Goal: Task Accomplishment & Management: Manage account settings

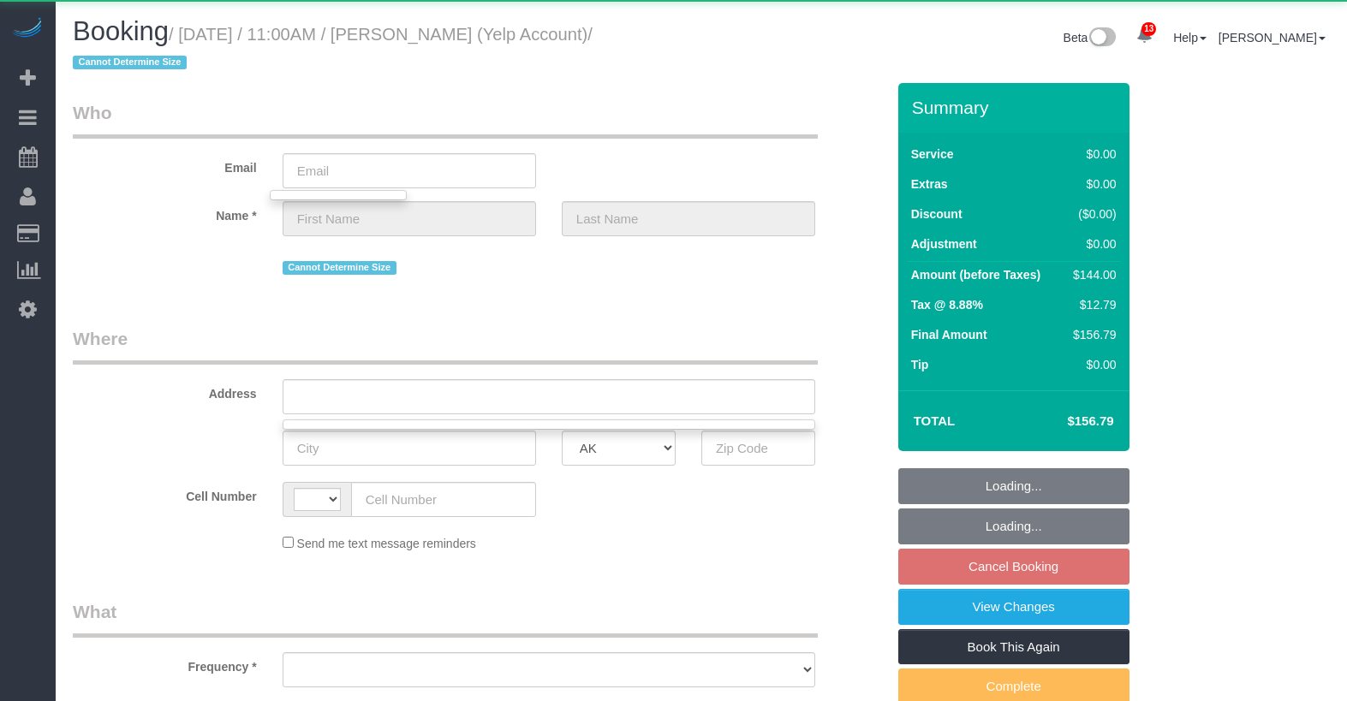
select select "string:US"
select select "object:14369"
select select "string:stripe-pm_1QBkcr4VGloSiKo7SXTBdANX"
select select "1"
select select "spot1"
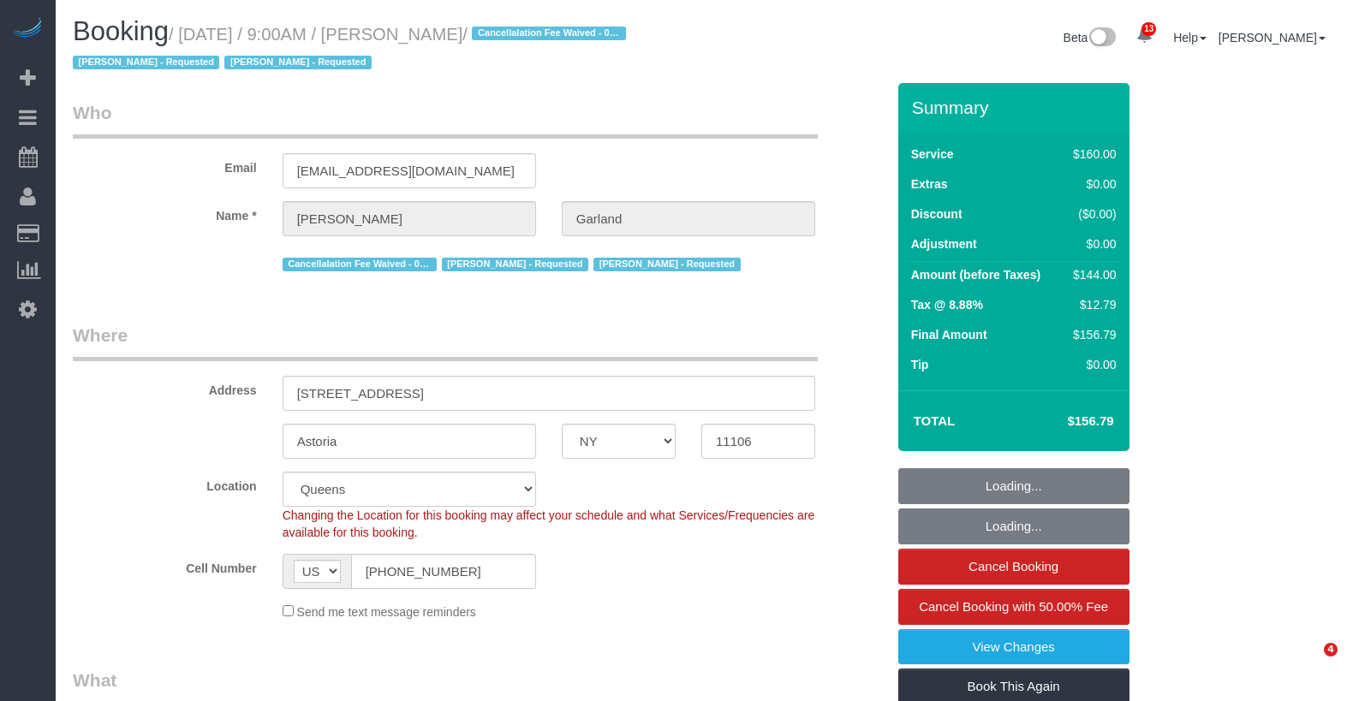
select select "NY"
select select "spot1"
select select "number:89"
select select "number:90"
select select "number:15"
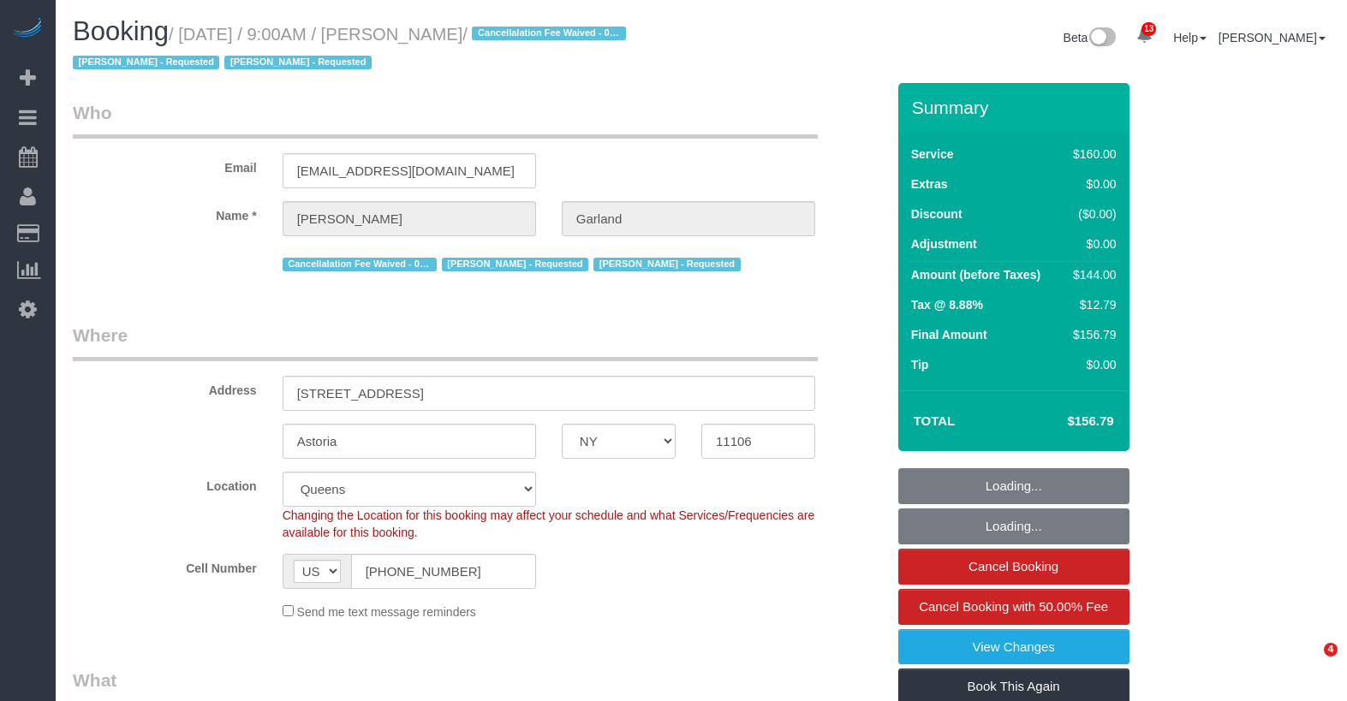
select select "number:5"
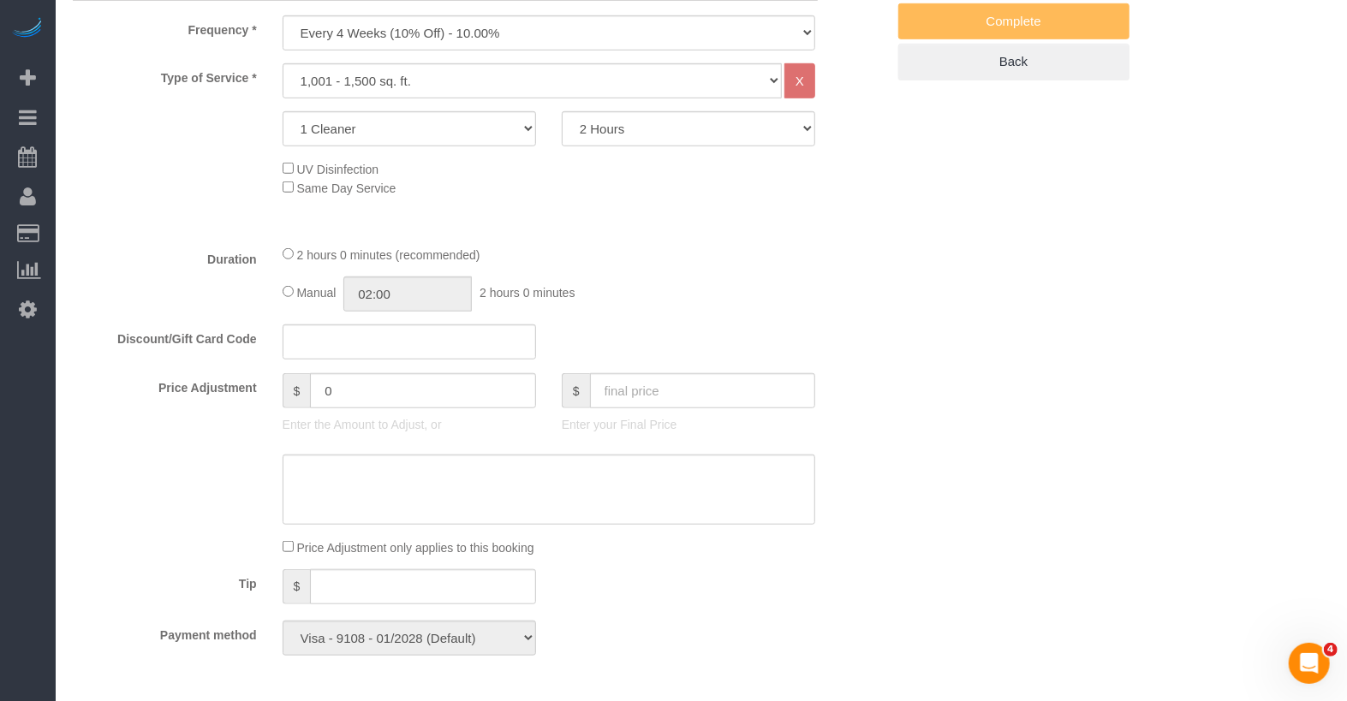
scroll to position [1252, 0]
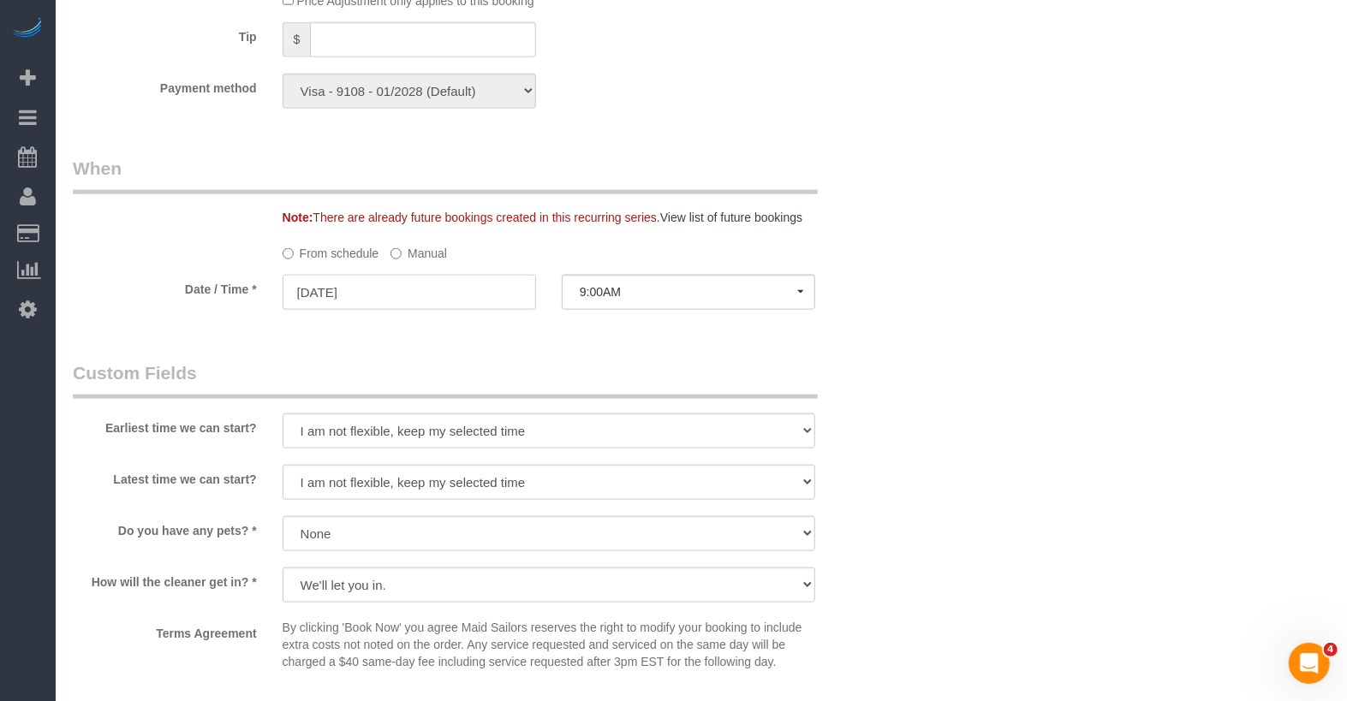
click at [473, 296] on input "[DATE]" at bounding box center [408, 292] width 253 height 35
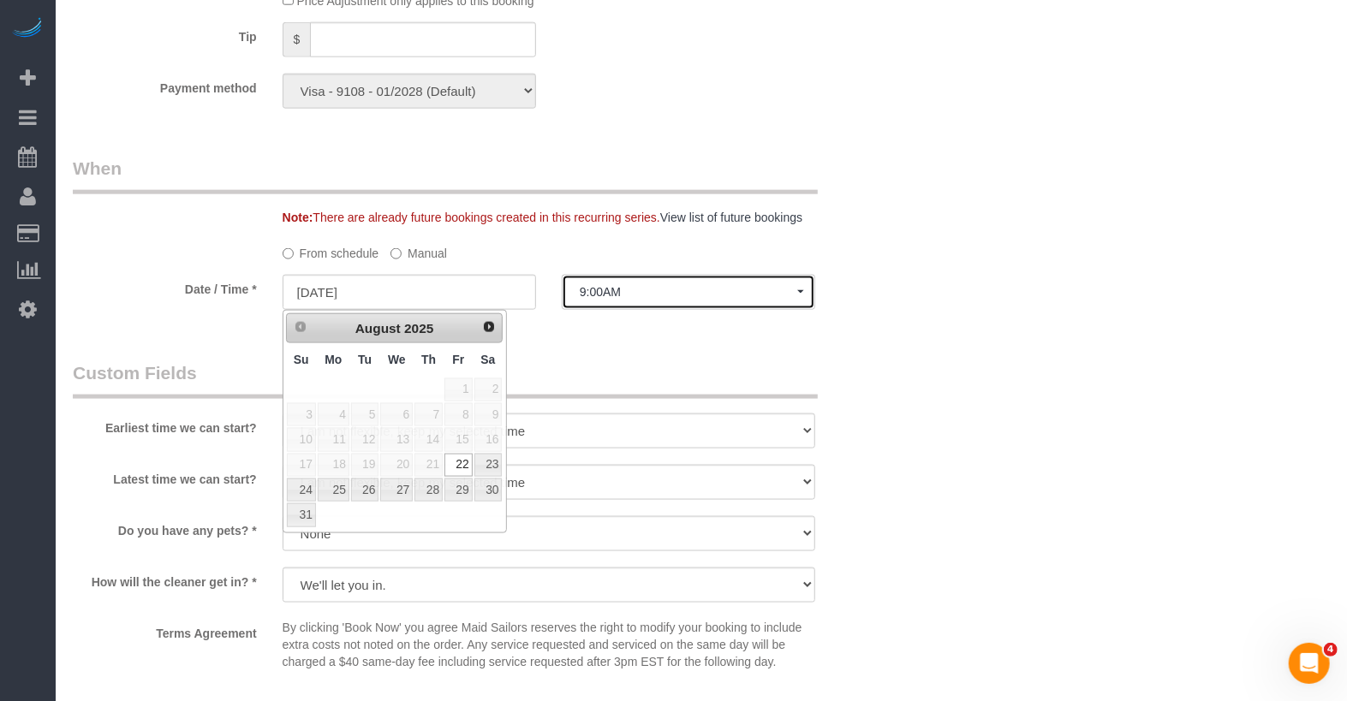
click at [631, 288] on span "9:00AM" at bounding box center [688, 292] width 217 height 14
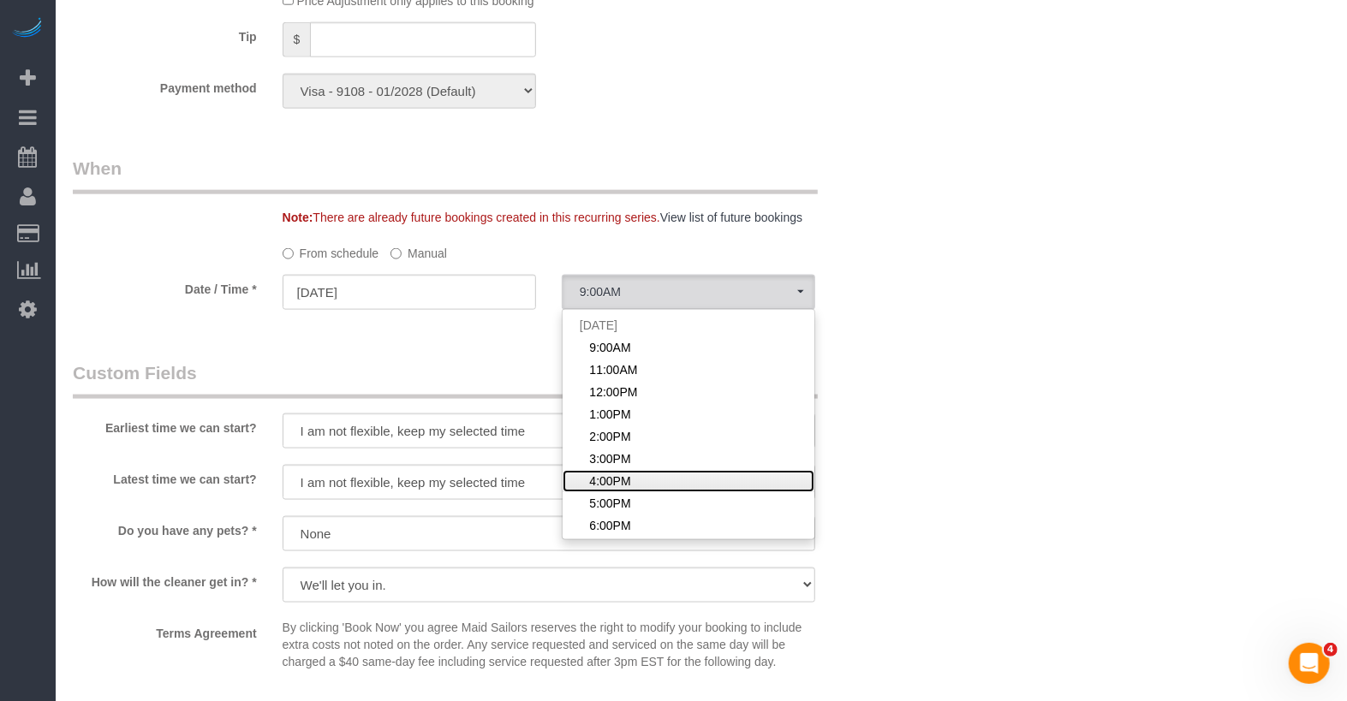
click at [625, 474] on span "4:00PM" at bounding box center [609, 481] width 41 height 17
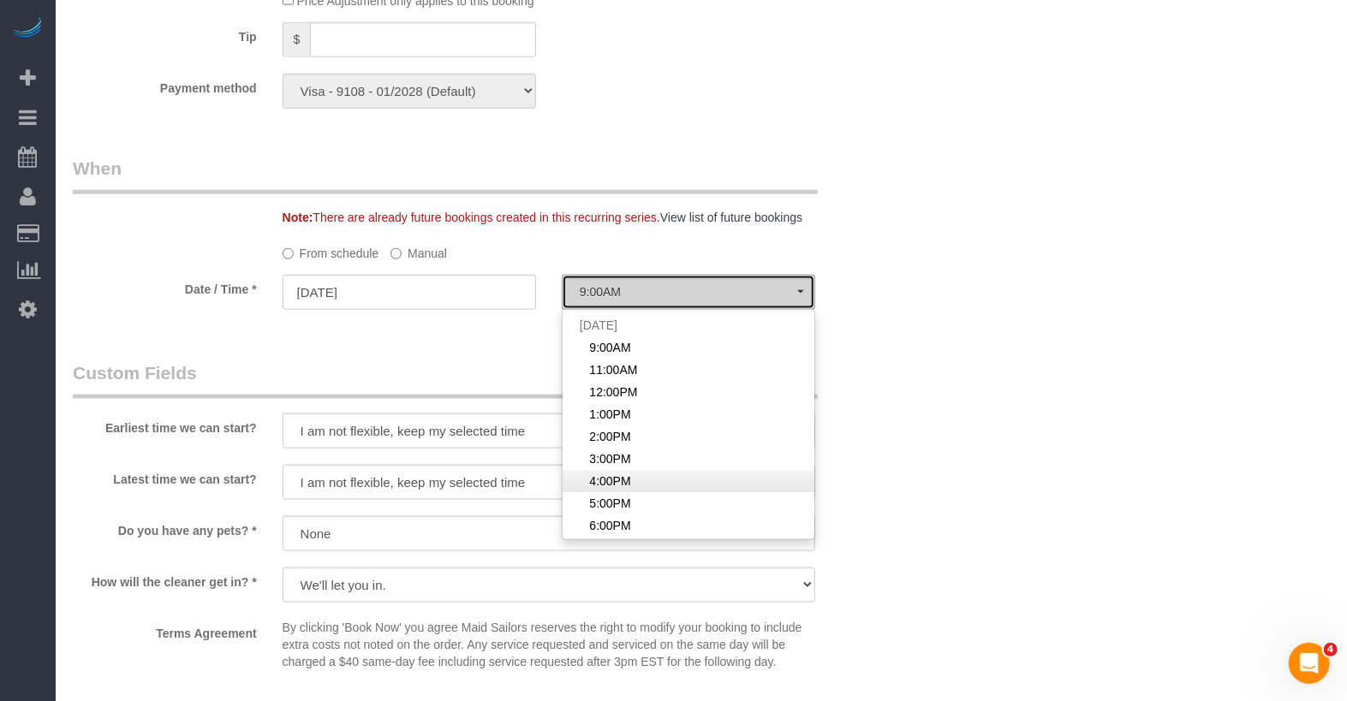
select select "spot7"
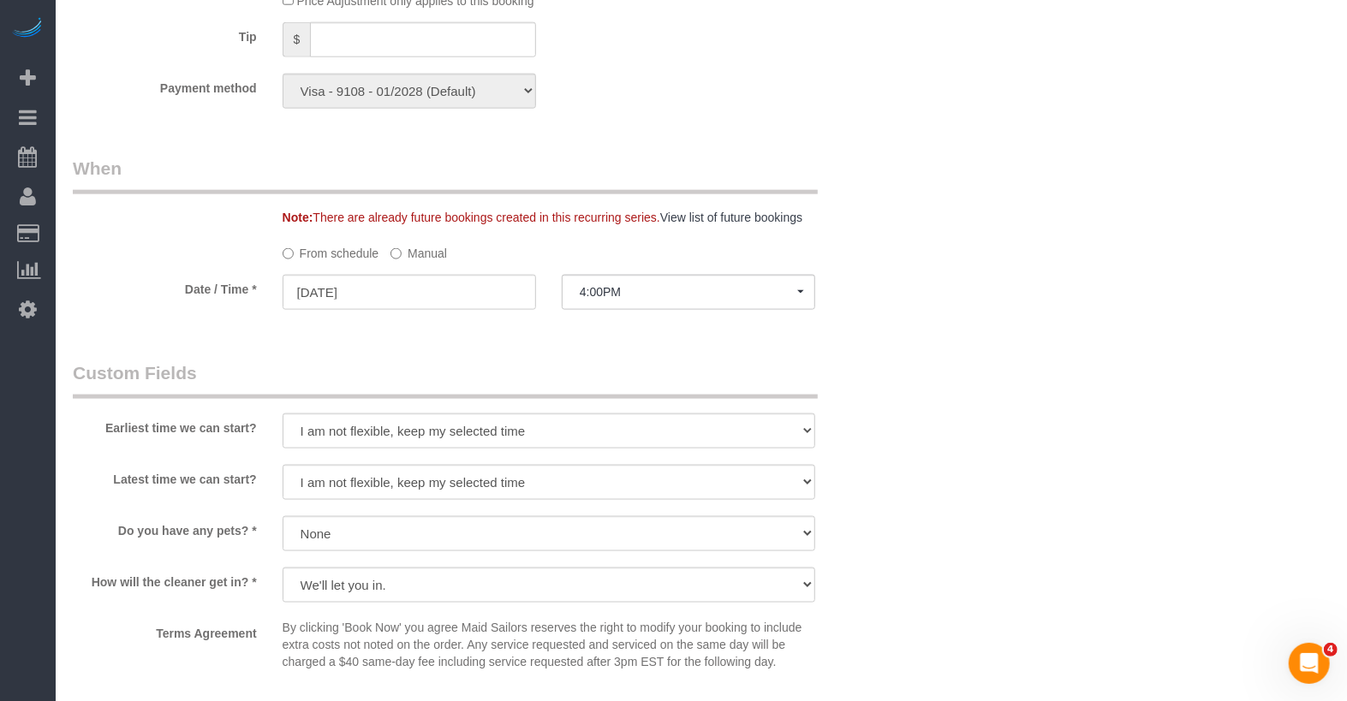
click at [446, 251] on label "Manual" at bounding box center [418, 250] width 56 height 23
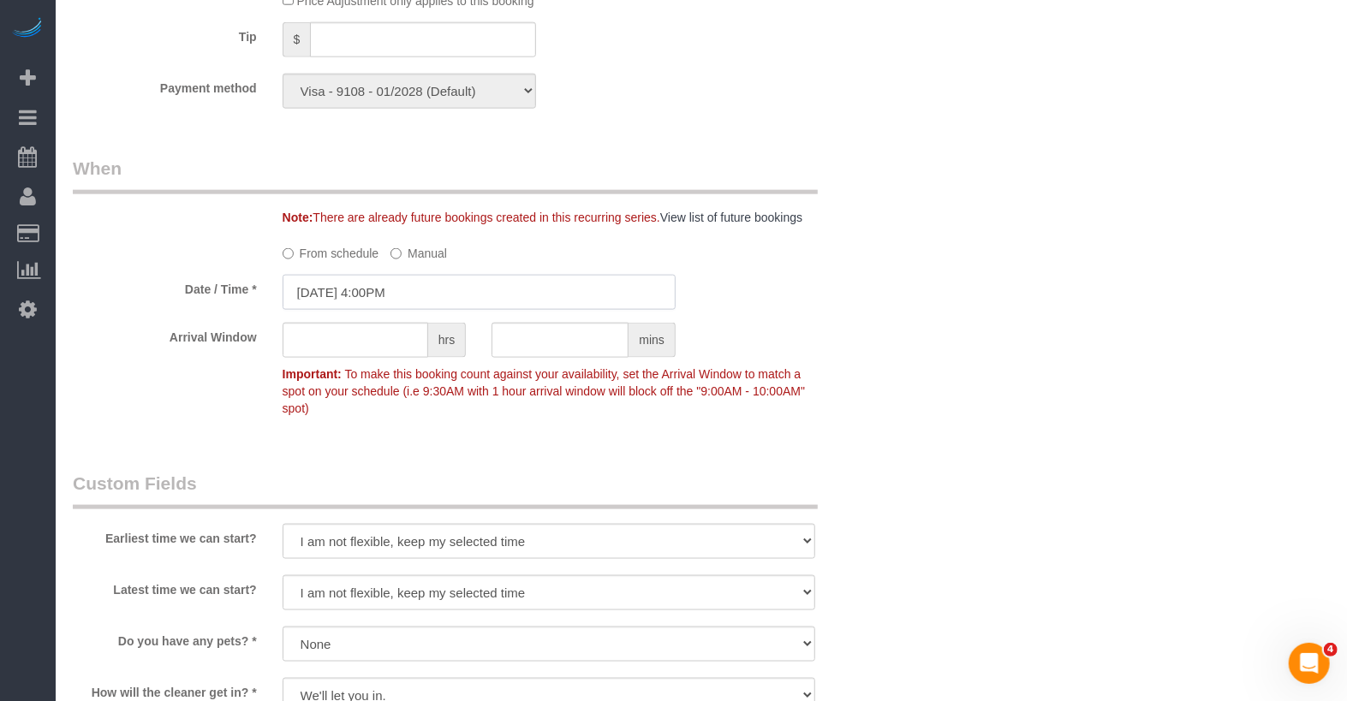
click at [435, 286] on input "08/22/2025 4:00PM" at bounding box center [478, 292] width 393 height 35
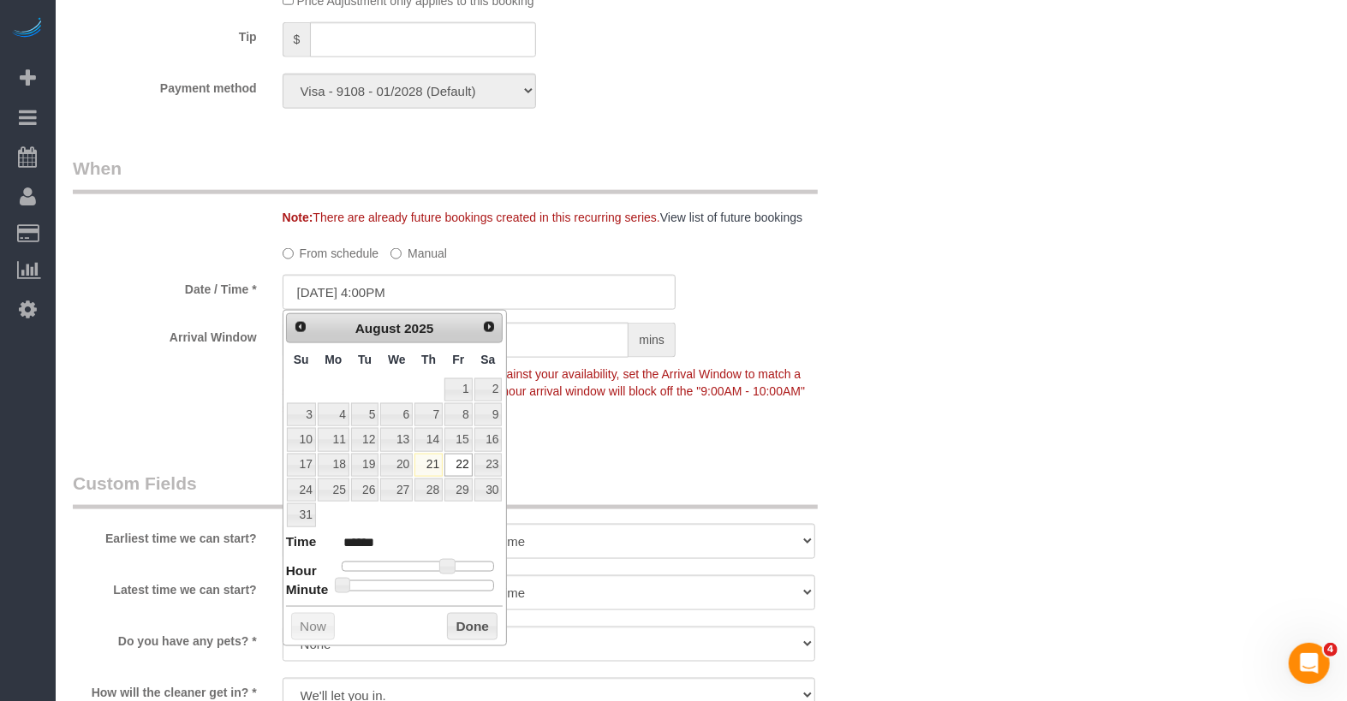
type input "08/22/2025 4:30PM"
type input "******"
click at [426, 580] on div at bounding box center [418, 585] width 153 height 10
click at [463, 615] on button "Done" at bounding box center [472, 626] width 51 height 27
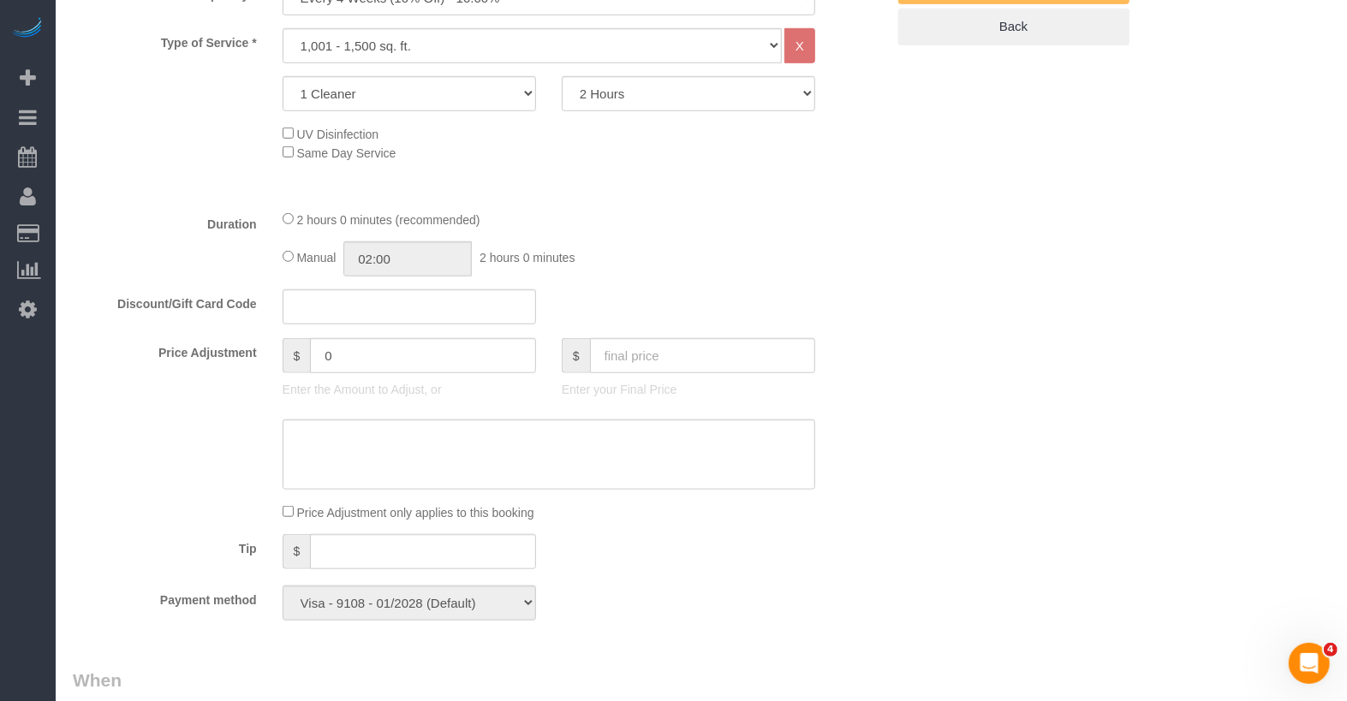
scroll to position [5, 0]
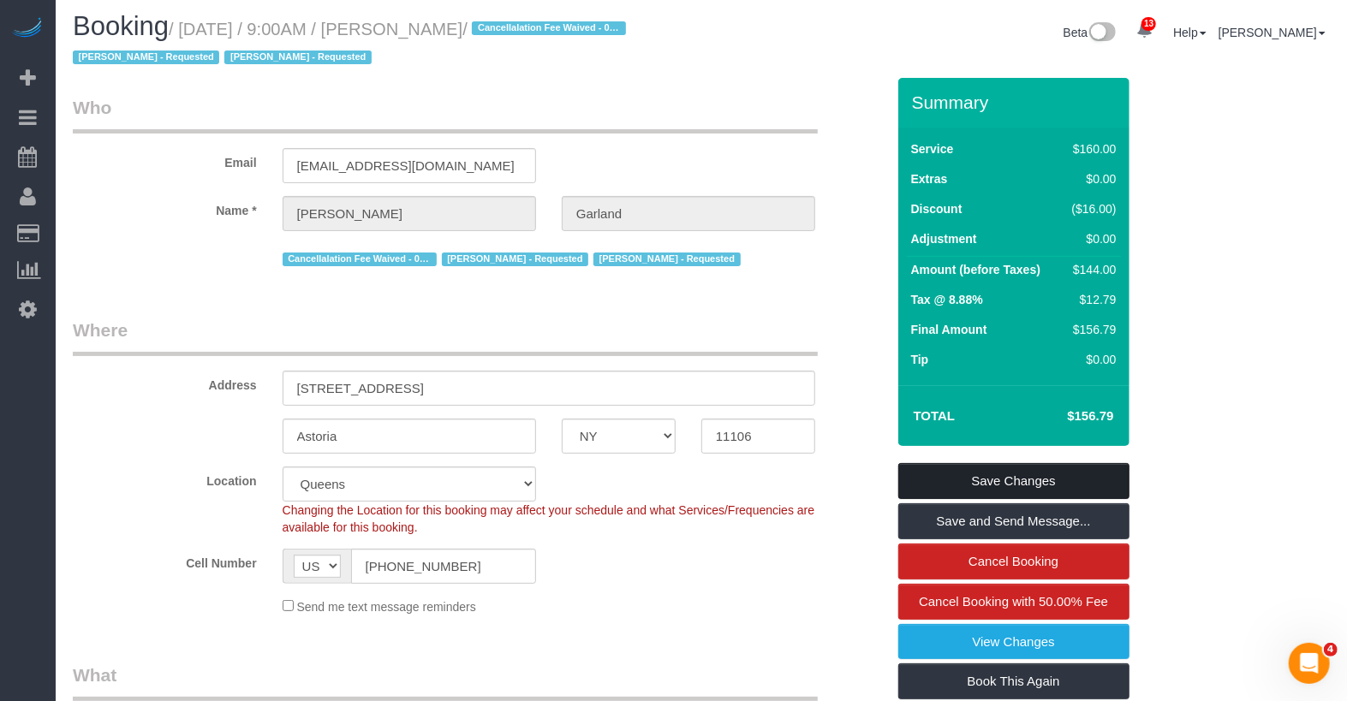
click at [1008, 463] on link "Save Changes" at bounding box center [1013, 481] width 231 height 36
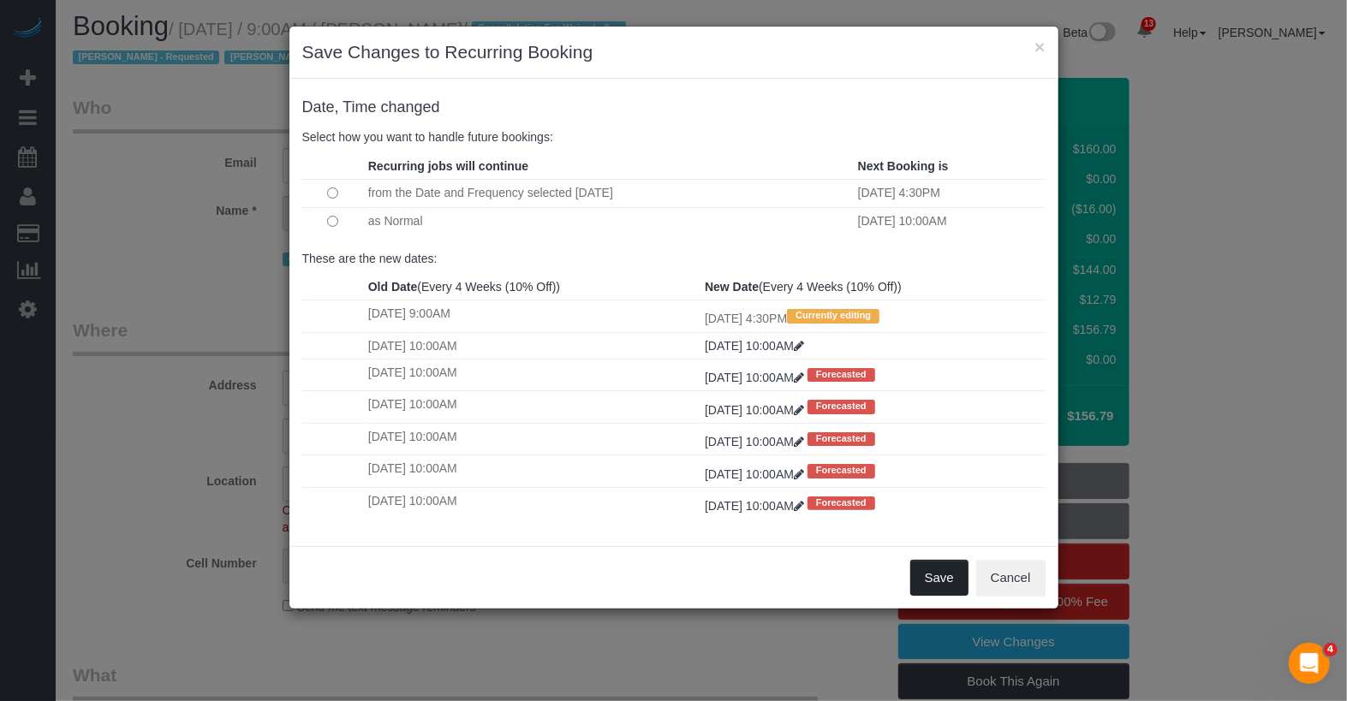
click at [954, 577] on button "Save" at bounding box center [939, 578] width 58 height 36
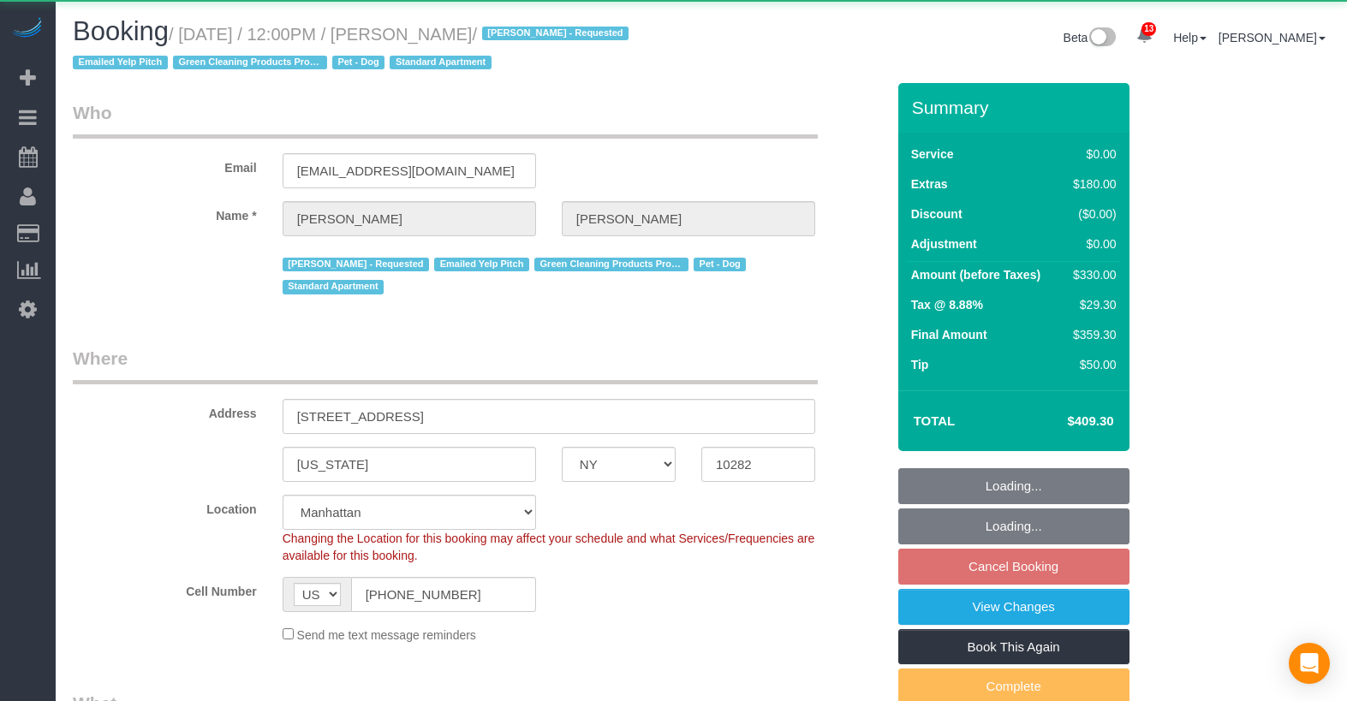
select select "NY"
select select "number:59"
select select "number:73"
select select "number:13"
select select "number:5"
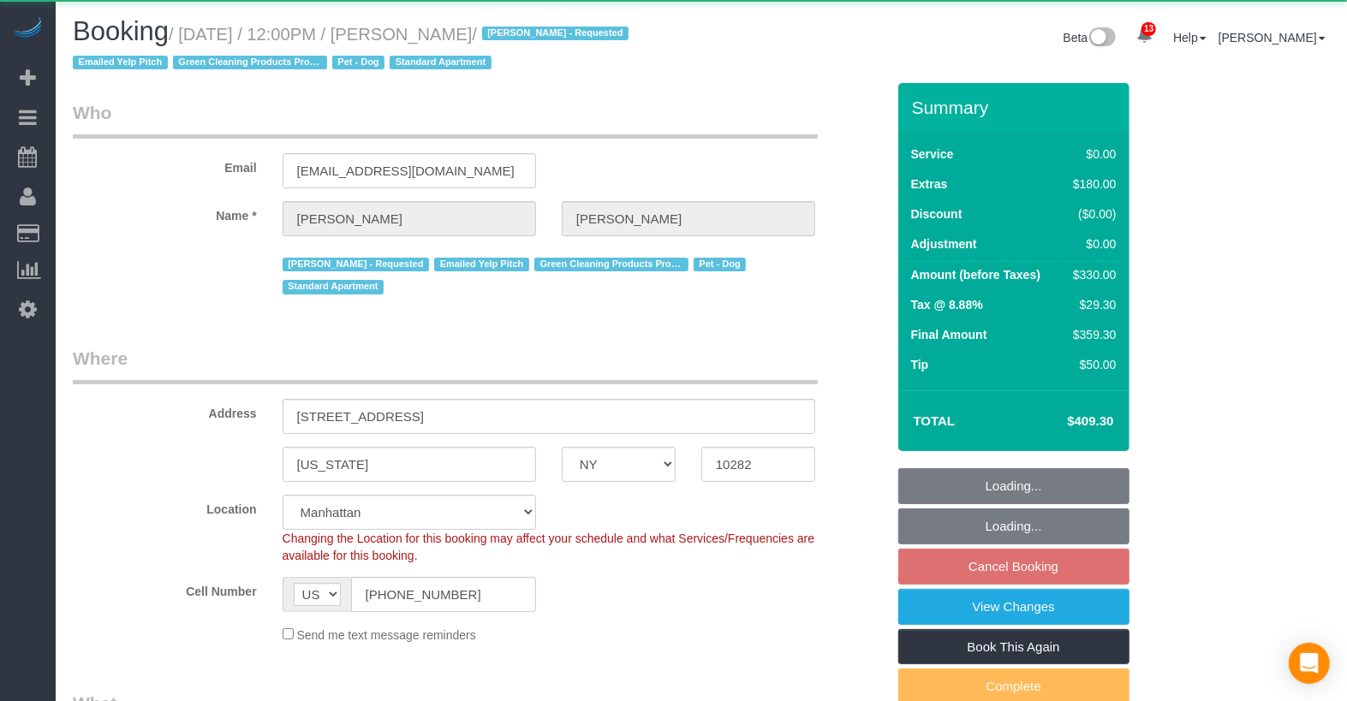
select select "string:stripe-pm_1RBFiE4VGloSiKo7uWnidLkO"
select select "spot2"
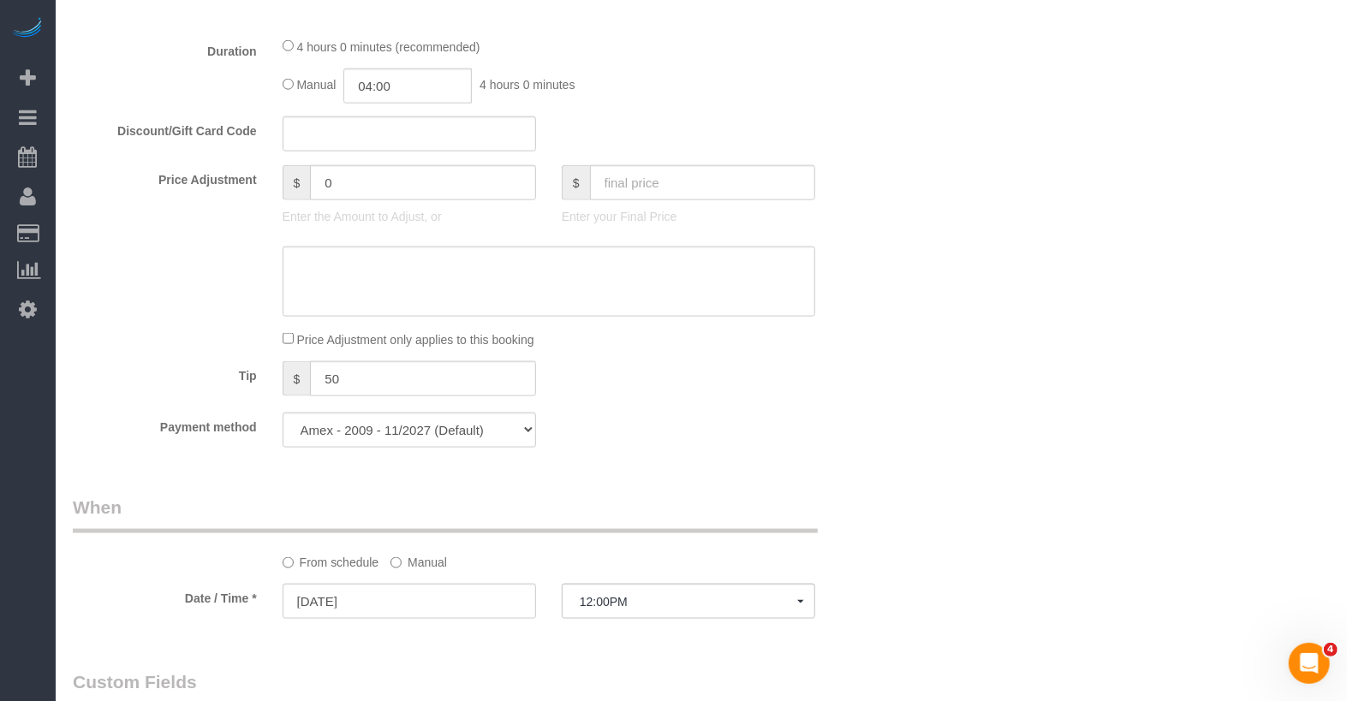
scroll to position [1281, 0]
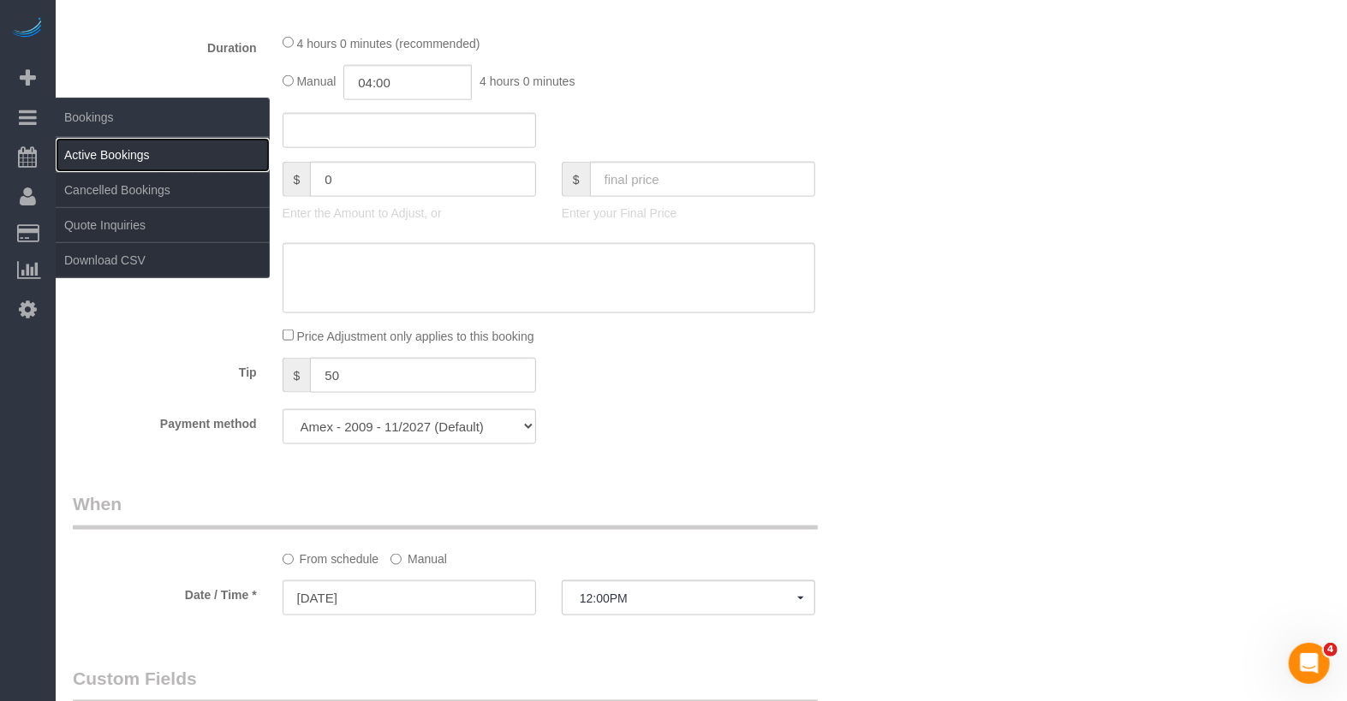
click at [102, 145] on link "Active Bookings" at bounding box center [163, 155] width 214 height 34
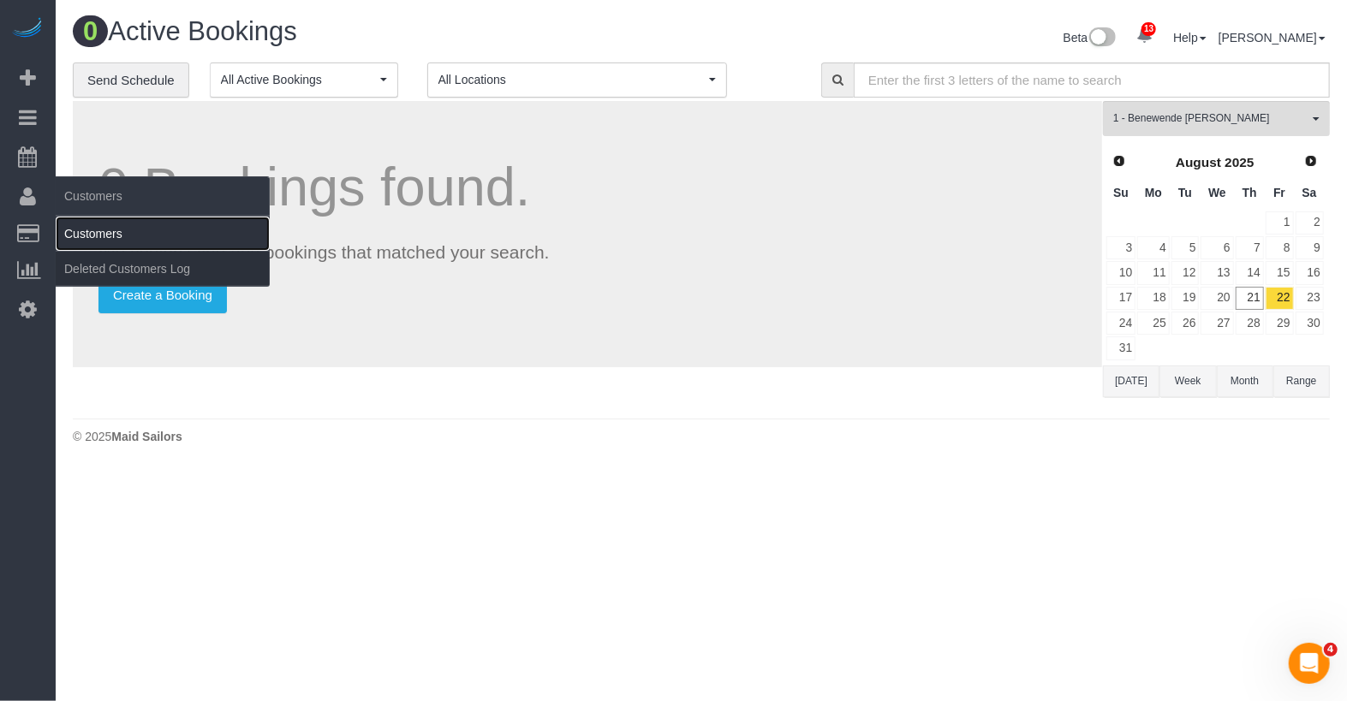
click at [86, 242] on link "Customers" at bounding box center [163, 234] width 214 height 34
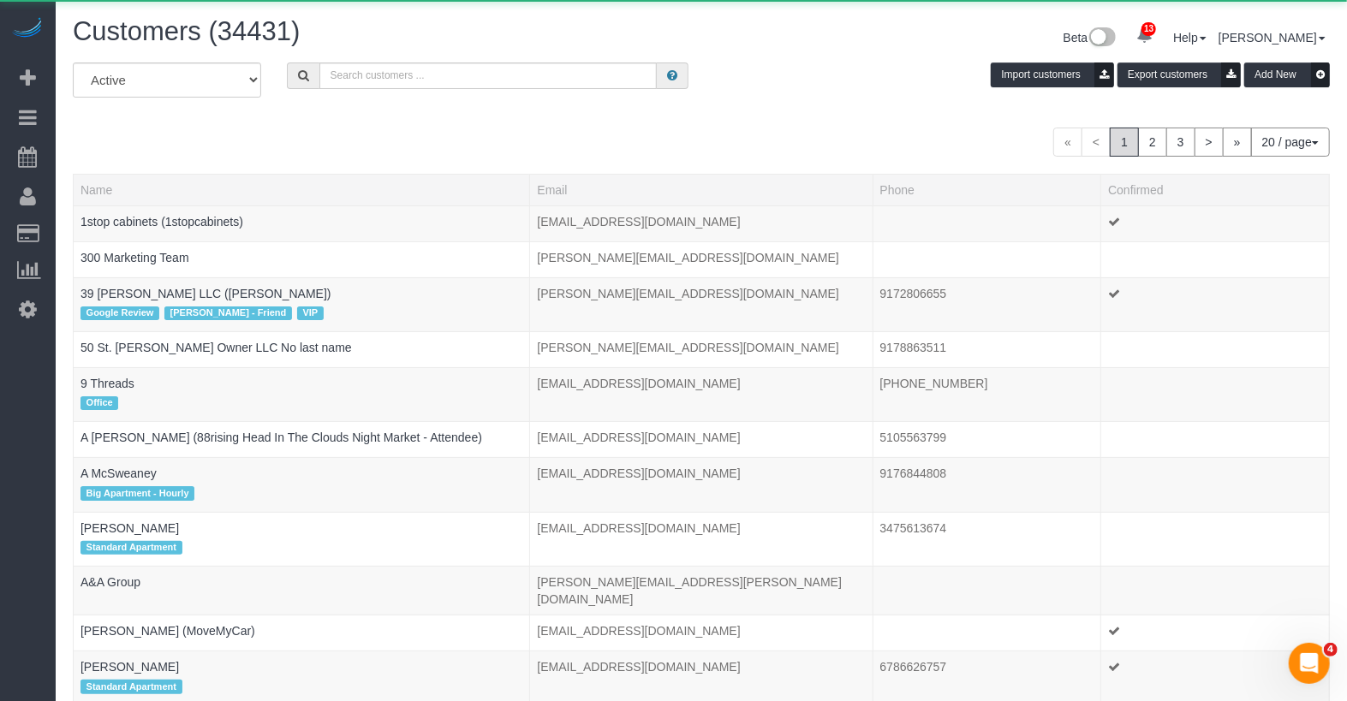
click at [484, 60] on div "Customers (34431) Beta 13 Your Notifications You have 0 alerts × You have 5 to …" at bounding box center [701, 39] width 1282 height 45
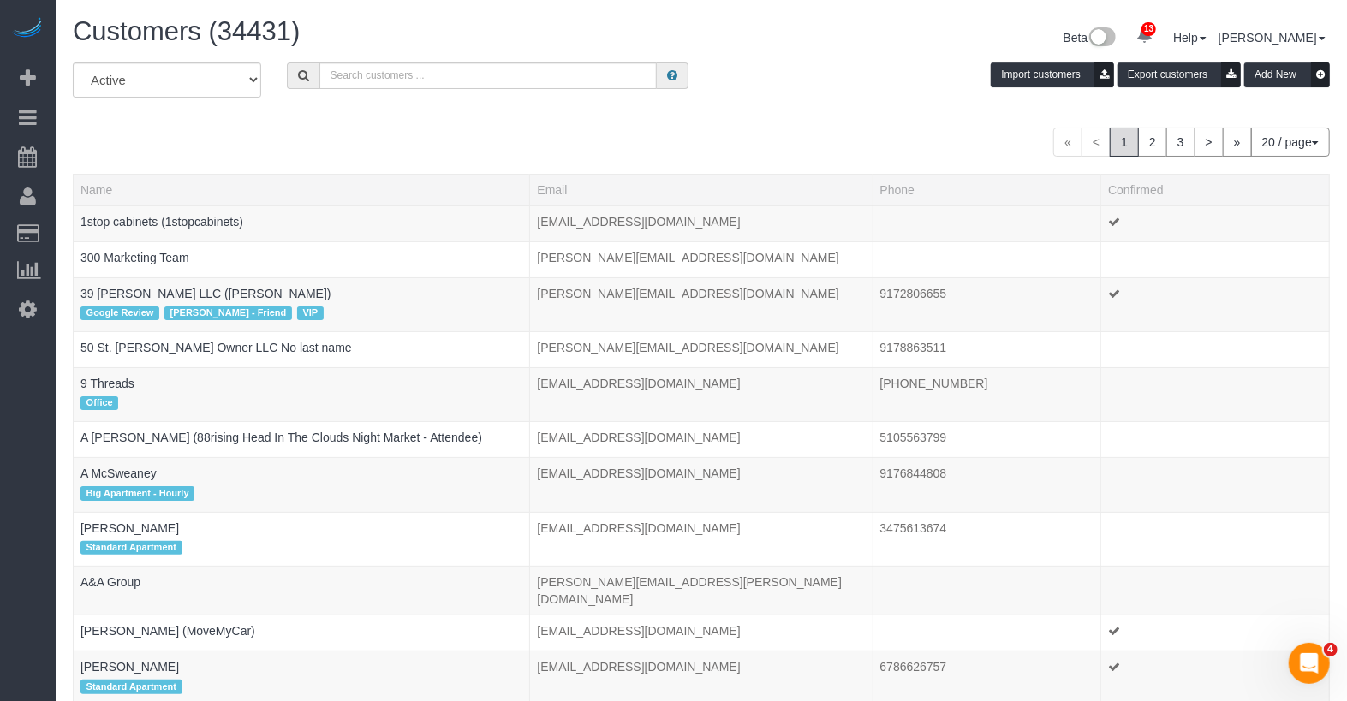
click at [484, 60] on div "Customers (34431) Beta 13 Your Notifications You have 0 alerts × You have 5 to …" at bounding box center [701, 39] width 1282 height 45
click at [471, 92] on div "All Active Archived Import customers Export customers Add New" at bounding box center [701, 86] width 1282 height 48
click at [459, 73] on input "text" at bounding box center [487, 75] width 337 height 27
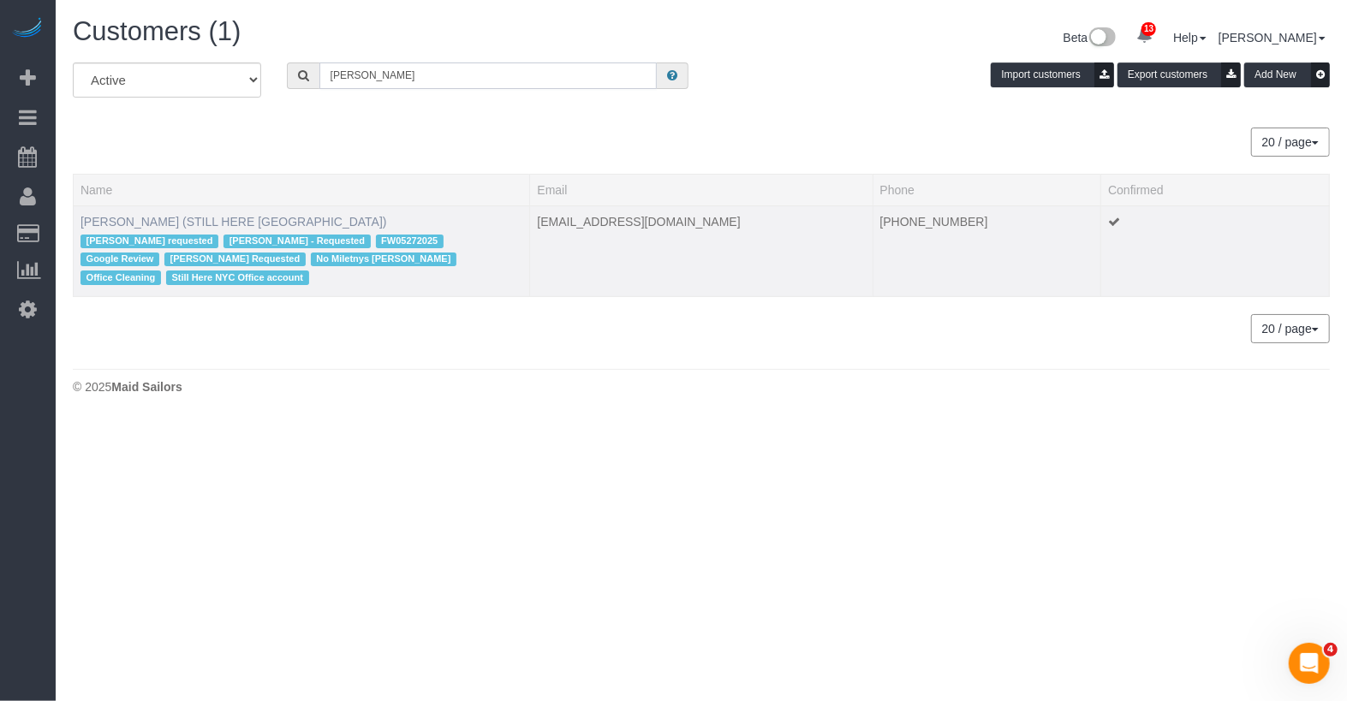
type input "william jew"
click at [175, 218] on link "William Jewkes (STILL HERE NYC)" at bounding box center [233, 222] width 306 height 14
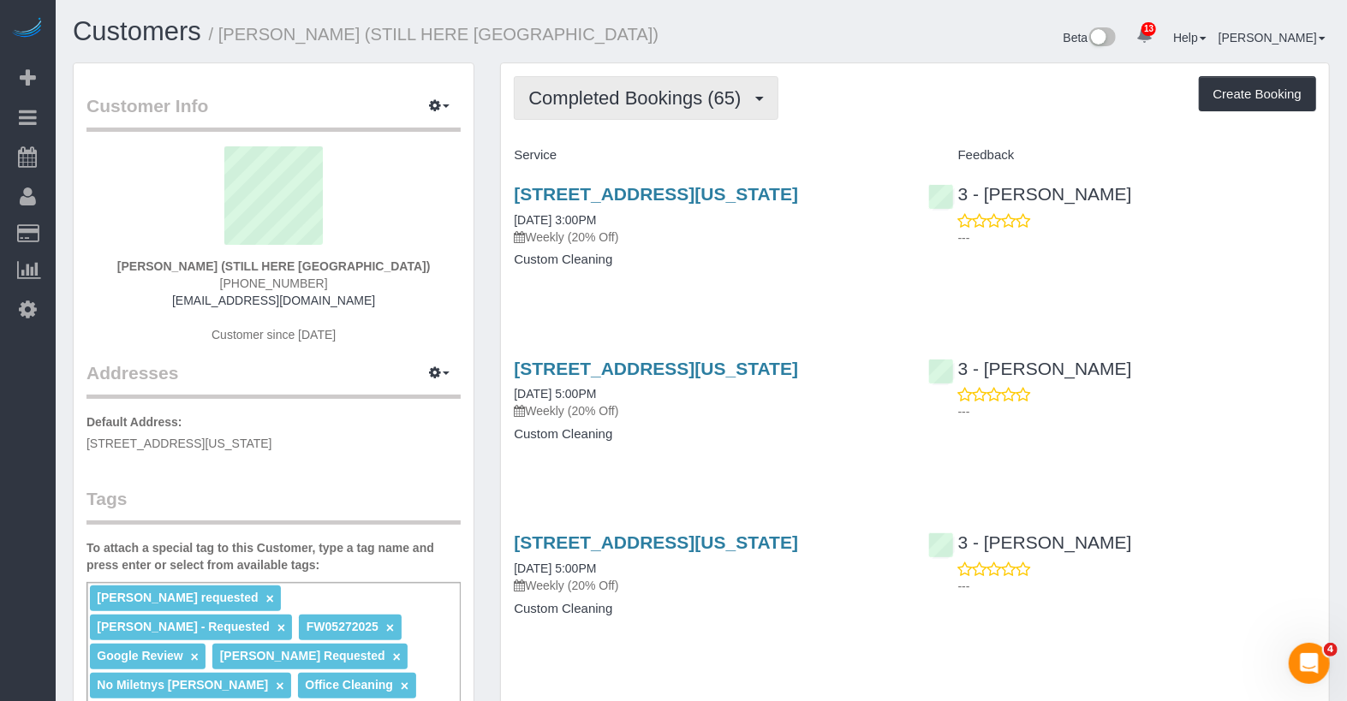
click at [624, 93] on span "Completed Bookings (65)" at bounding box center [638, 97] width 221 height 21
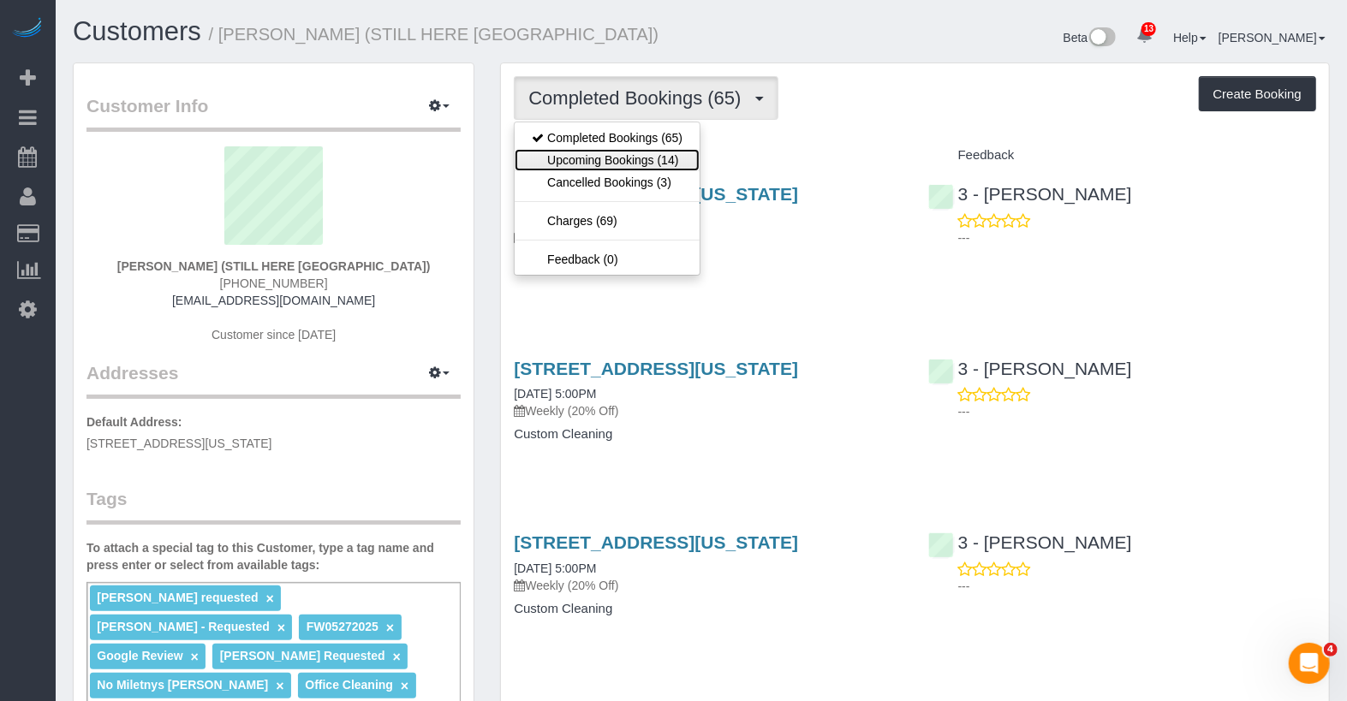
click at [592, 168] on link "Upcoming Bookings (14)" at bounding box center [606, 160] width 185 height 22
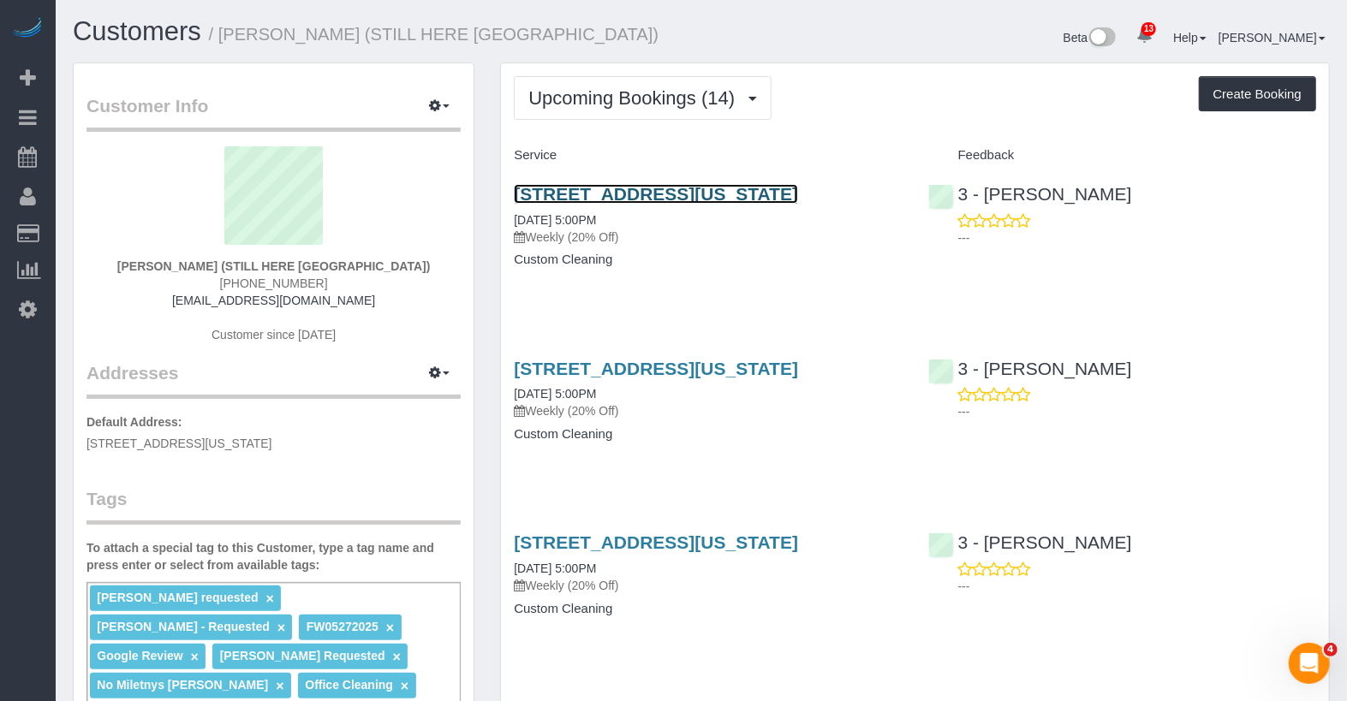
click at [649, 189] on link "167 Canal Street, 3rd Floor, New York, NY 10013" at bounding box center [656, 194] width 284 height 20
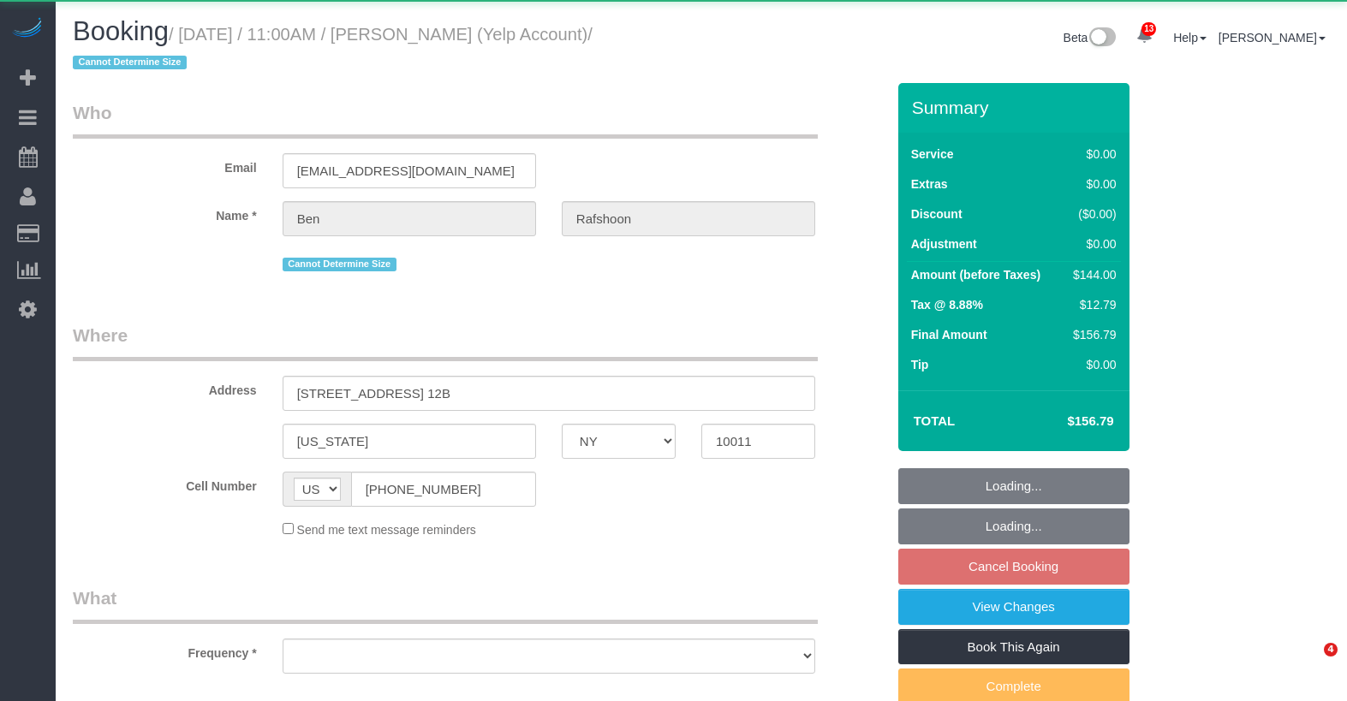
select select "NY"
select select "object:731"
select select "1"
select select "number:89"
select select "number:90"
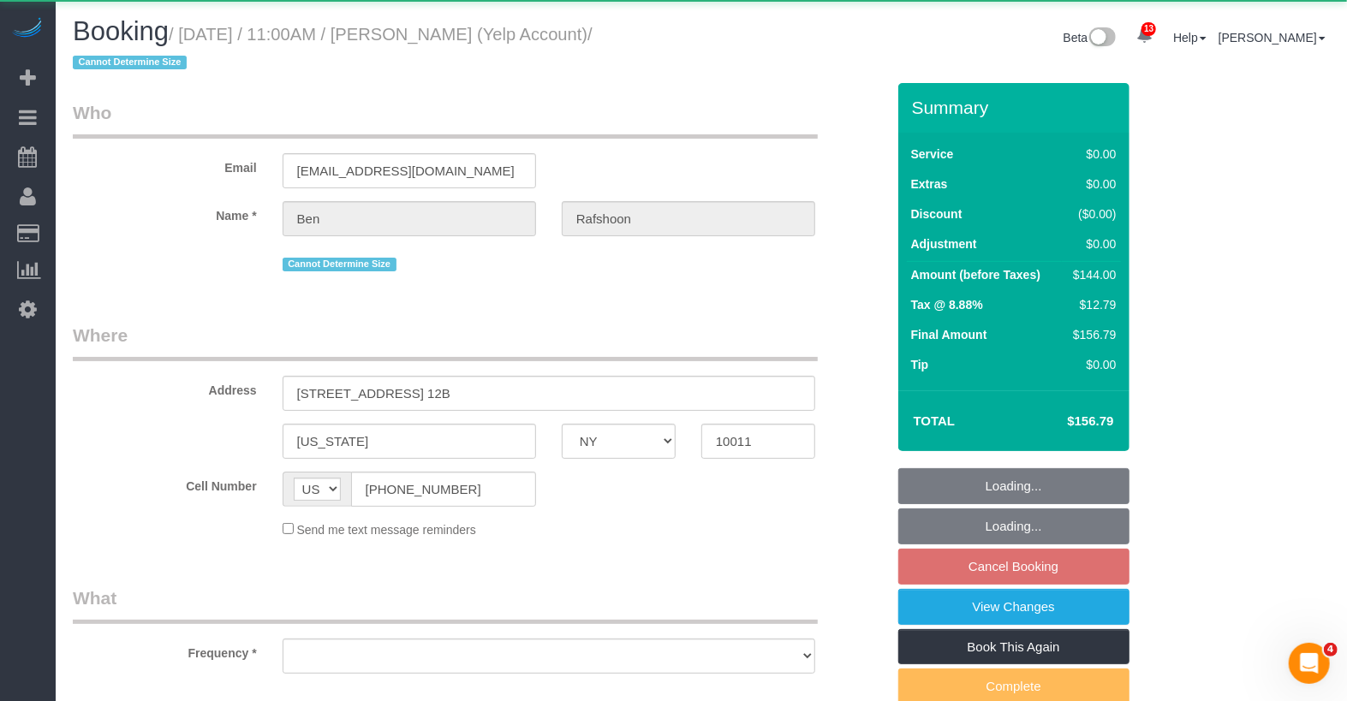
select select "number:15"
select select "number:7"
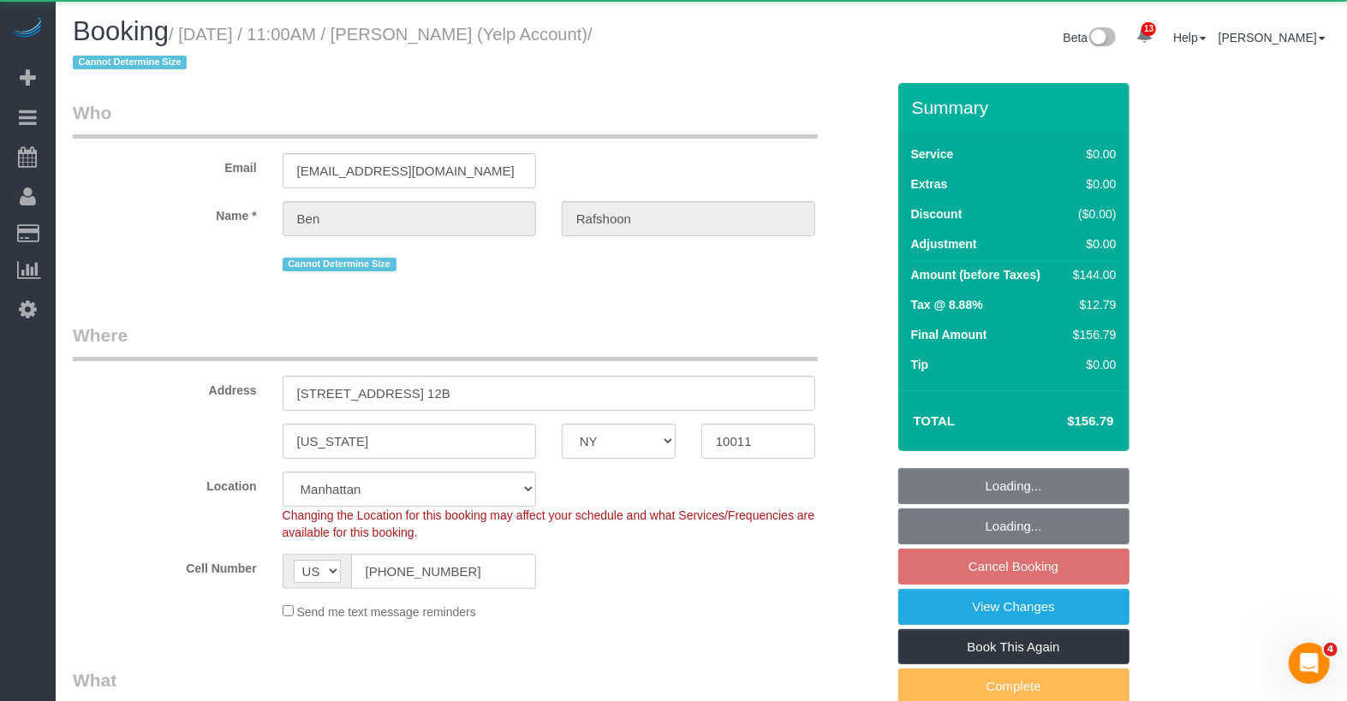
select select "object:1029"
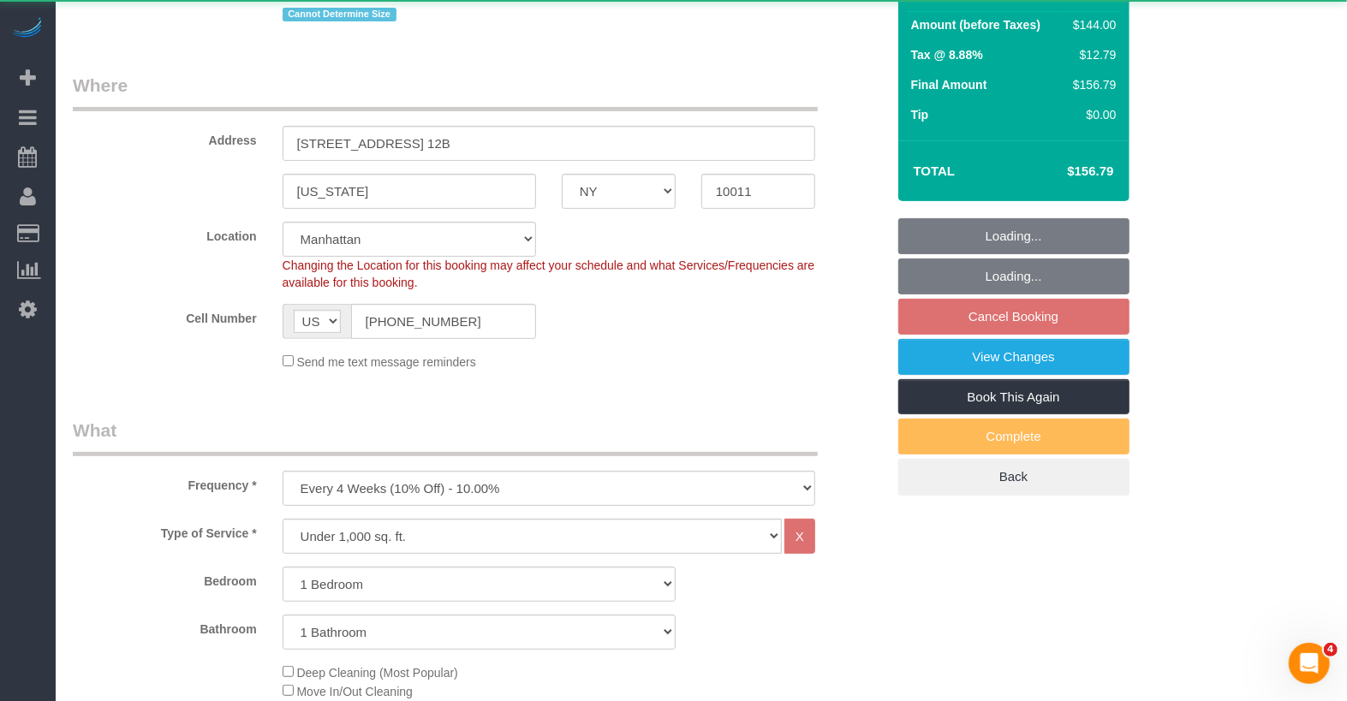
select select "string:stripe-pm_1QBkcr4VGloSiKo7SXTBdANX"
select select "spot1"
select select "1"
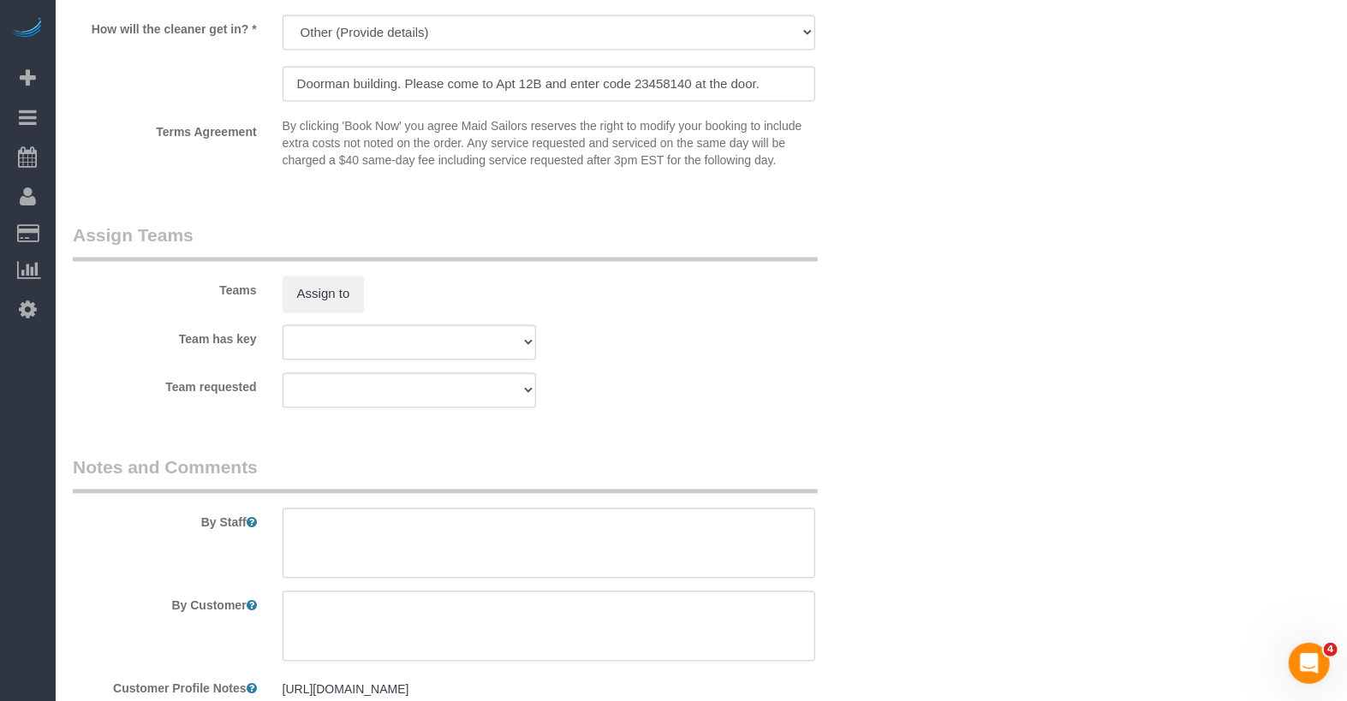
scroll to position [2100, 0]
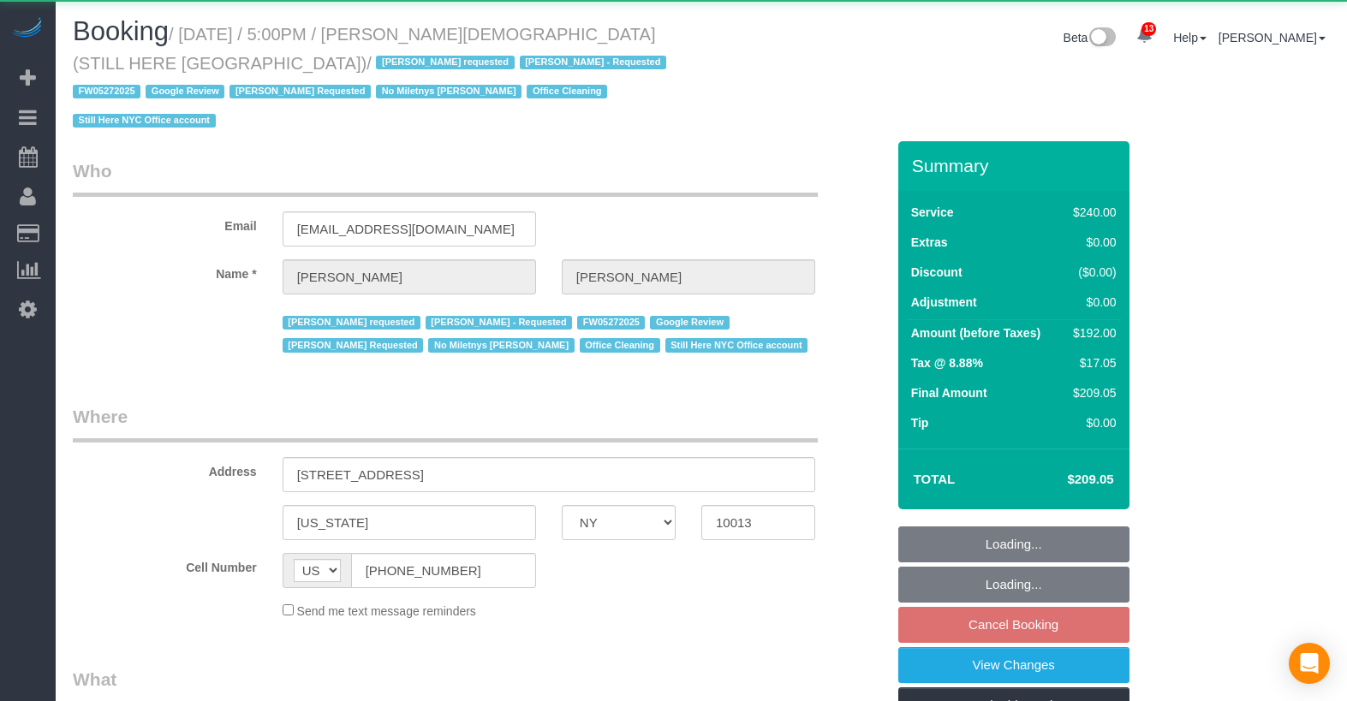
select select "NY"
select select "180"
select select "object:1045"
select select "string:stripe-pm_1QY8Py4VGloSiKo7kVLuacfg"
select select "spot6"
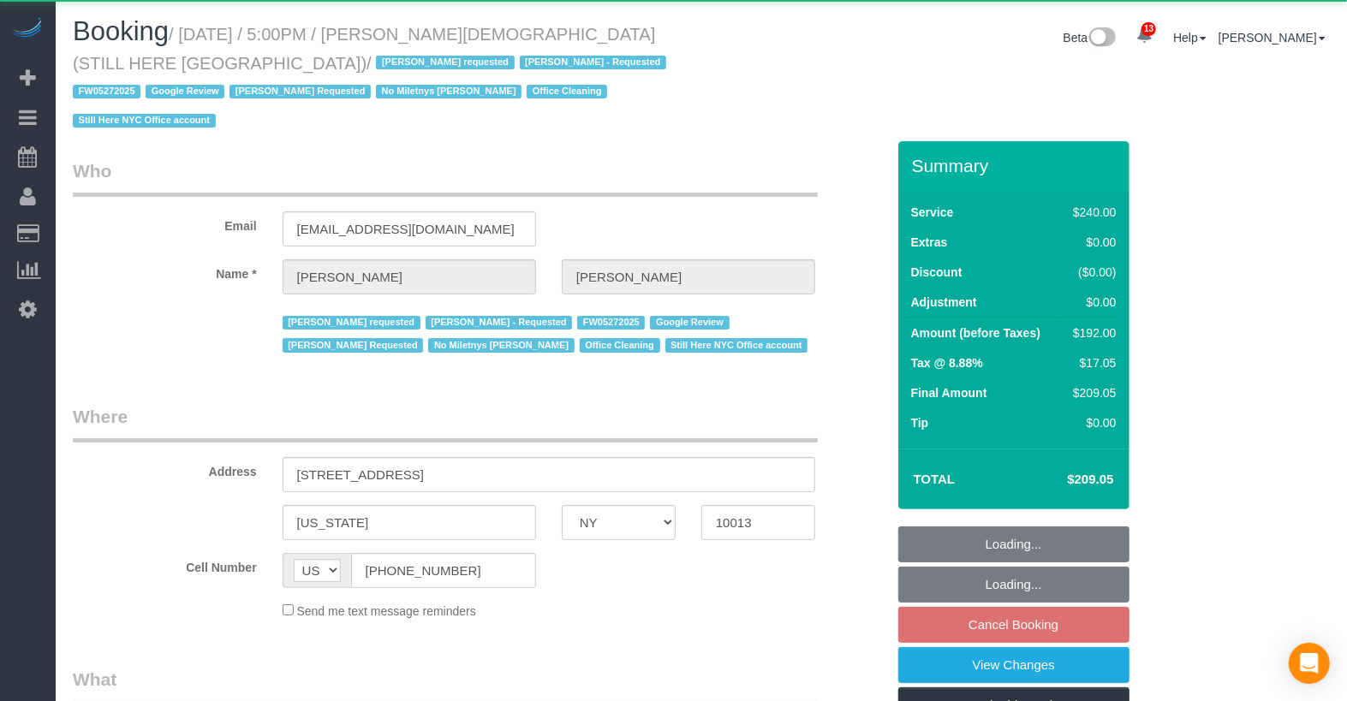
select select "number:89"
select select "number:90"
select select "number:15"
select select "number:5"
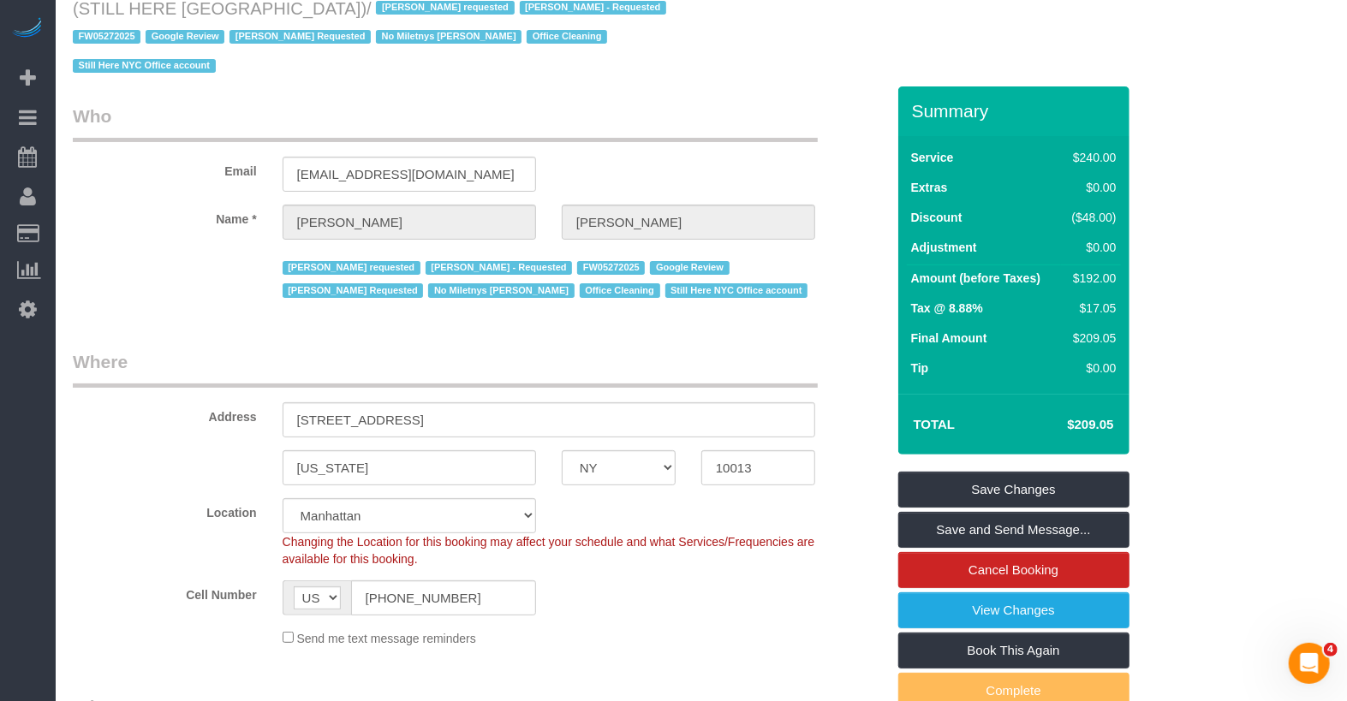
scroll to position [334, 0]
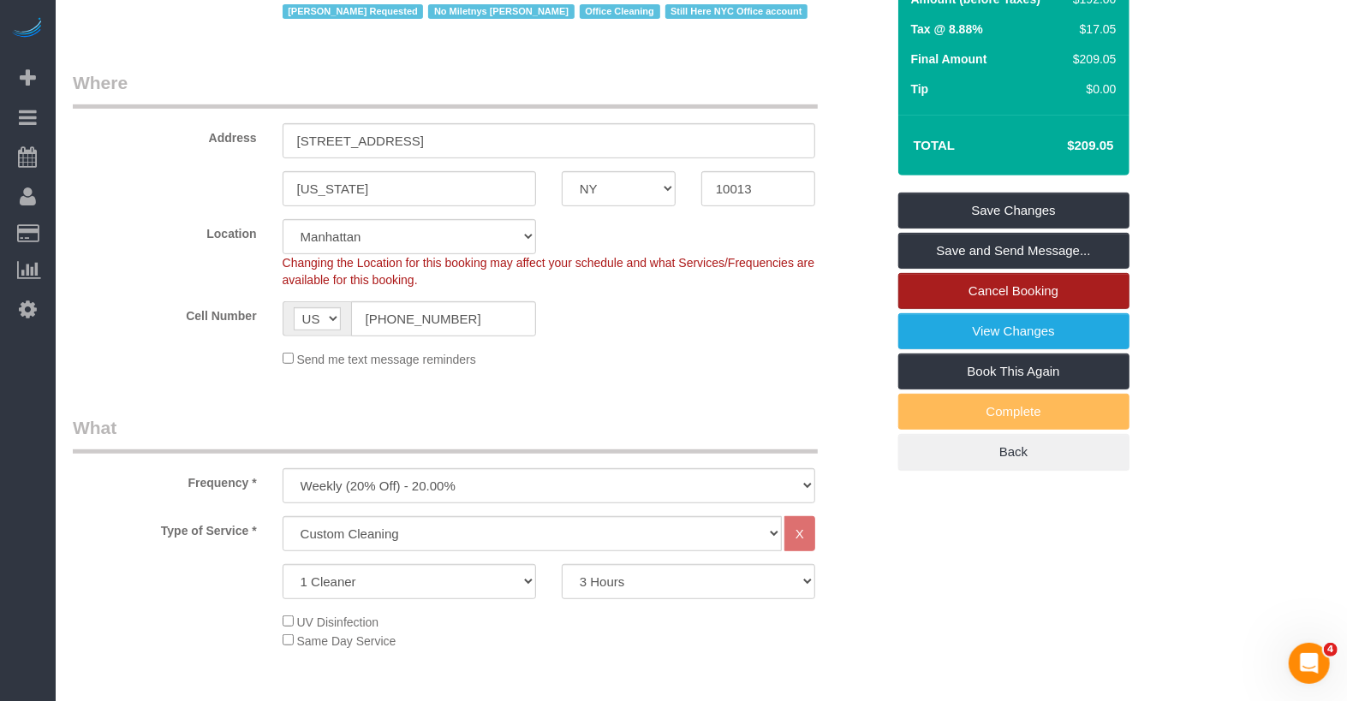
click at [1003, 273] on link "Cancel Booking" at bounding box center [1013, 291] width 231 height 36
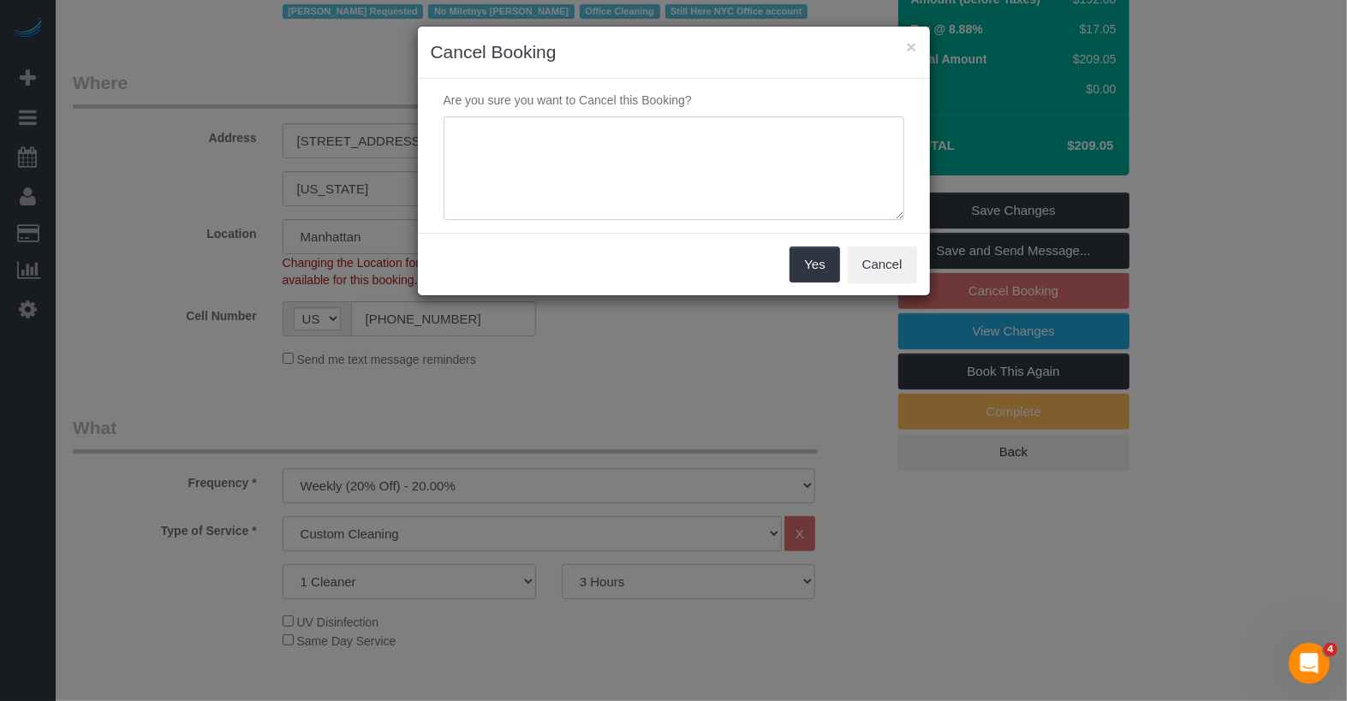
click at [644, 173] on textarea at bounding box center [673, 168] width 461 height 104
type textarea "requested team not avail"
click at [829, 270] on button "Yes" at bounding box center [814, 265] width 50 height 36
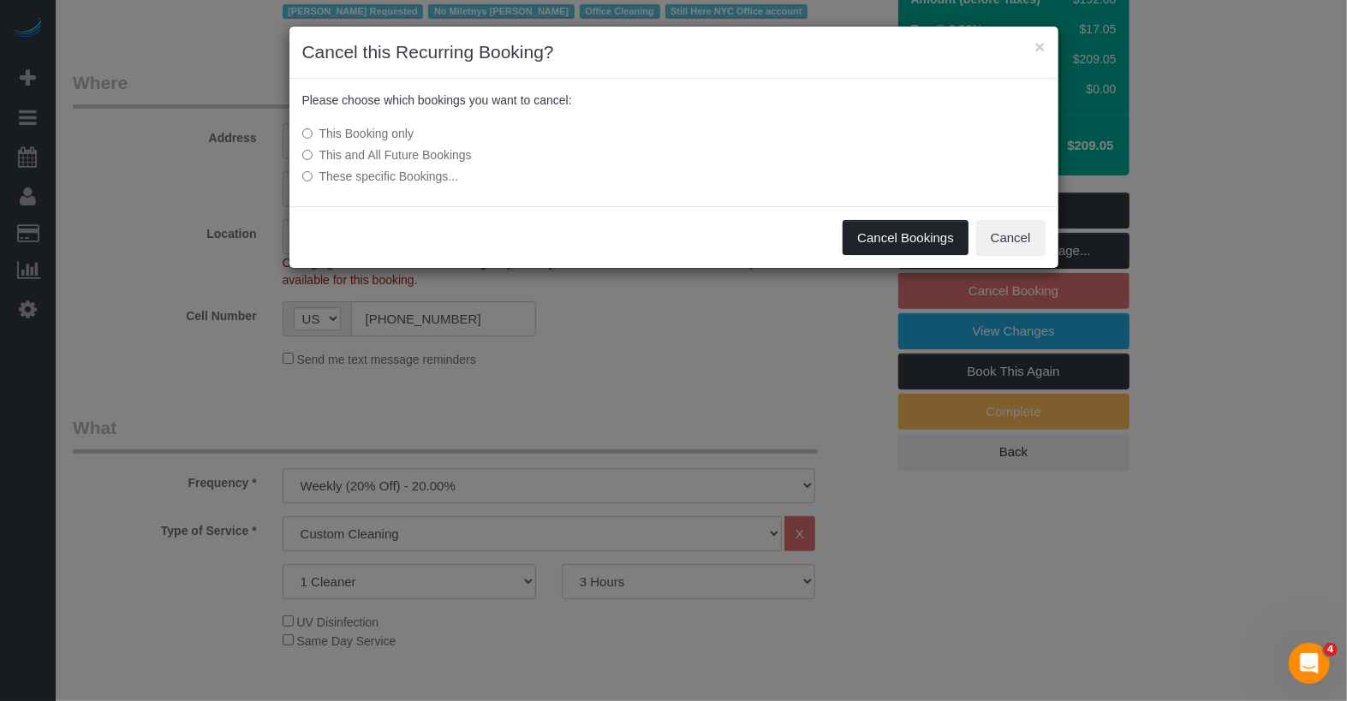
click at [909, 224] on button "Cancel Bookings" at bounding box center [905, 238] width 126 height 36
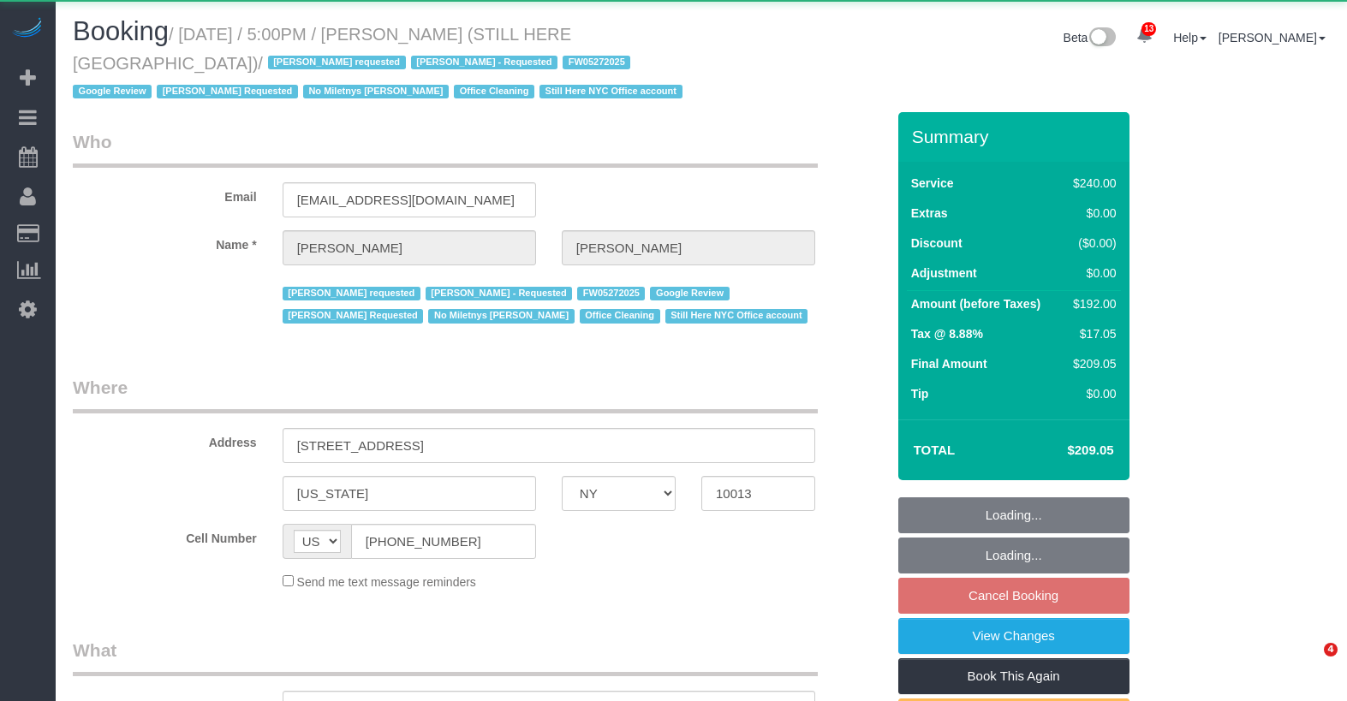
select select "NY"
select select "object:1045"
select select "180"
select select "spot10"
select select "number:89"
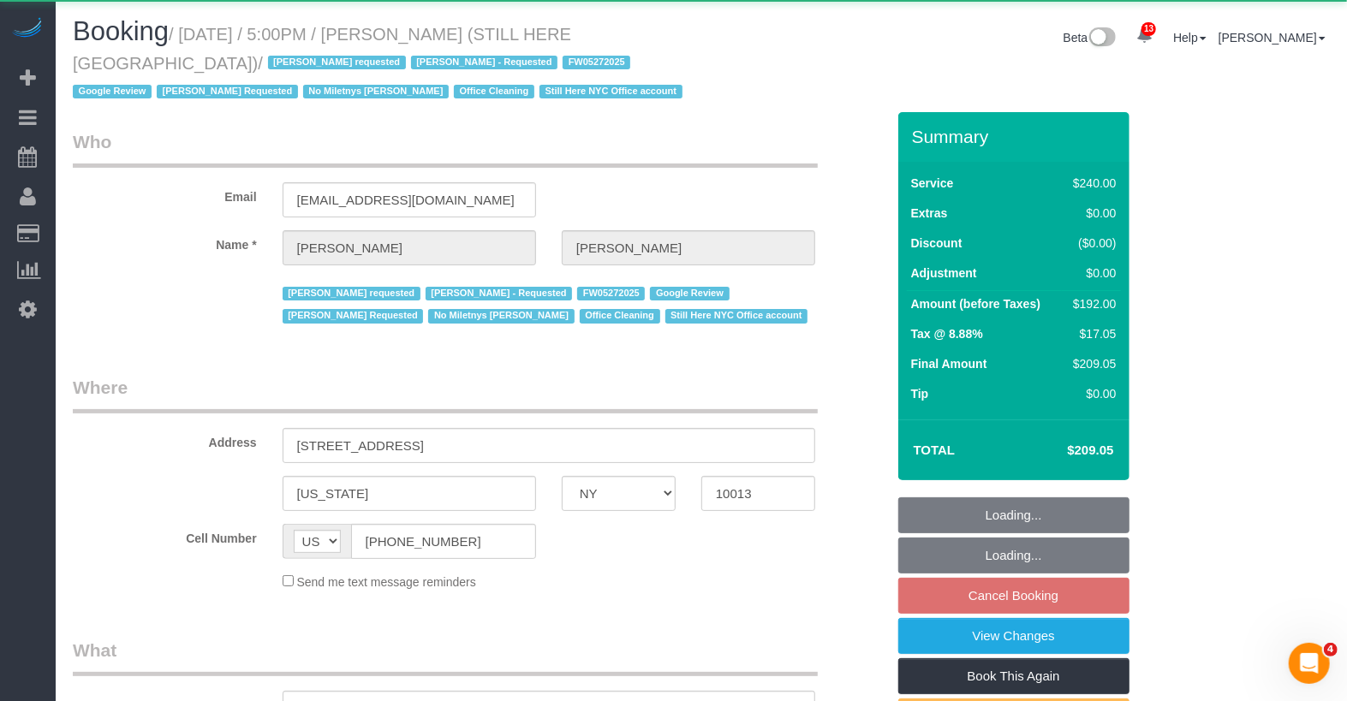
select select "number:90"
select select "number:15"
select select "number:5"
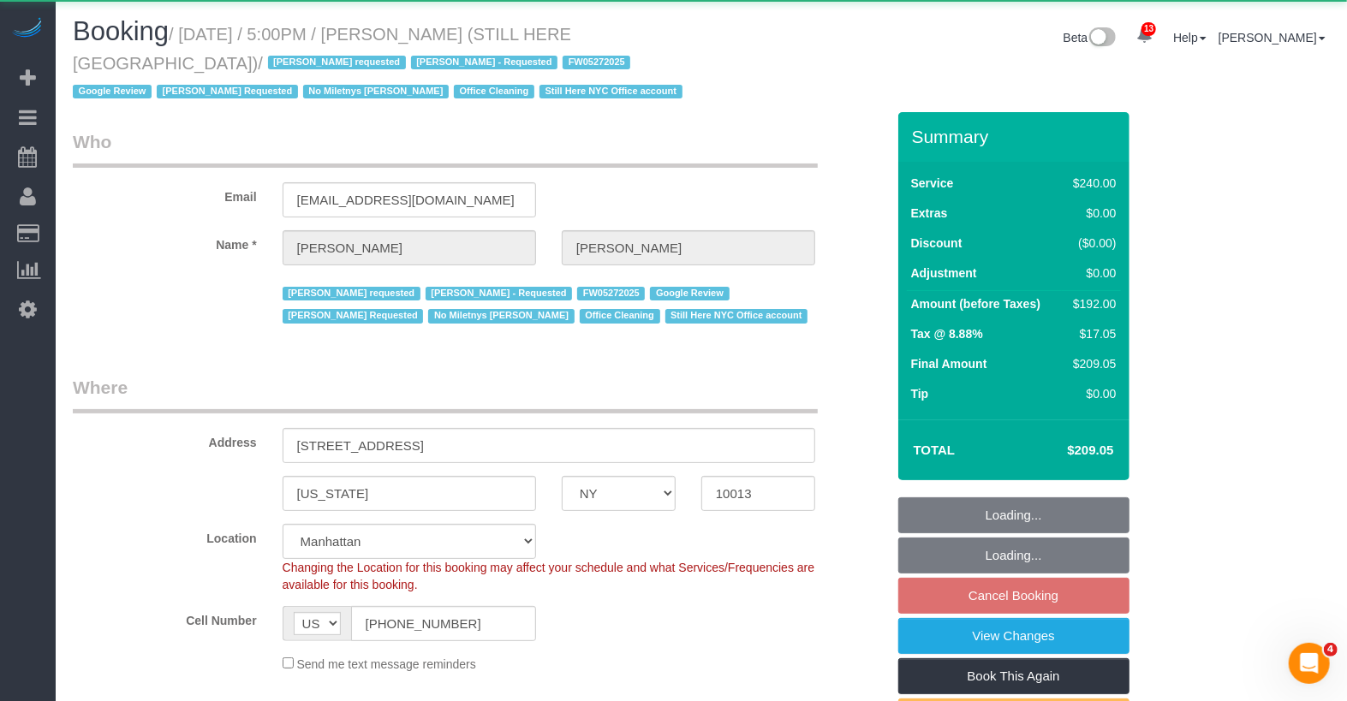
select select "string:stripe-pm_1QY8Py4VGloSiKo7kVLuacfg"
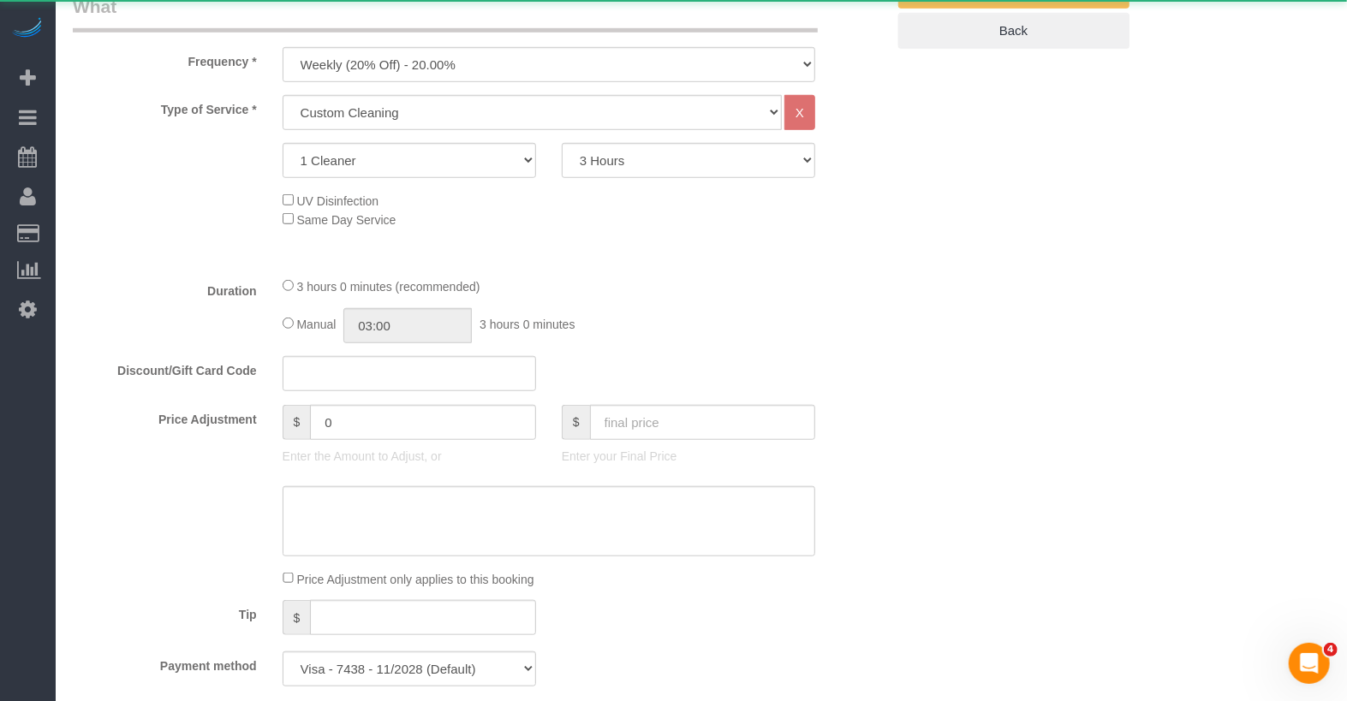
scroll to position [1418, 0]
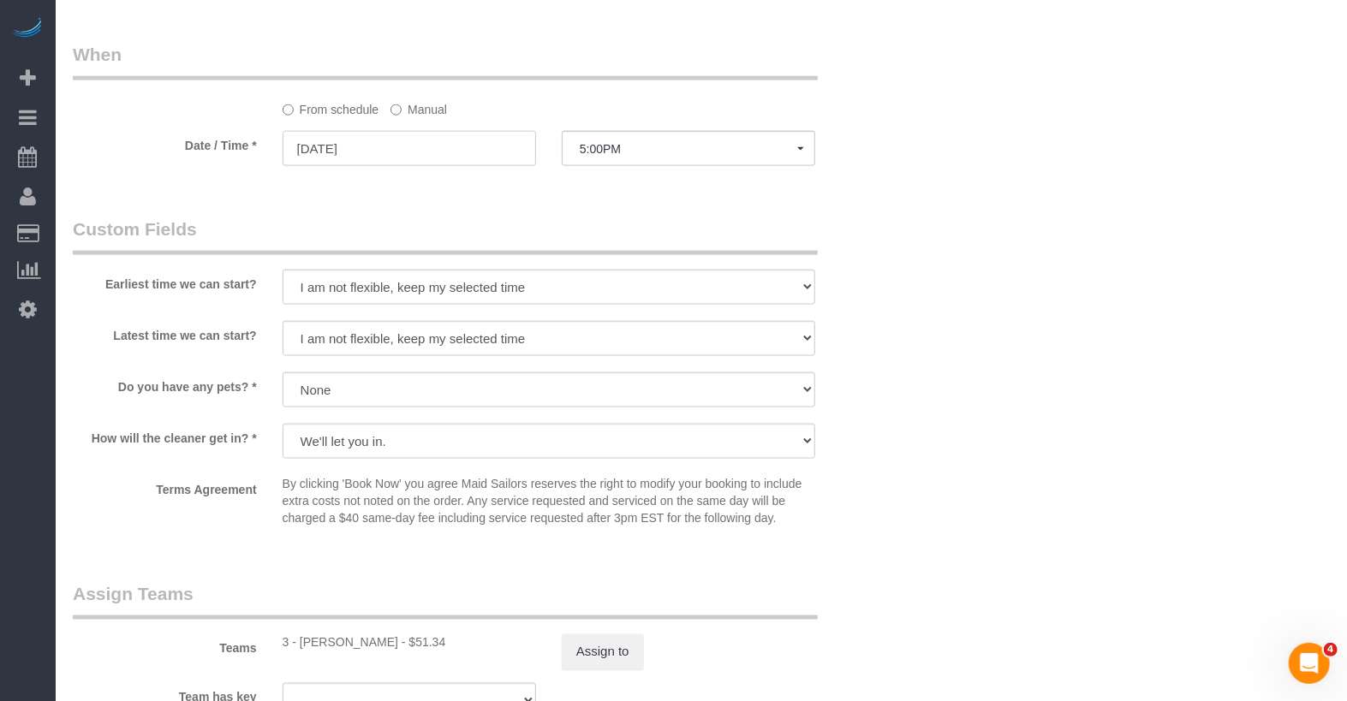
click at [430, 148] on input "08/26/2025" at bounding box center [408, 148] width 253 height 35
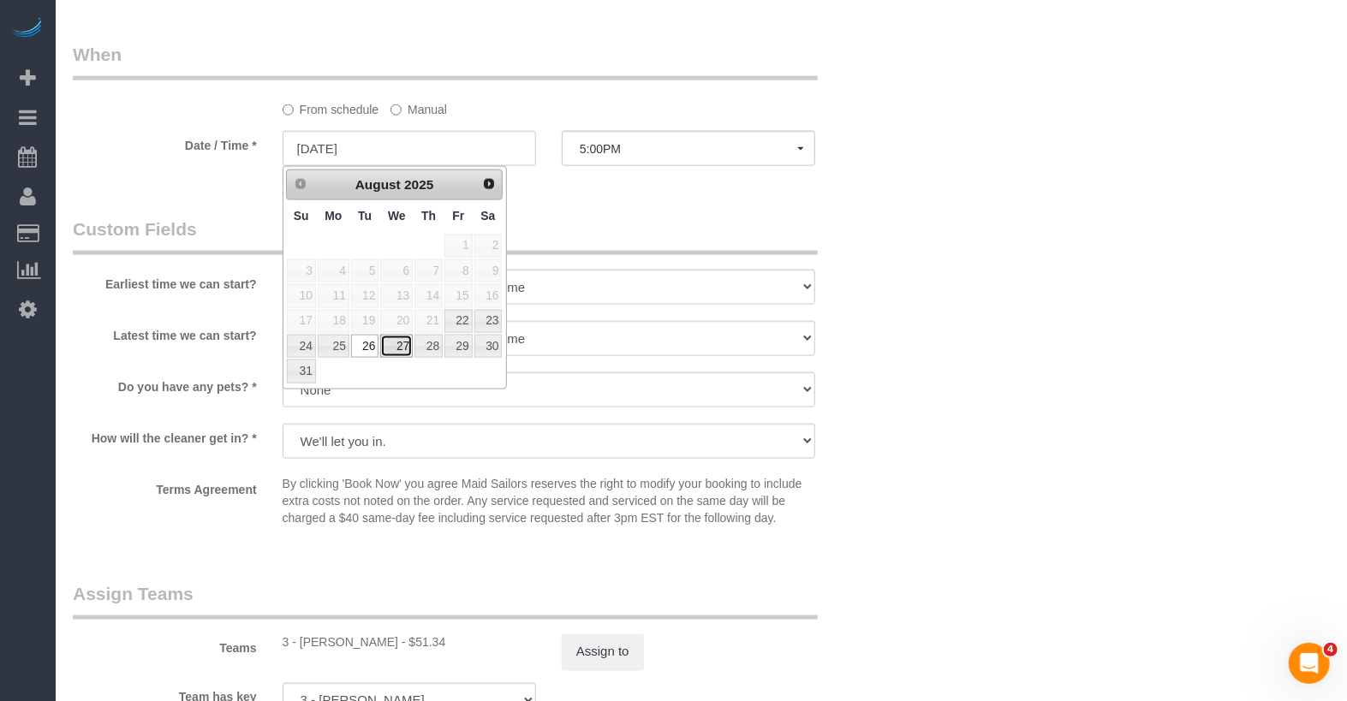
click at [403, 345] on link "27" at bounding box center [396, 346] width 33 height 23
type input "08/27/2025"
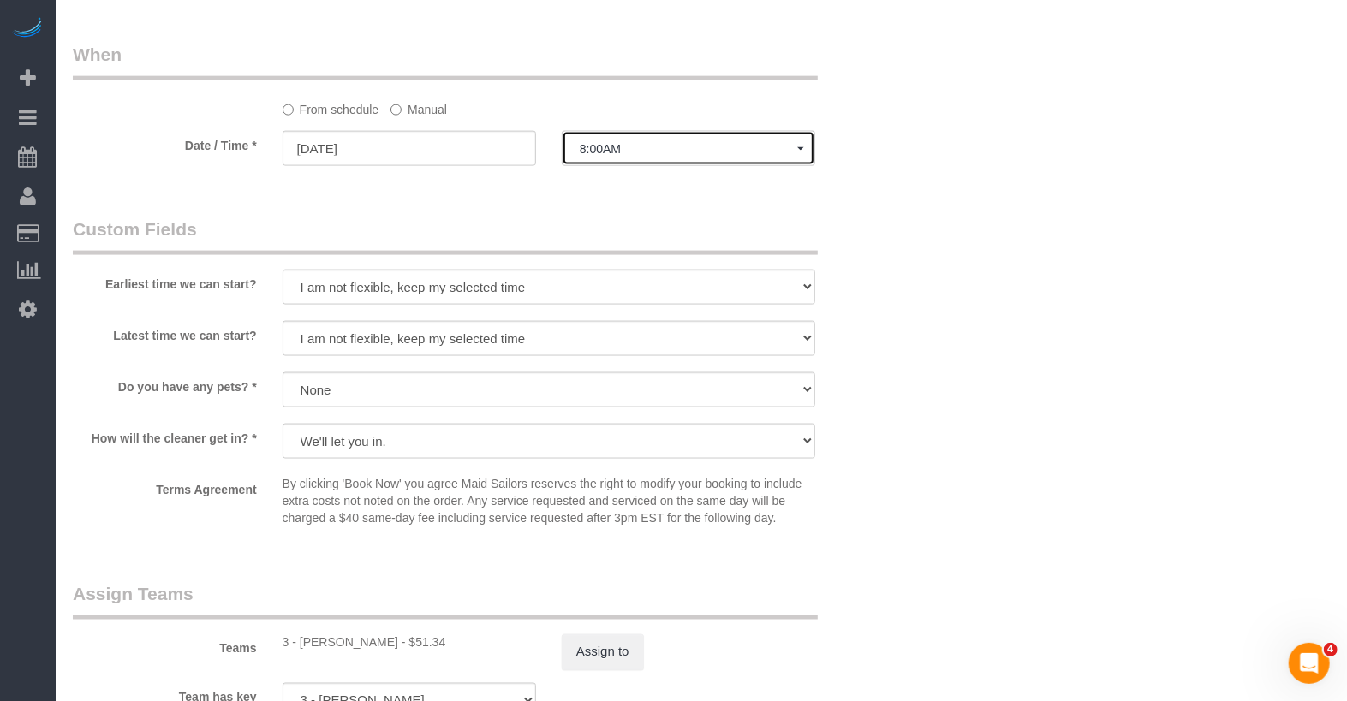
click at [589, 156] on button "8:00AM" at bounding box center [688, 148] width 253 height 35
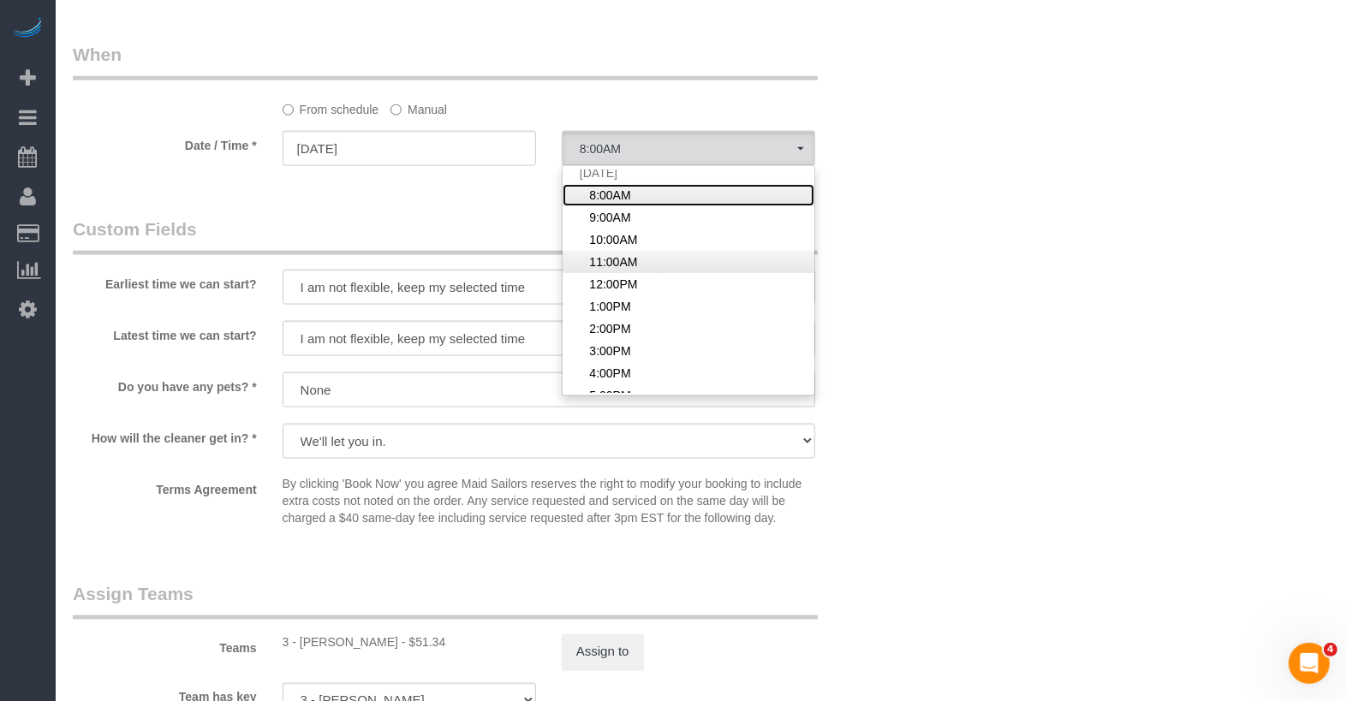
scroll to position [362, 0]
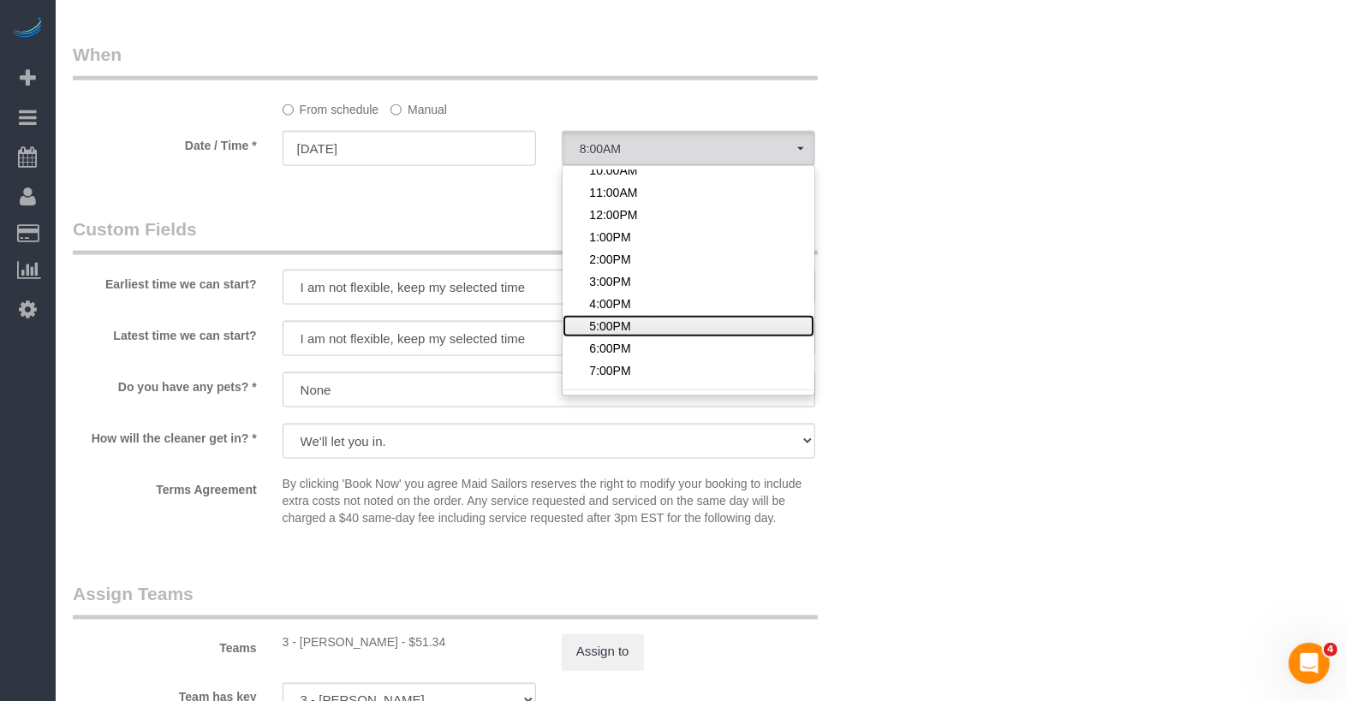
click at [603, 331] on span "5:00PM" at bounding box center [609, 326] width 41 height 17
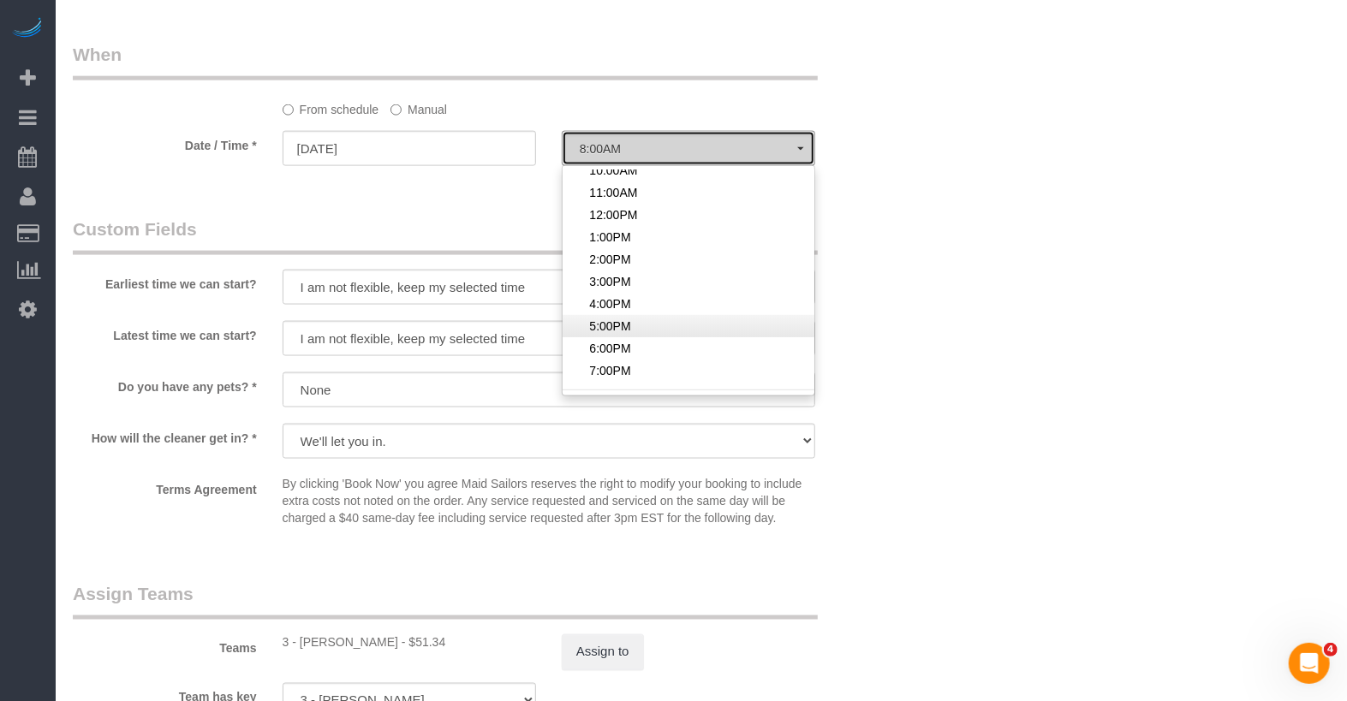
select select "spot21"
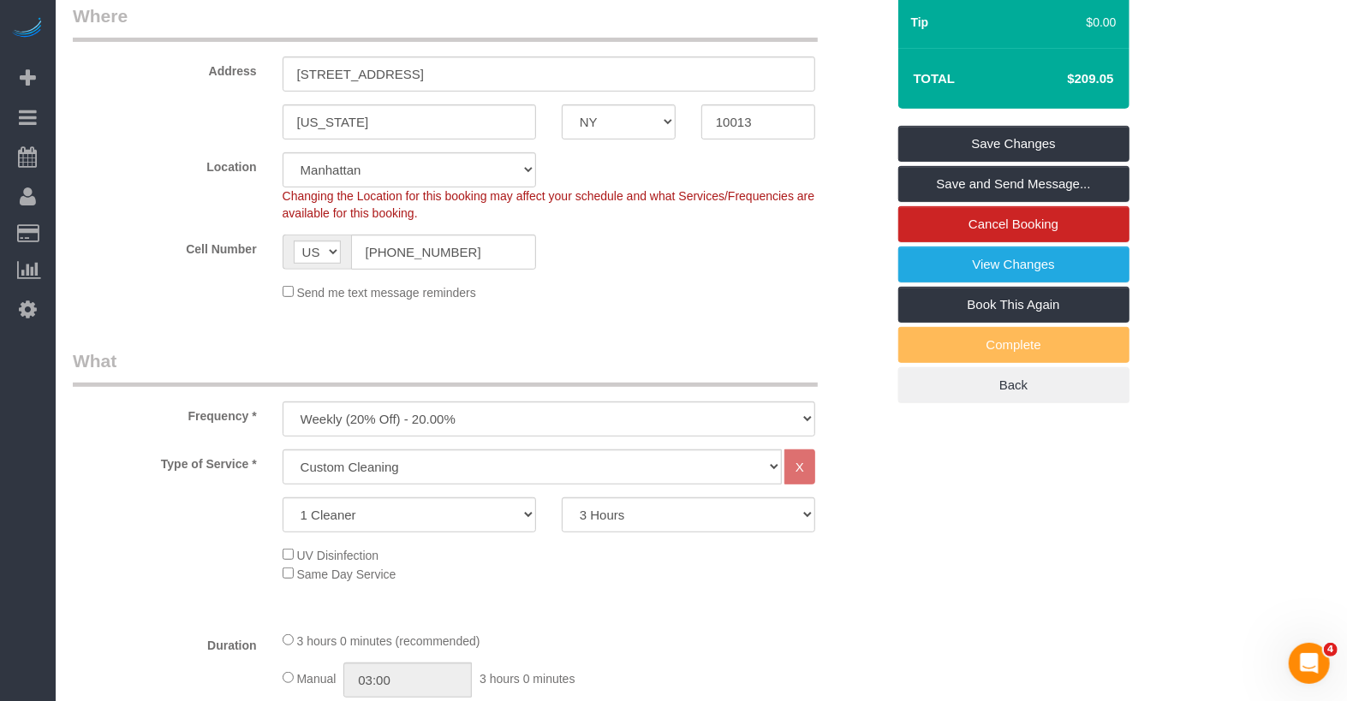
scroll to position [49, 0]
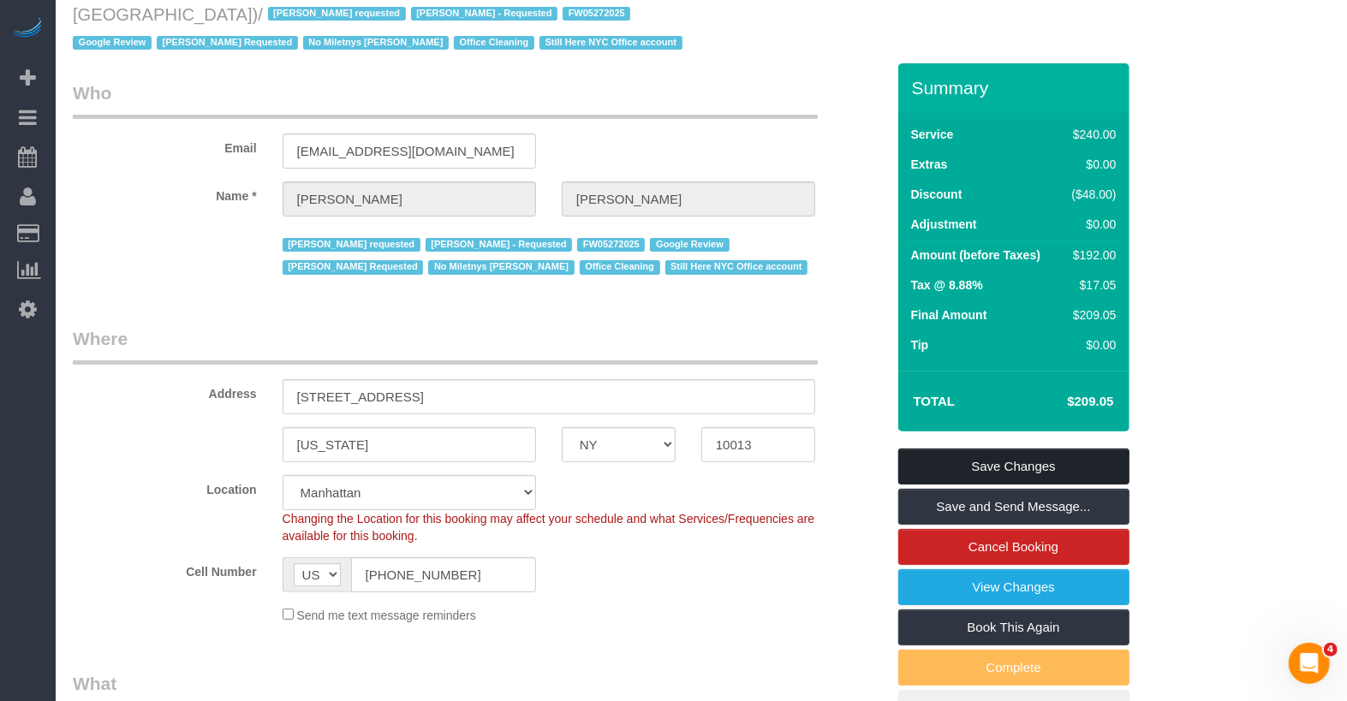
click at [960, 466] on link "Save Changes" at bounding box center [1013, 467] width 231 height 36
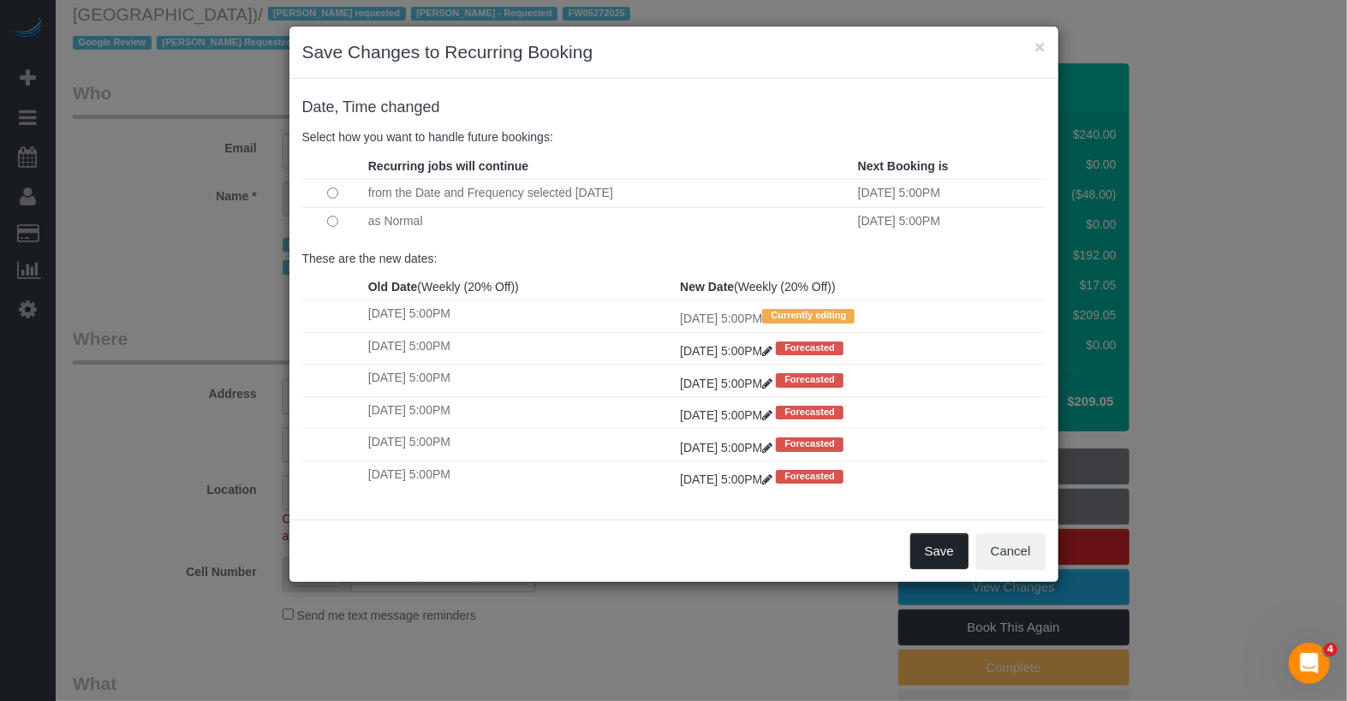
click at [936, 540] on button "Save" at bounding box center [939, 551] width 58 height 36
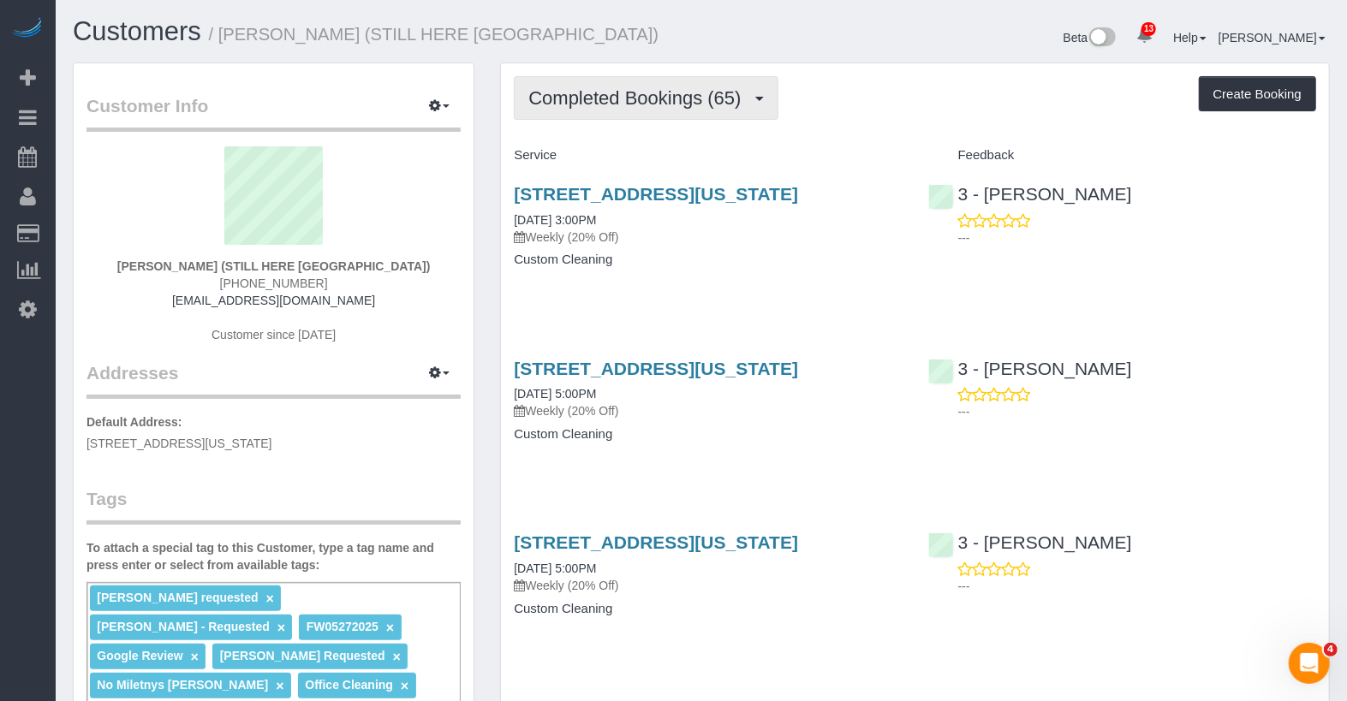
click at [723, 84] on button "Completed Bookings (65)" at bounding box center [646, 98] width 264 height 44
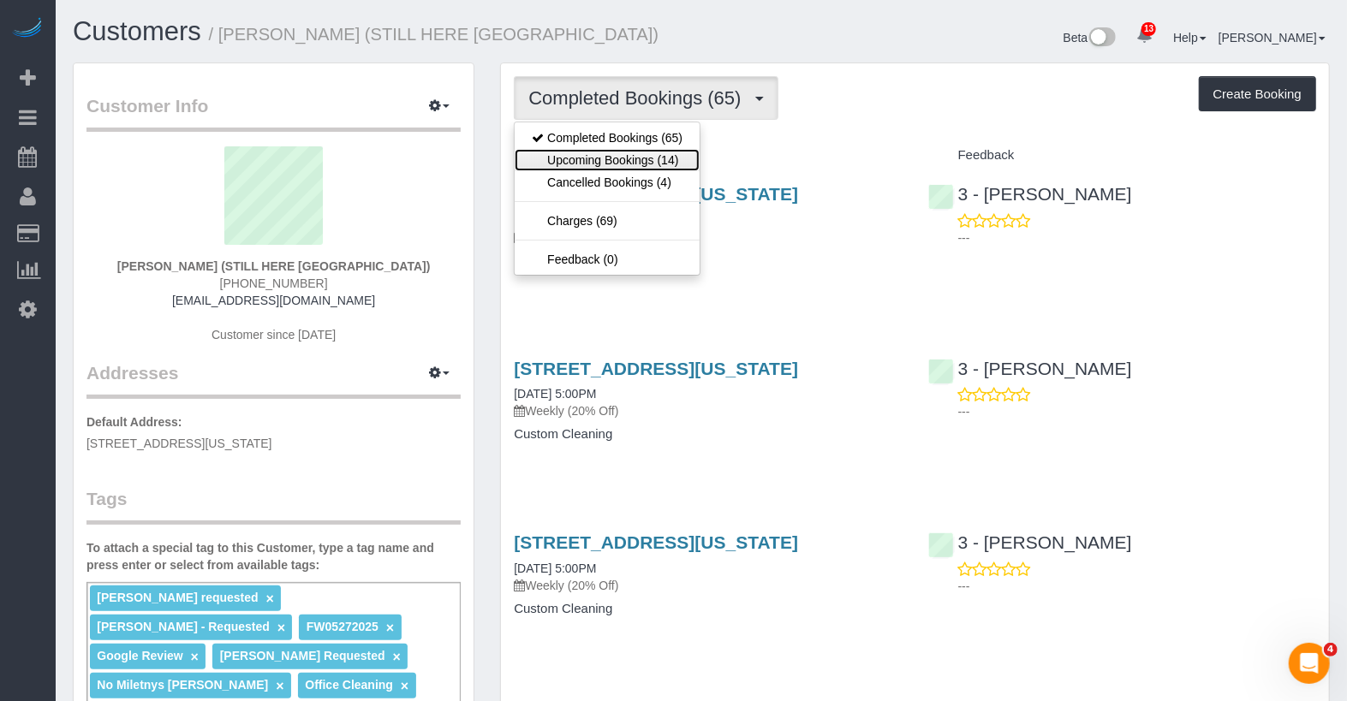
click at [679, 158] on link "Upcoming Bookings (14)" at bounding box center [606, 160] width 185 height 22
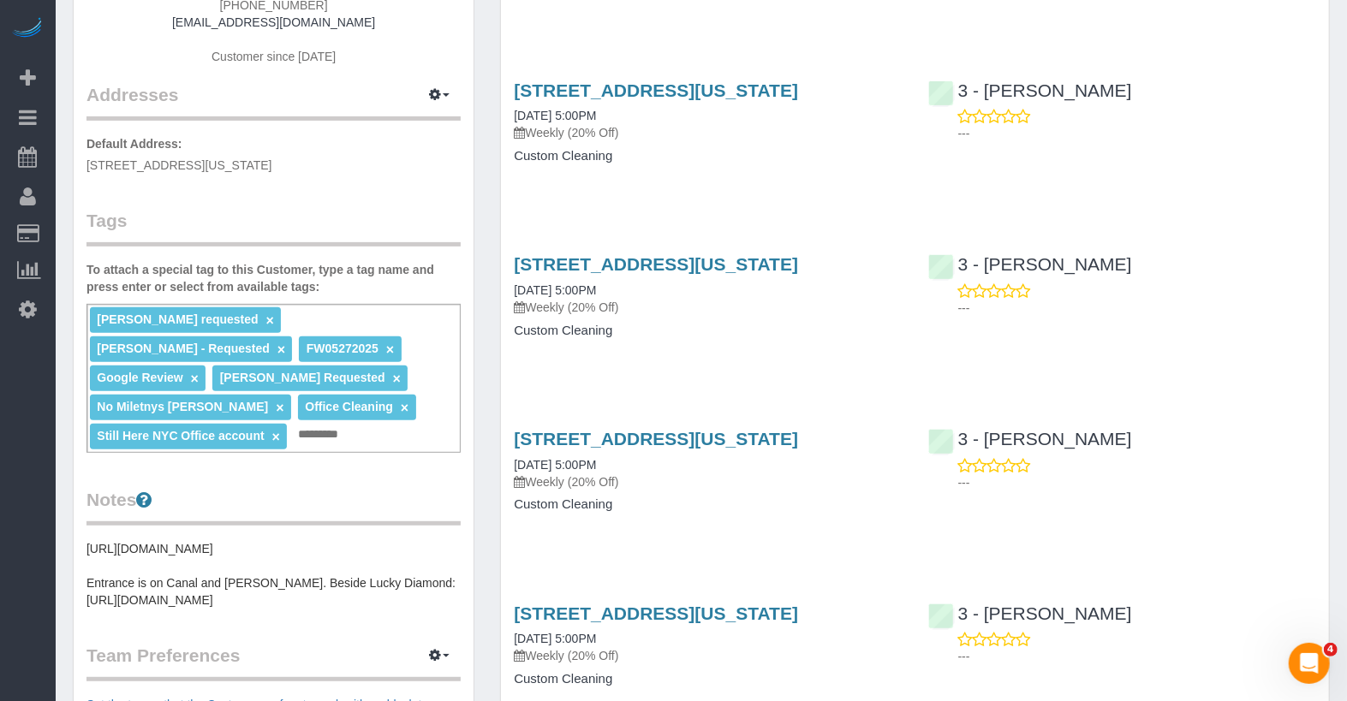
scroll to position [279, 0]
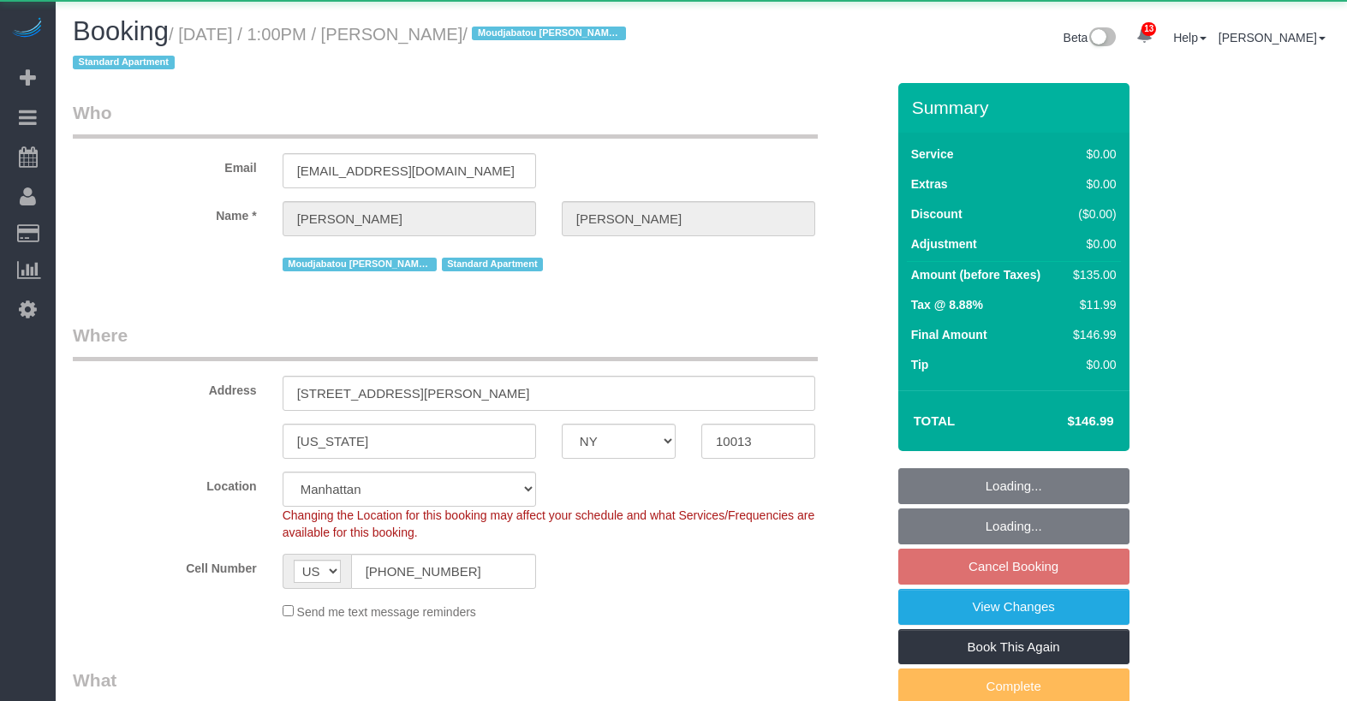
select select "NY"
select select "object:915"
select select "string:stripe-pm_1PlGdH4VGloSiKo7wmxGmAk6"
select select "1"
select select "spot2"
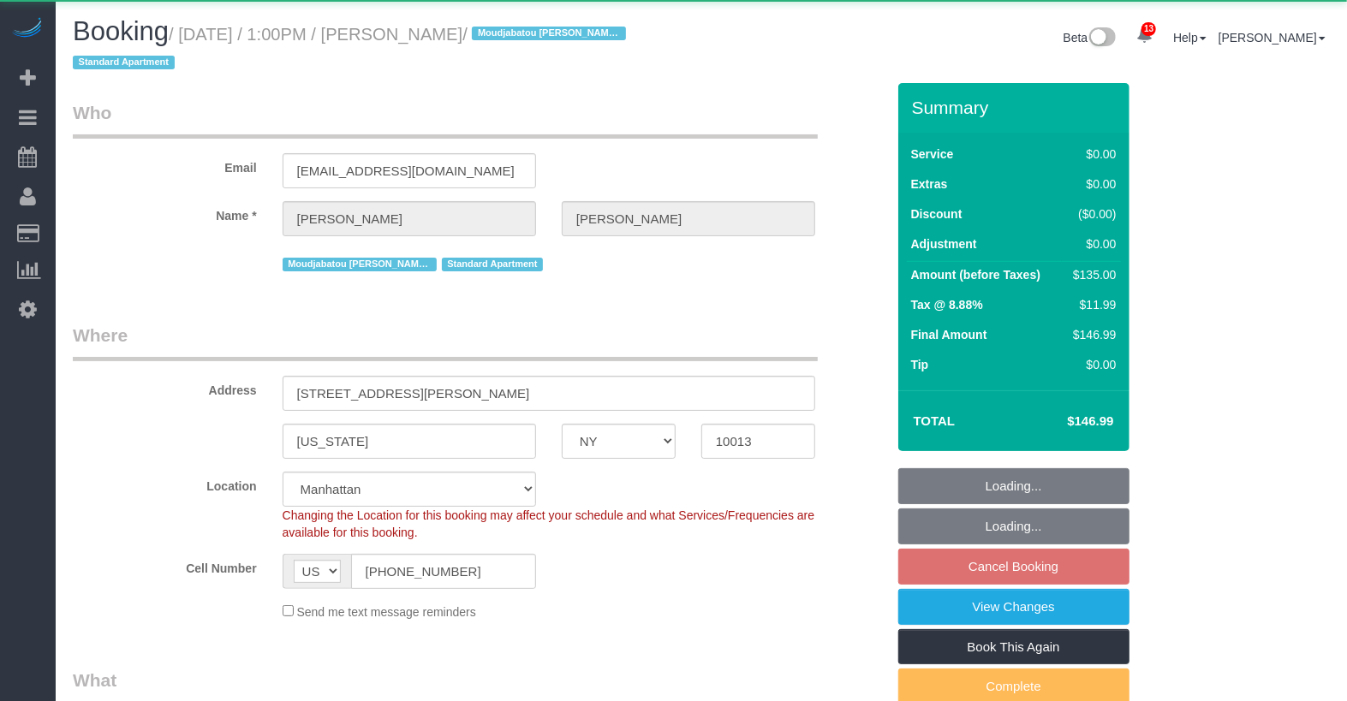
select select "number:56"
select select "number:75"
select select "number:15"
select select "number:6"
select select "number:21"
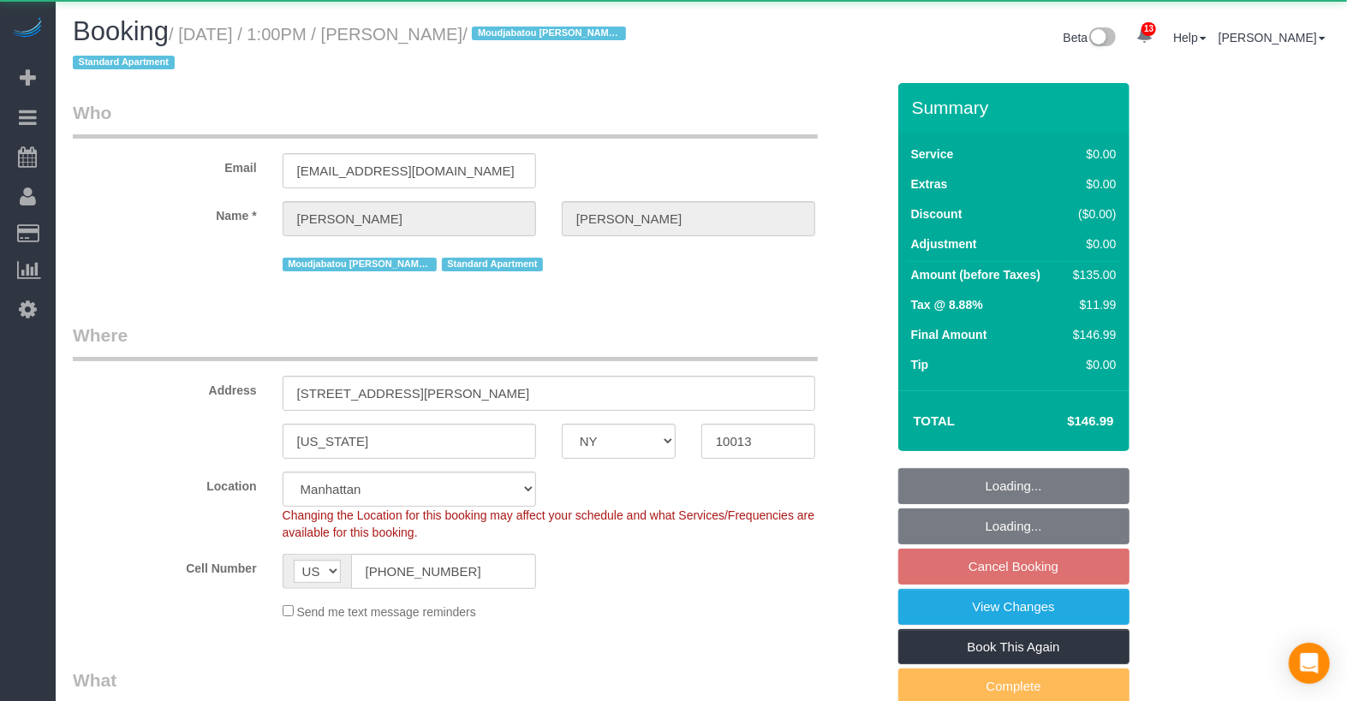
select select "1"
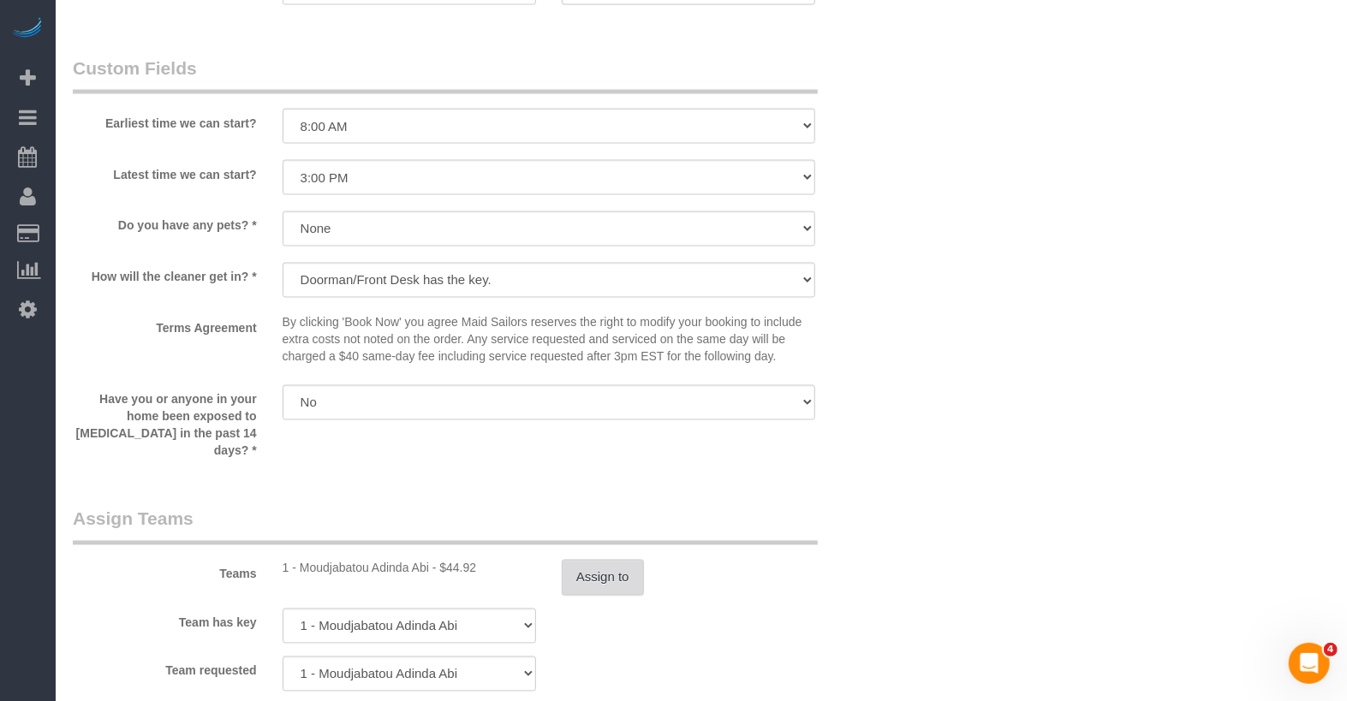
click at [572, 560] on button "Assign to" at bounding box center [603, 578] width 82 height 36
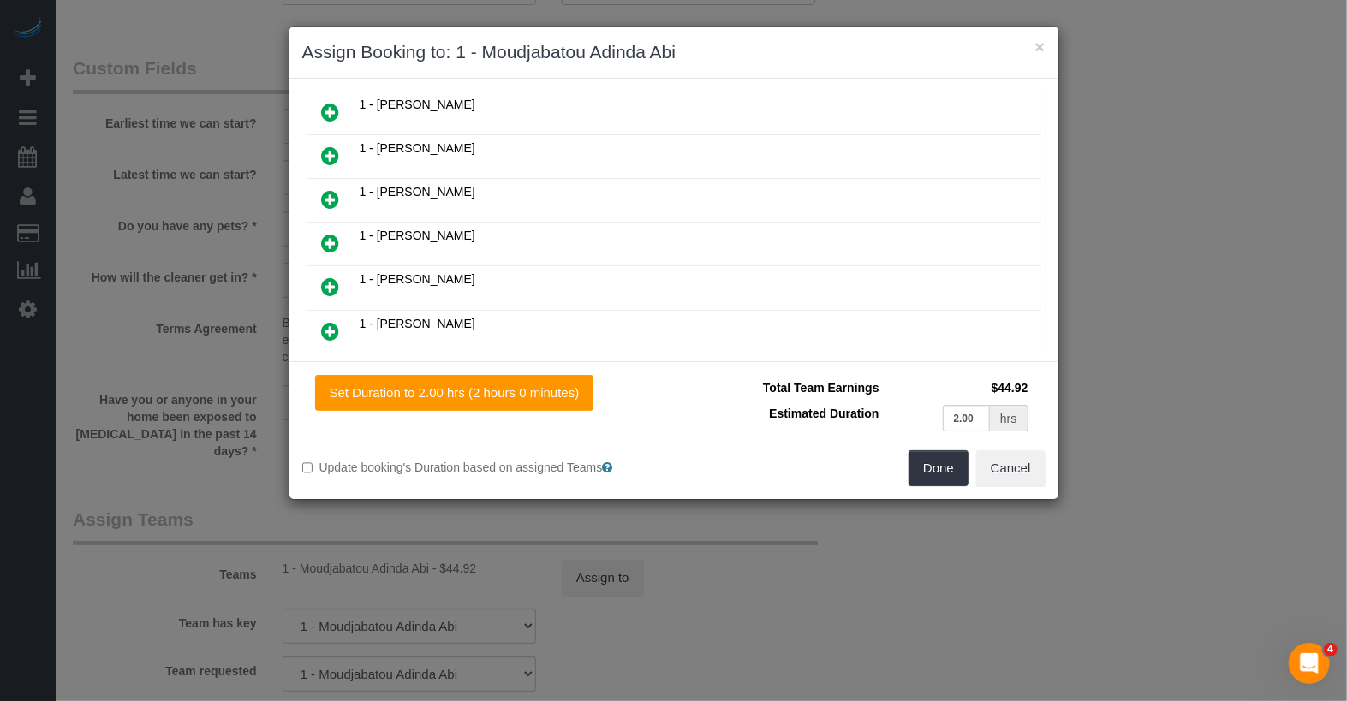
scroll to position [499, 0]
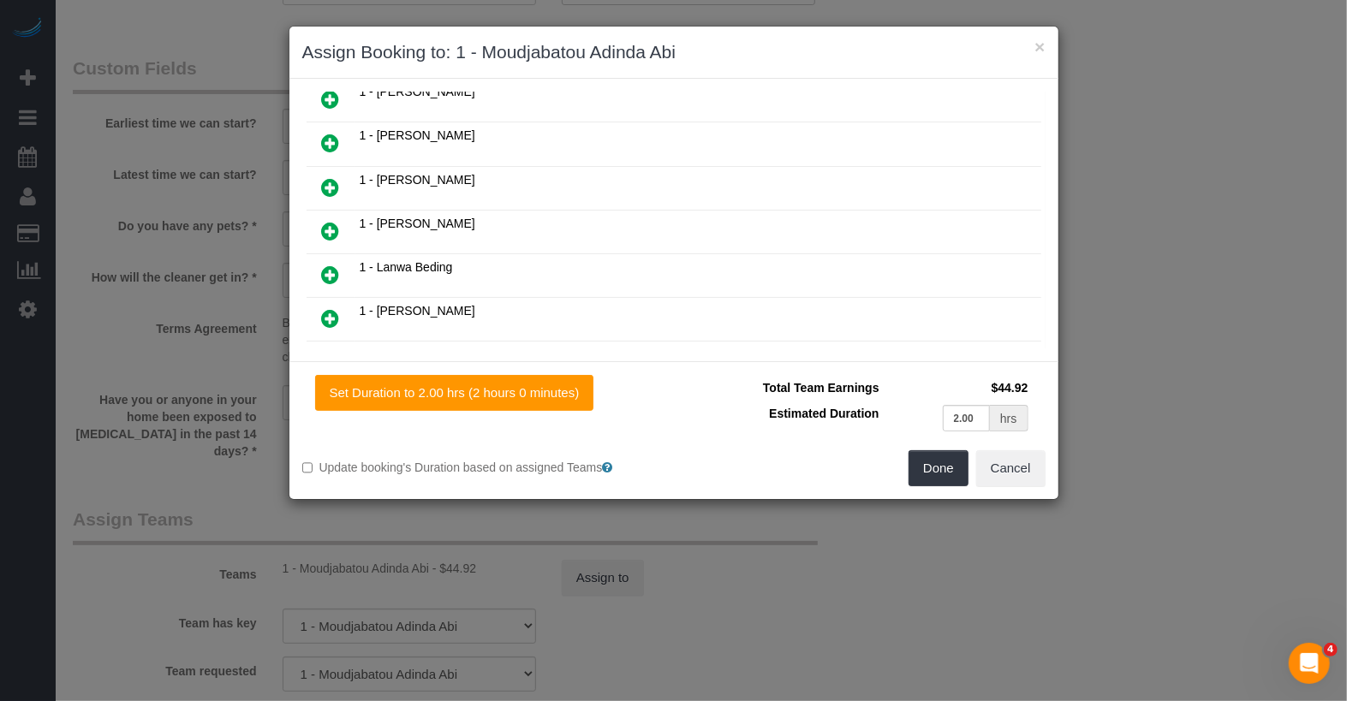
click at [350, 253] on td at bounding box center [330, 275] width 49 height 44
drag, startPoint x: 330, startPoint y: 243, endPoint x: 393, endPoint y: 243, distance: 62.5
click at [330, 265] on icon at bounding box center [331, 275] width 18 height 21
drag, startPoint x: 870, startPoint y: 44, endPoint x: 732, endPoint y: 41, distance: 137.8
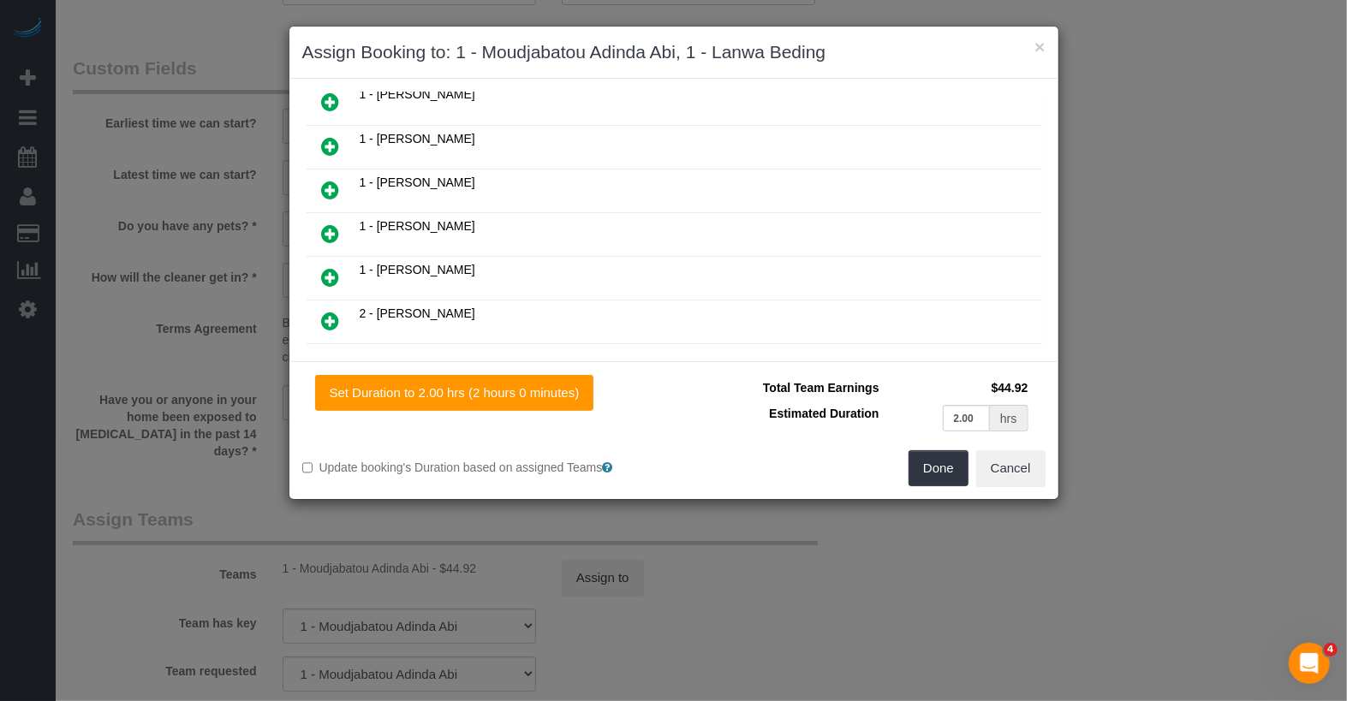
click at [732, 41] on h3 "Assign Booking to: 1 - Moudjabatou Adinda Abi, 1 - Lanwa Beding" at bounding box center [673, 52] width 743 height 26
copy h3 "Lanwa Beding"
click at [943, 465] on button "Done" at bounding box center [938, 468] width 60 height 36
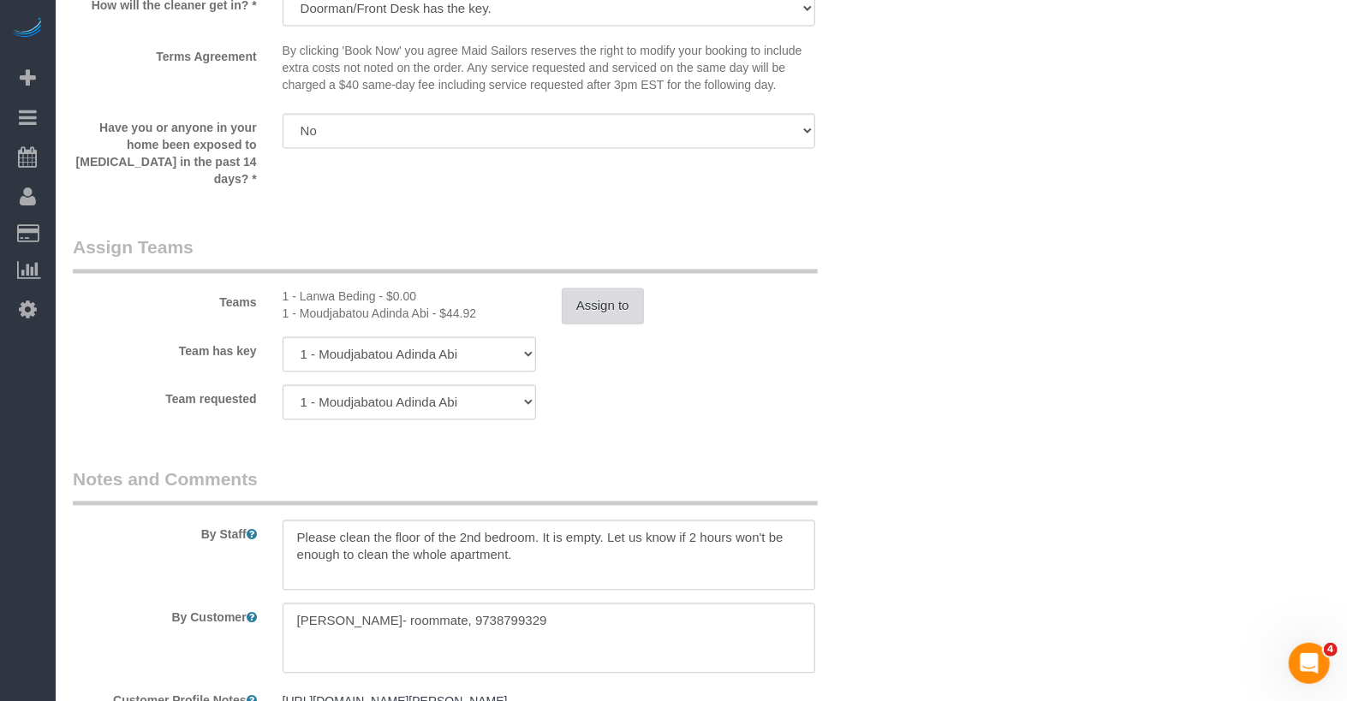
scroll to position [2100, 0]
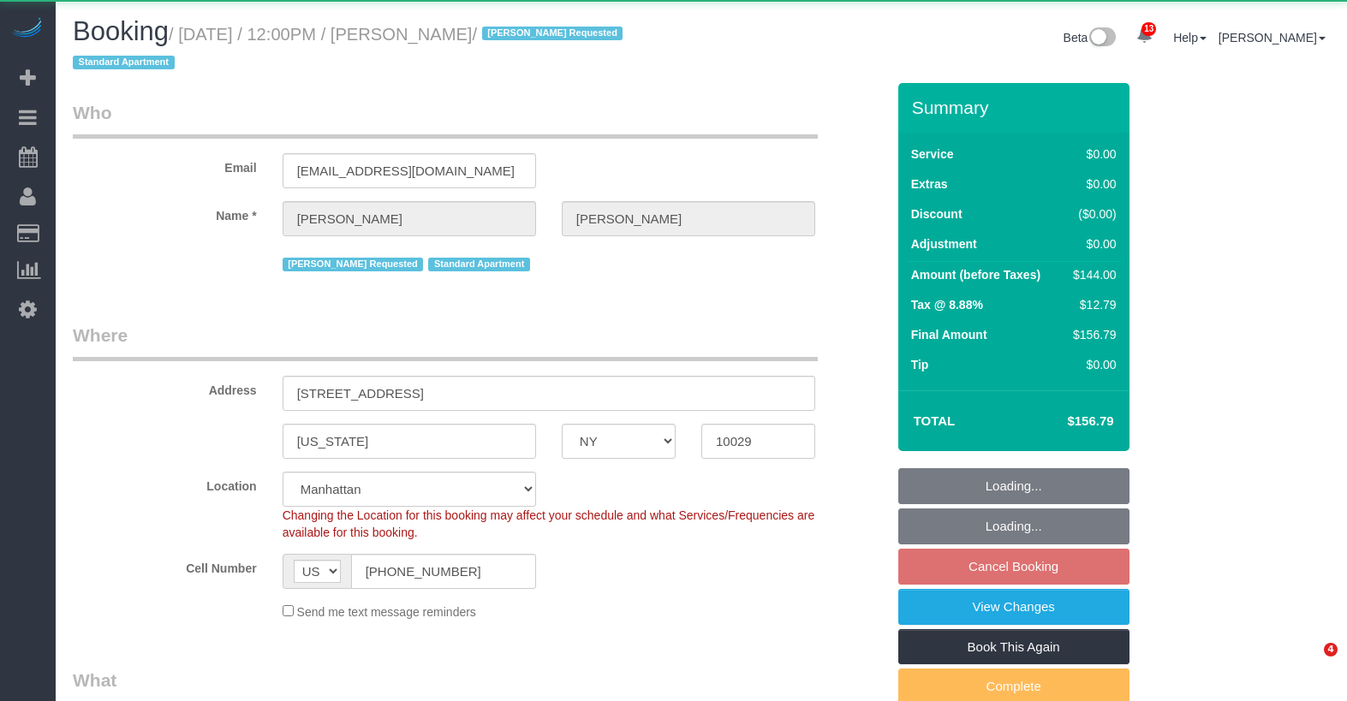
select select "NY"
select select "1"
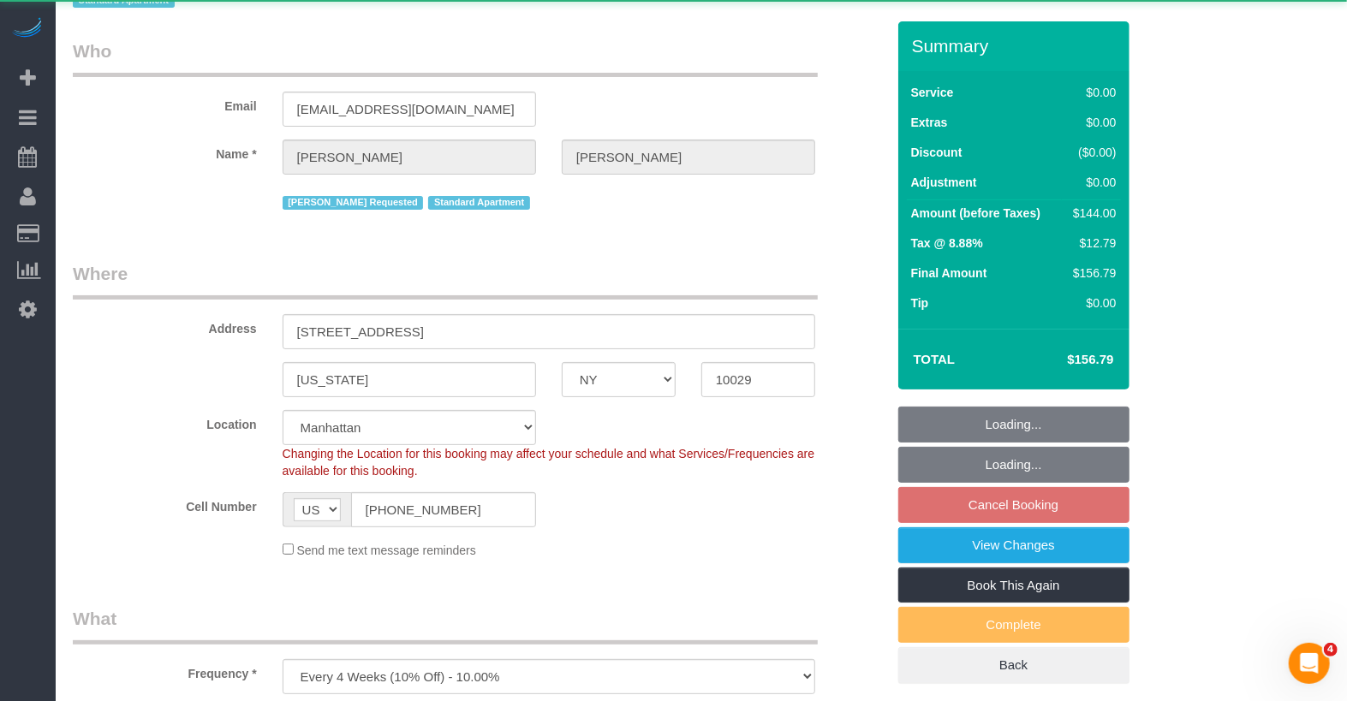
select select "object:1010"
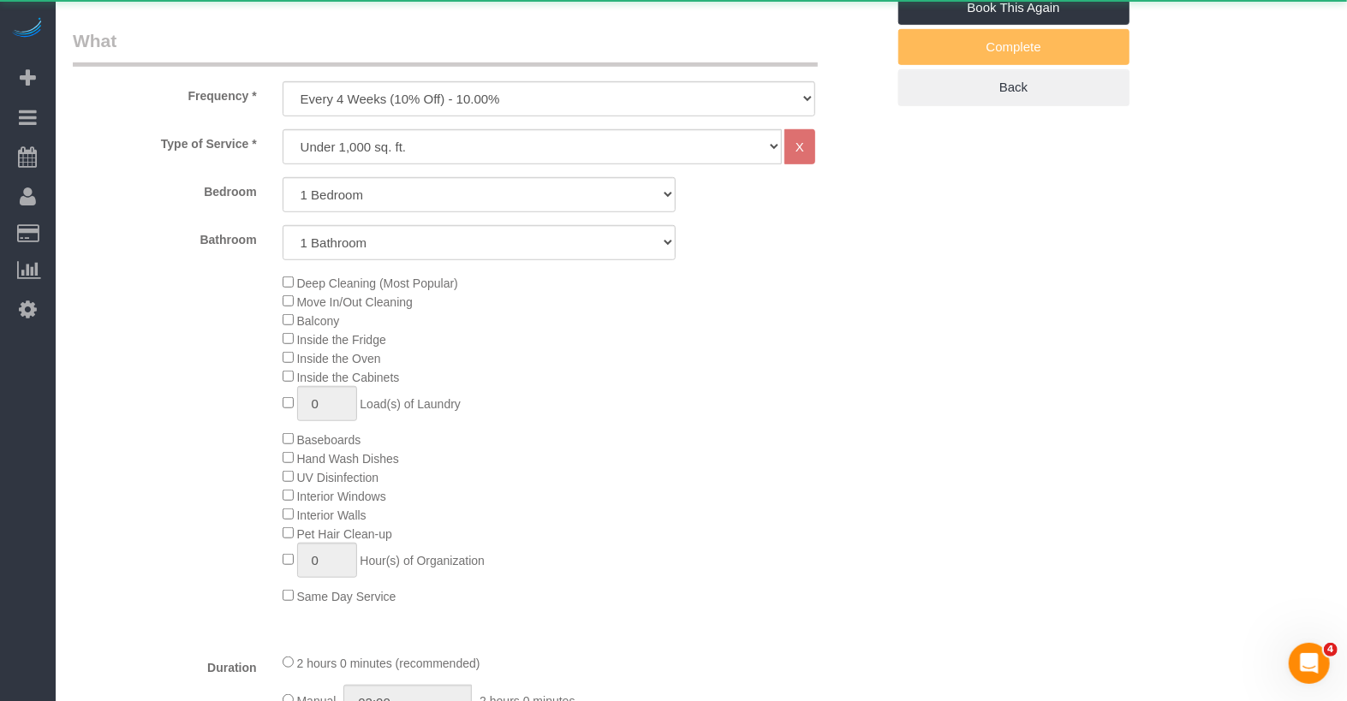
select select "string:stripe-pm_1RBOpX4VGloSiKo7HdazYjsJ"
select select "1"
select select "spot1"
select select "number:89"
select select "number:90"
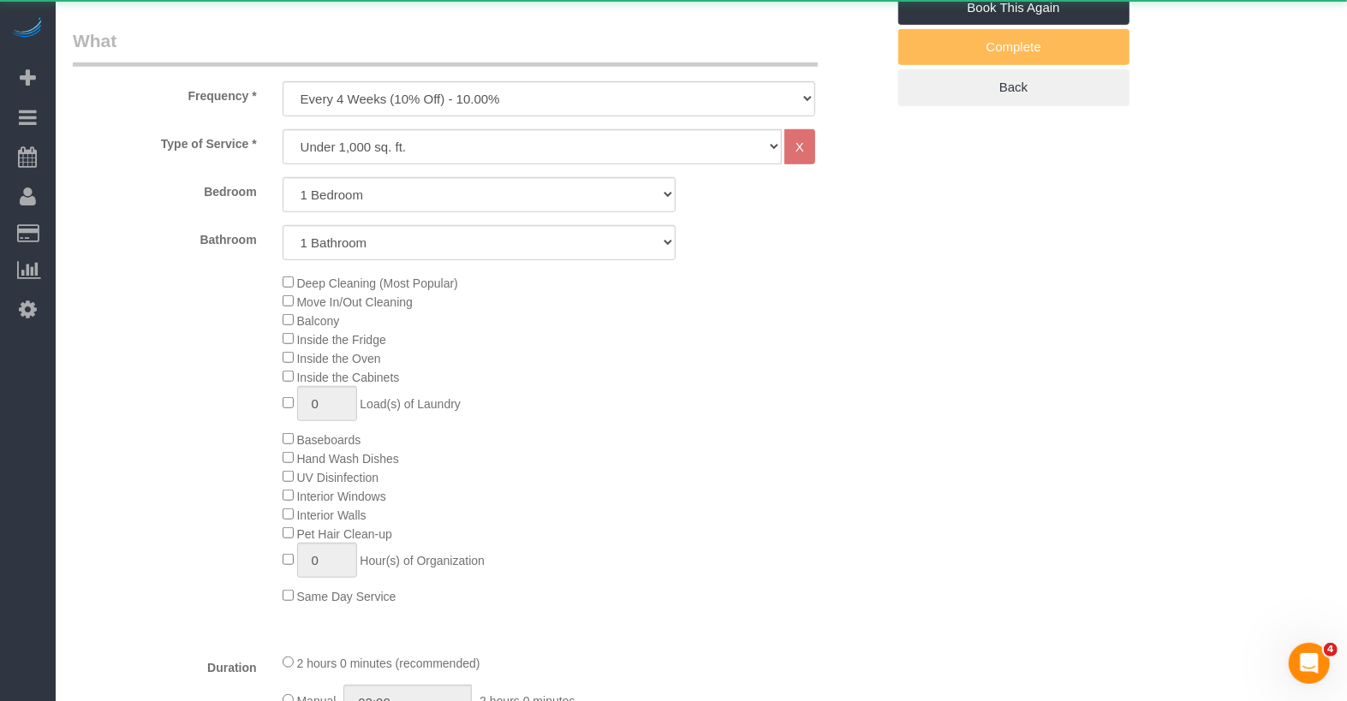
select select "number:15"
select select "number:5"
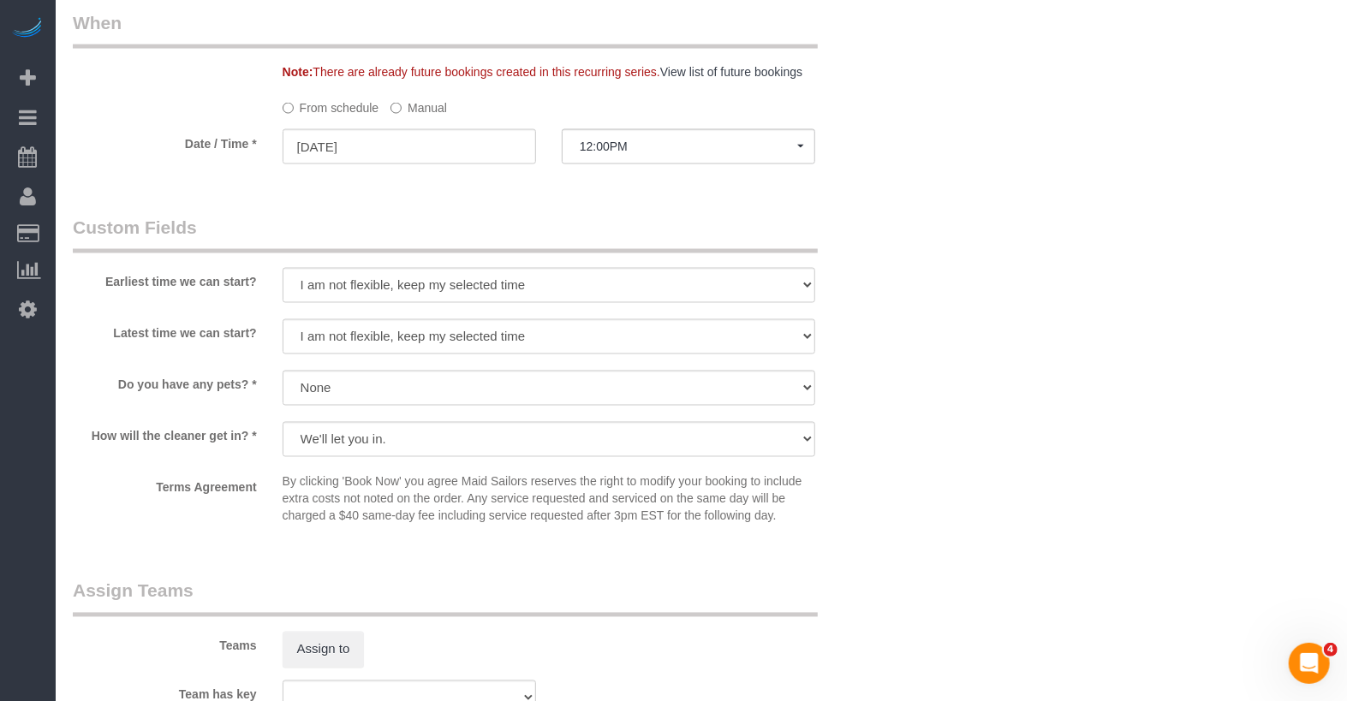
scroll to position [1969, 0]
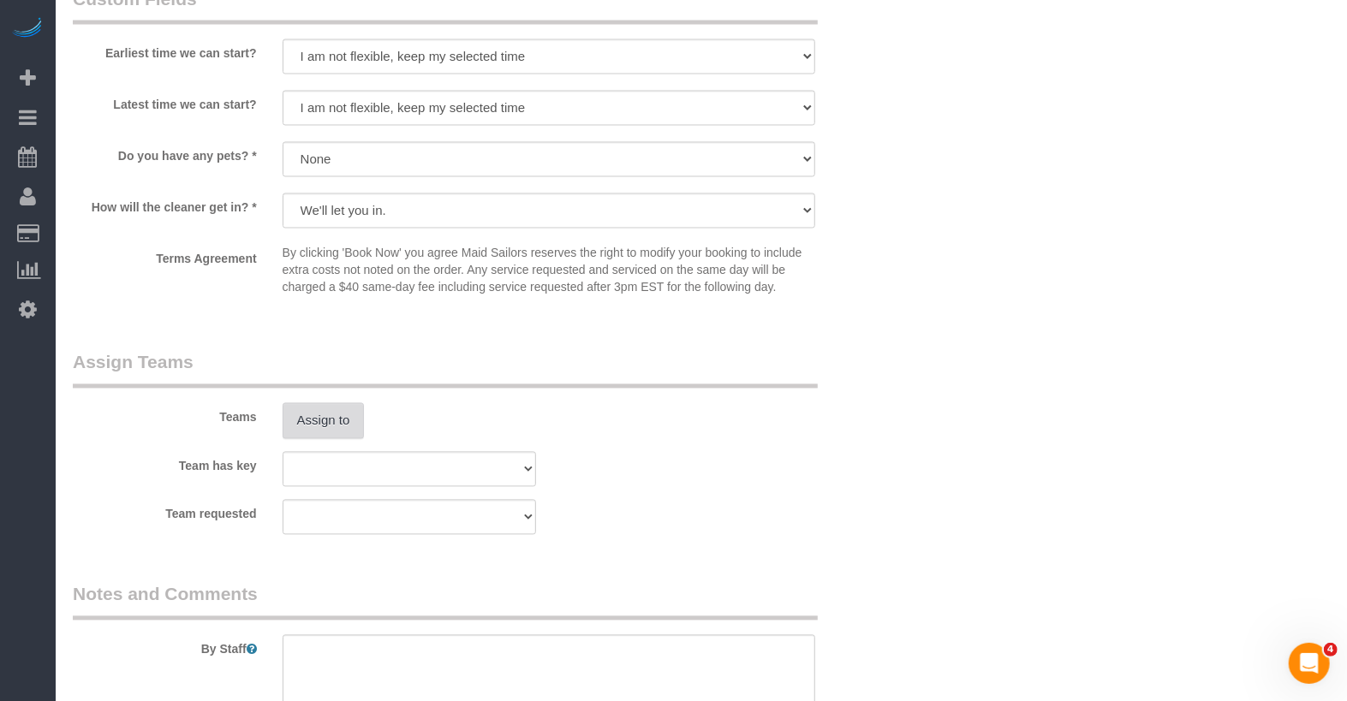
click at [332, 415] on button "Assign to" at bounding box center [323, 421] width 82 height 36
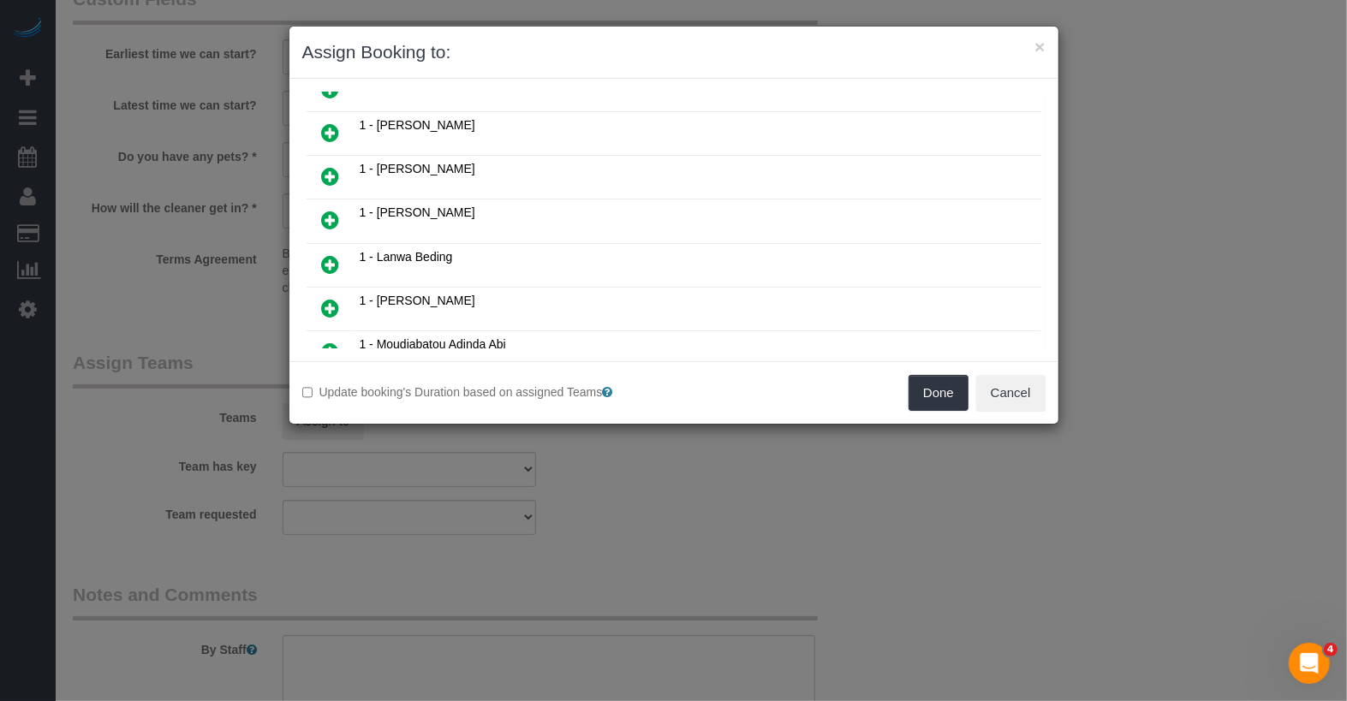
scroll to position [1033, 0]
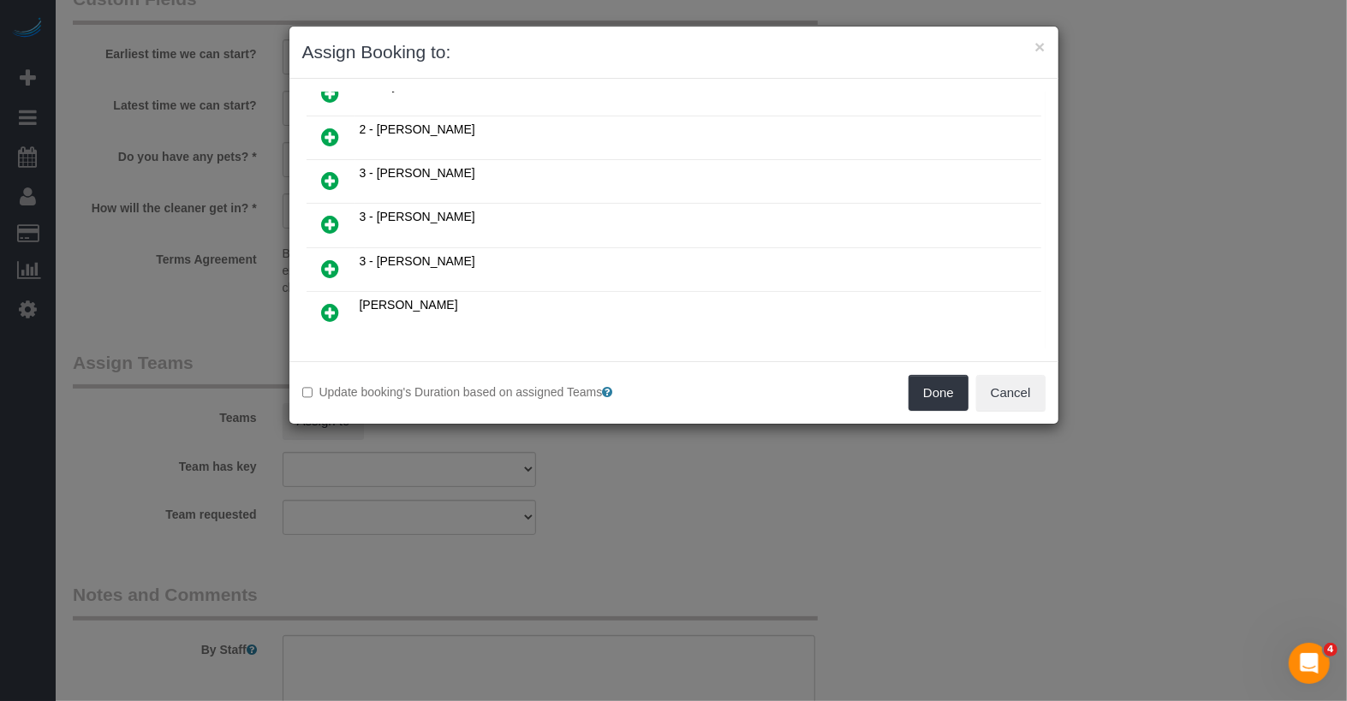
click at [416, 368] on link at bounding box center [415, 375] width 14 height 15
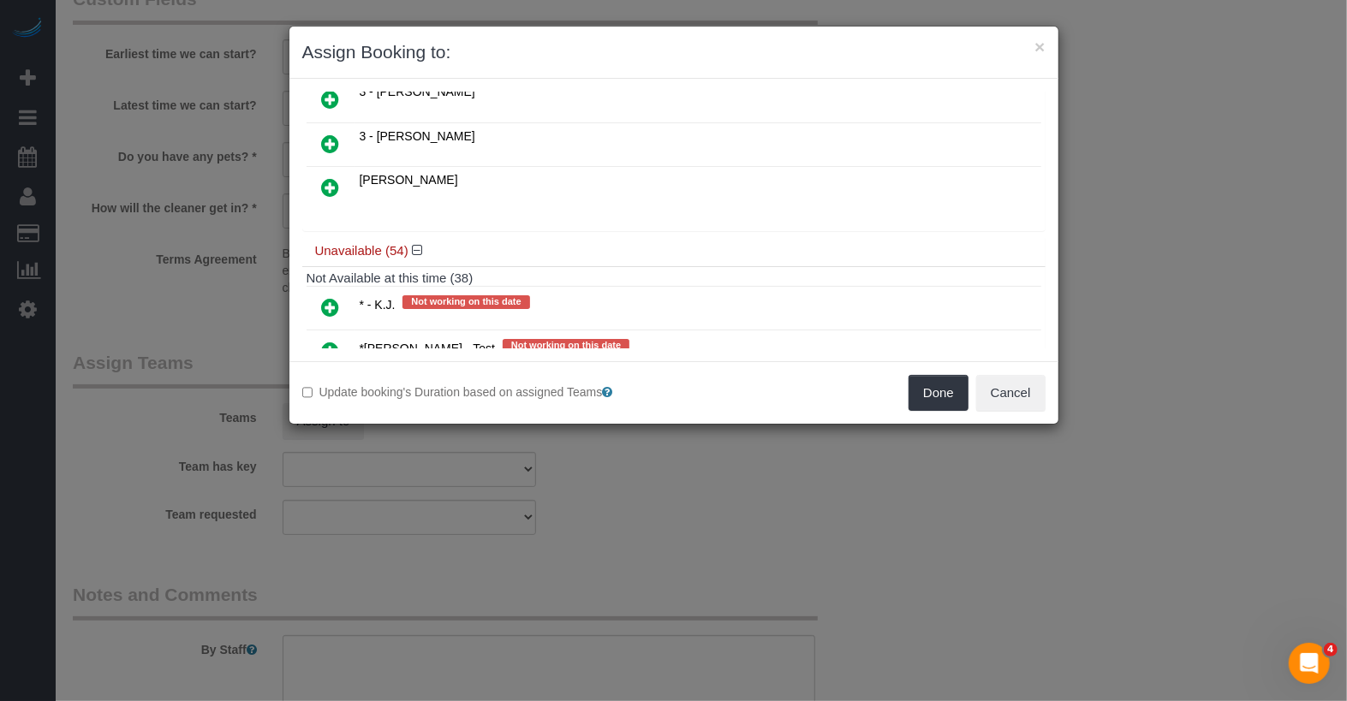
click at [332, 297] on icon at bounding box center [331, 307] width 18 height 21
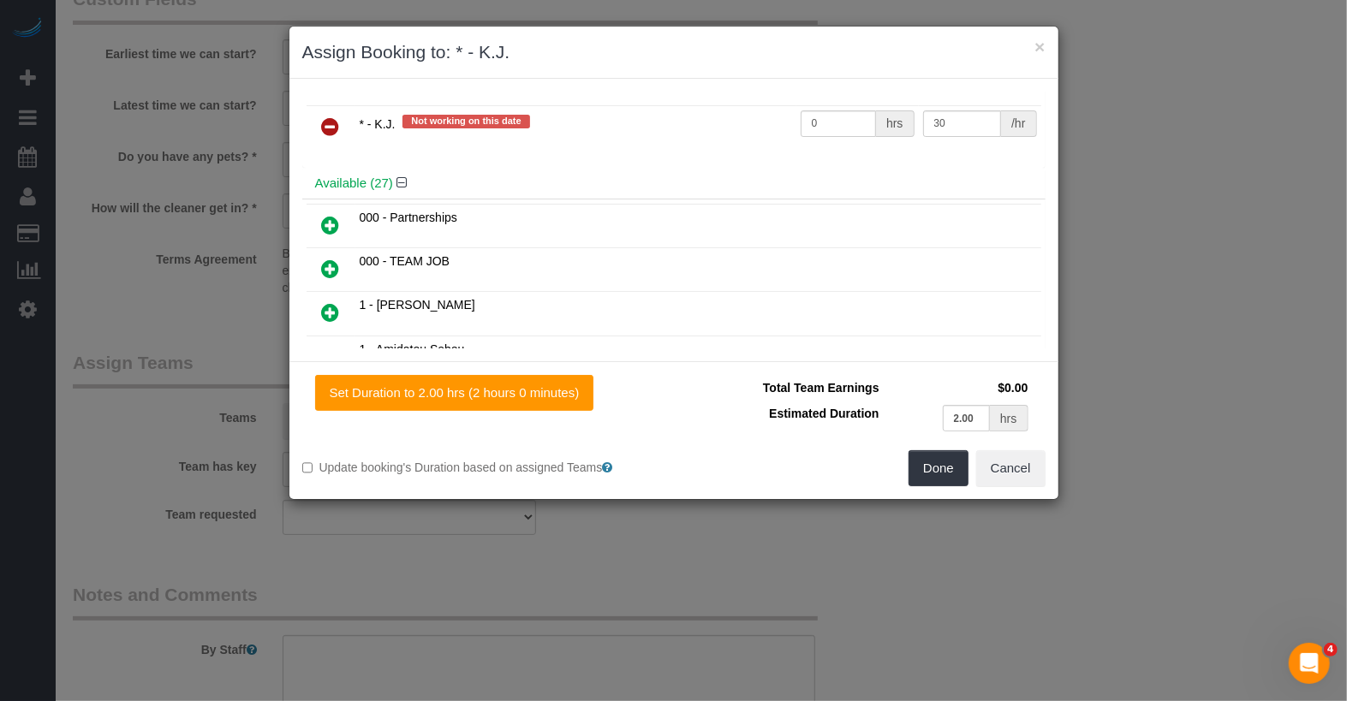
scroll to position [0, 0]
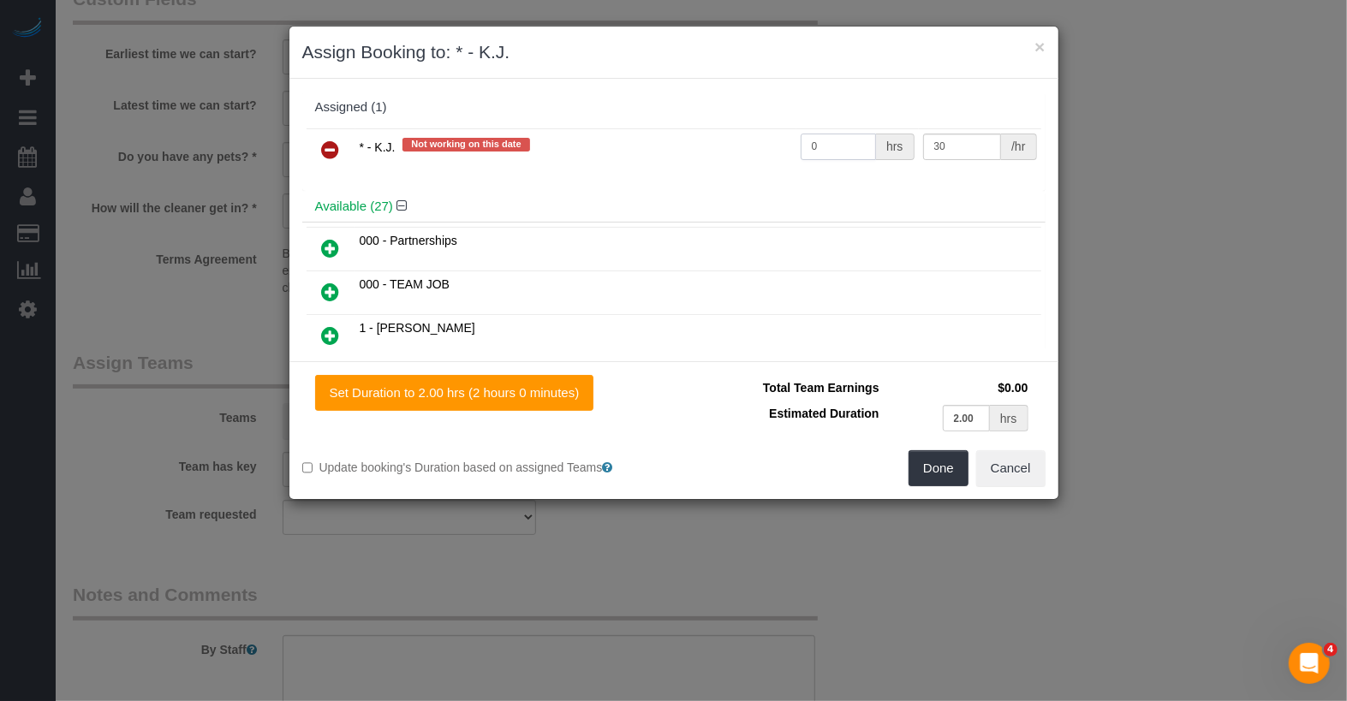
click at [836, 146] on input "0" at bounding box center [838, 147] width 76 height 27
type input "2"
click at [939, 487] on div "Set Duration to 2.00 hrs (2 hours 0 minutes) Total Team Earnings $60.00 Estimat…" at bounding box center [673, 430] width 769 height 138
click at [938, 465] on button "Done" at bounding box center [938, 468] width 60 height 36
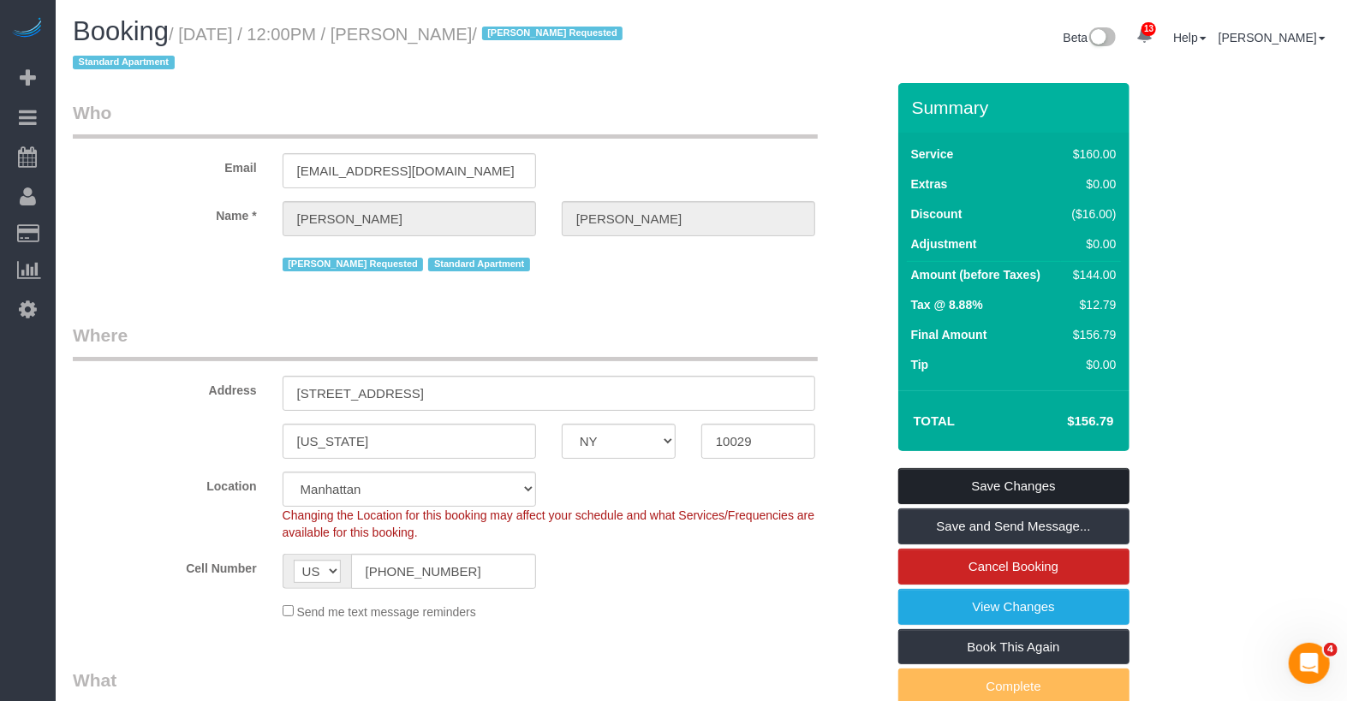
click at [939, 477] on link "Save Changes" at bounding box center [1013, 486] width 231 height 36
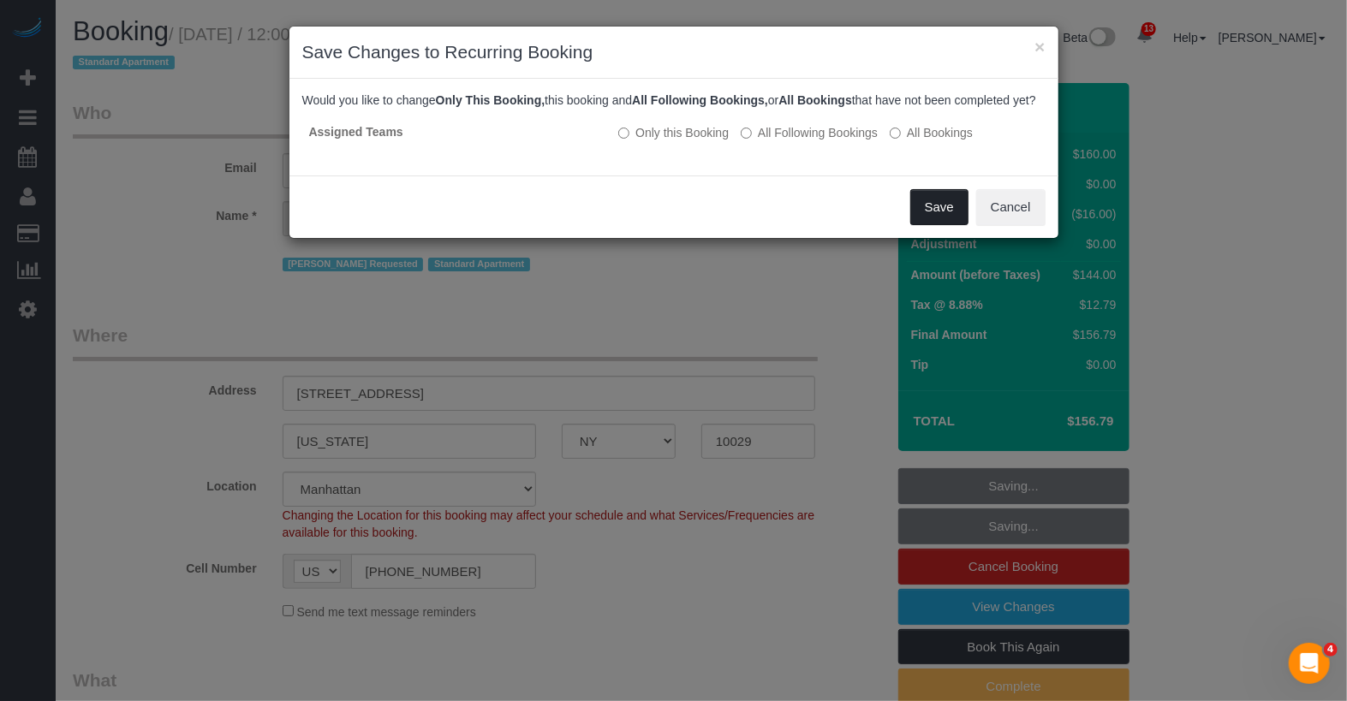
click at [941, 225] on button "Save" at bounding box center [939, 207] width 58 height 36
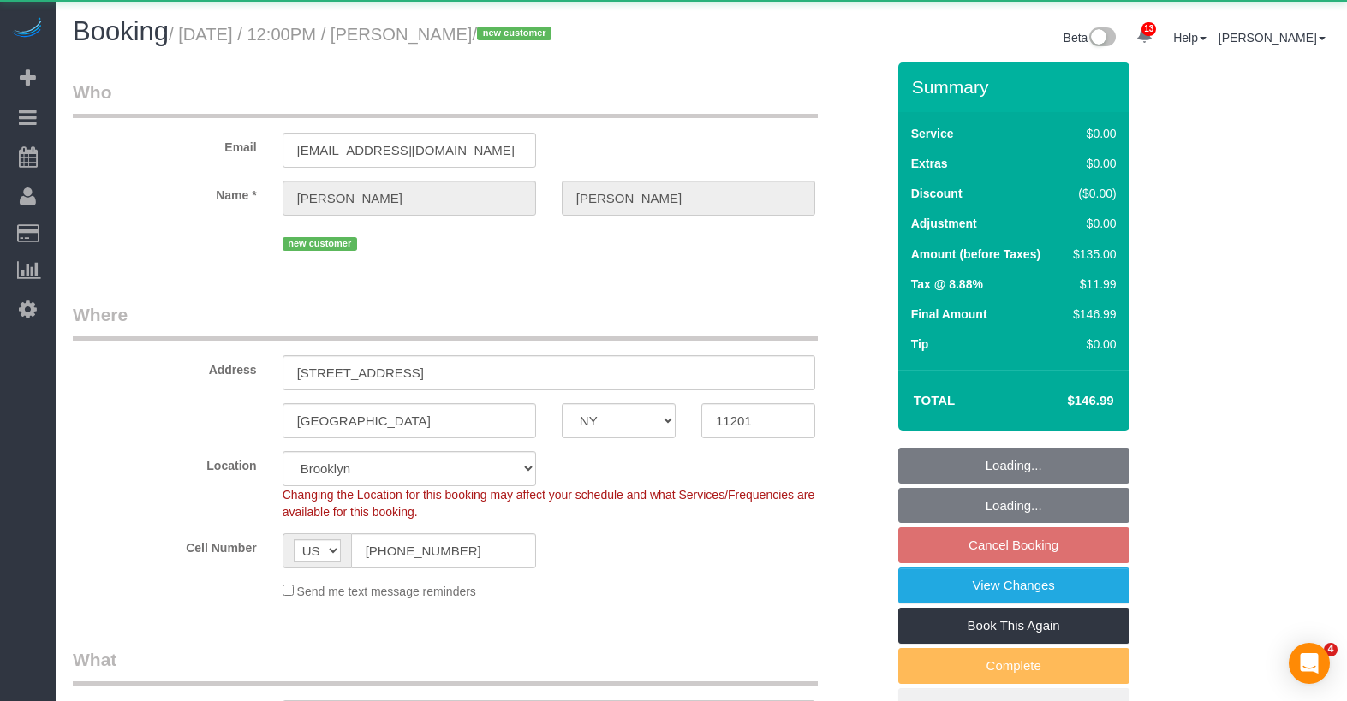
select select "NY"
select select "number:89"
select select "number:90"
select select "number:15"
select select "number:5"
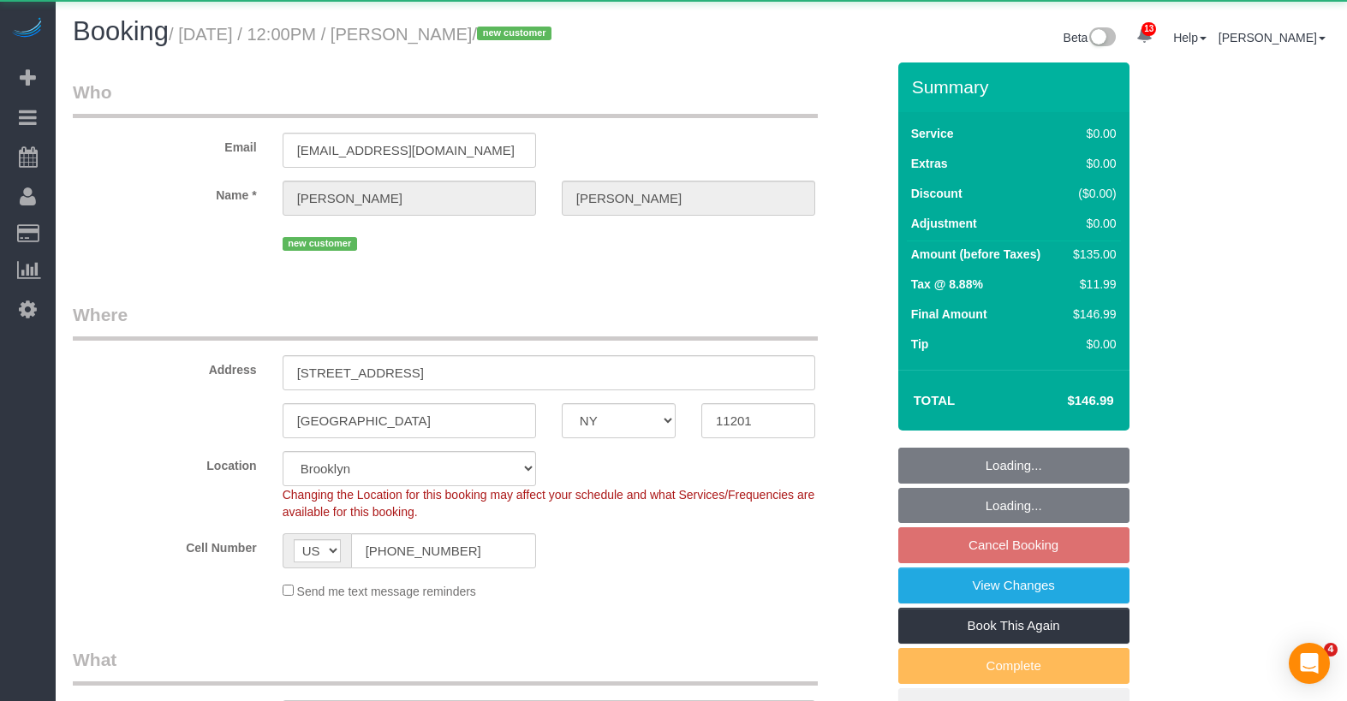
select select "spot57"
select select "string:stripe-pm_1RyaQc4VGloSiKo7A9QHNwkJ"
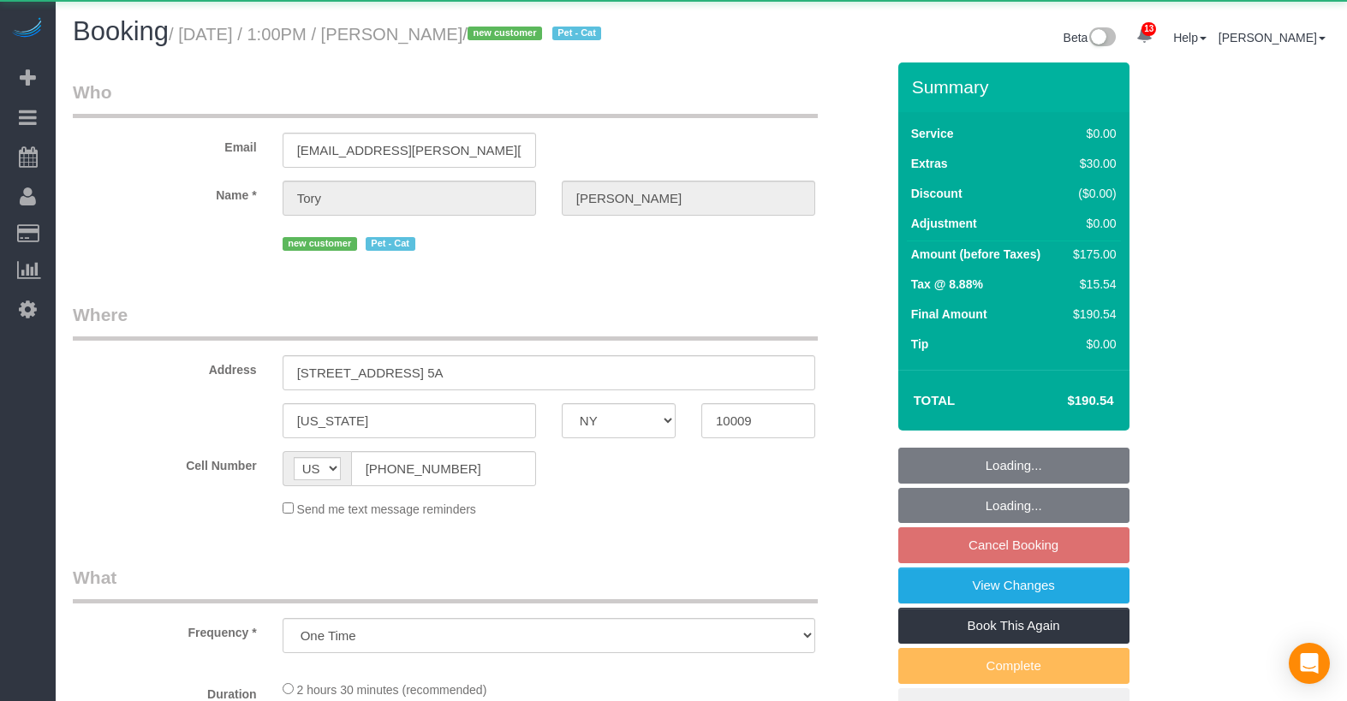
select select "NY"
select select "object:1036"
select select "string:stripe-pm_1RxHIa4VGloSiKo7JxJurlNU"
select select "1"
select select "spot2"
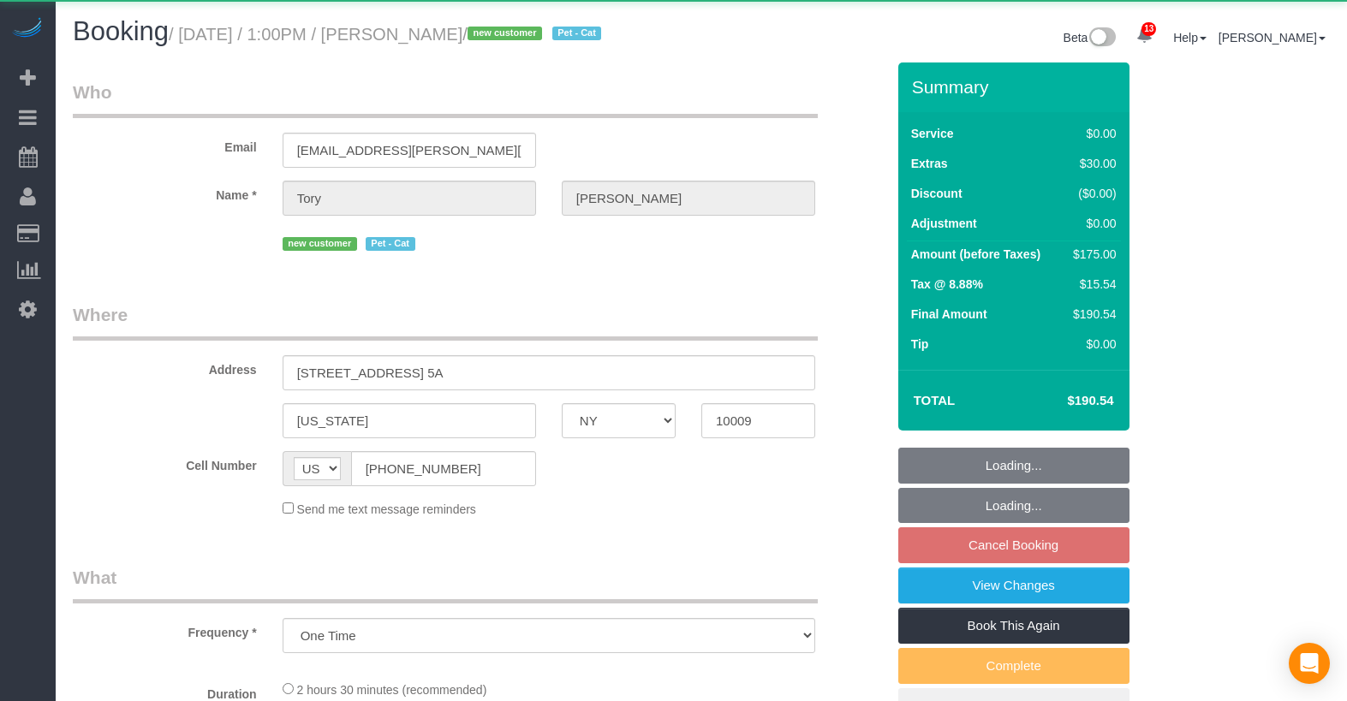
select select "number:89"
select select "number:75"
select select "number:14"
select select "number:5"
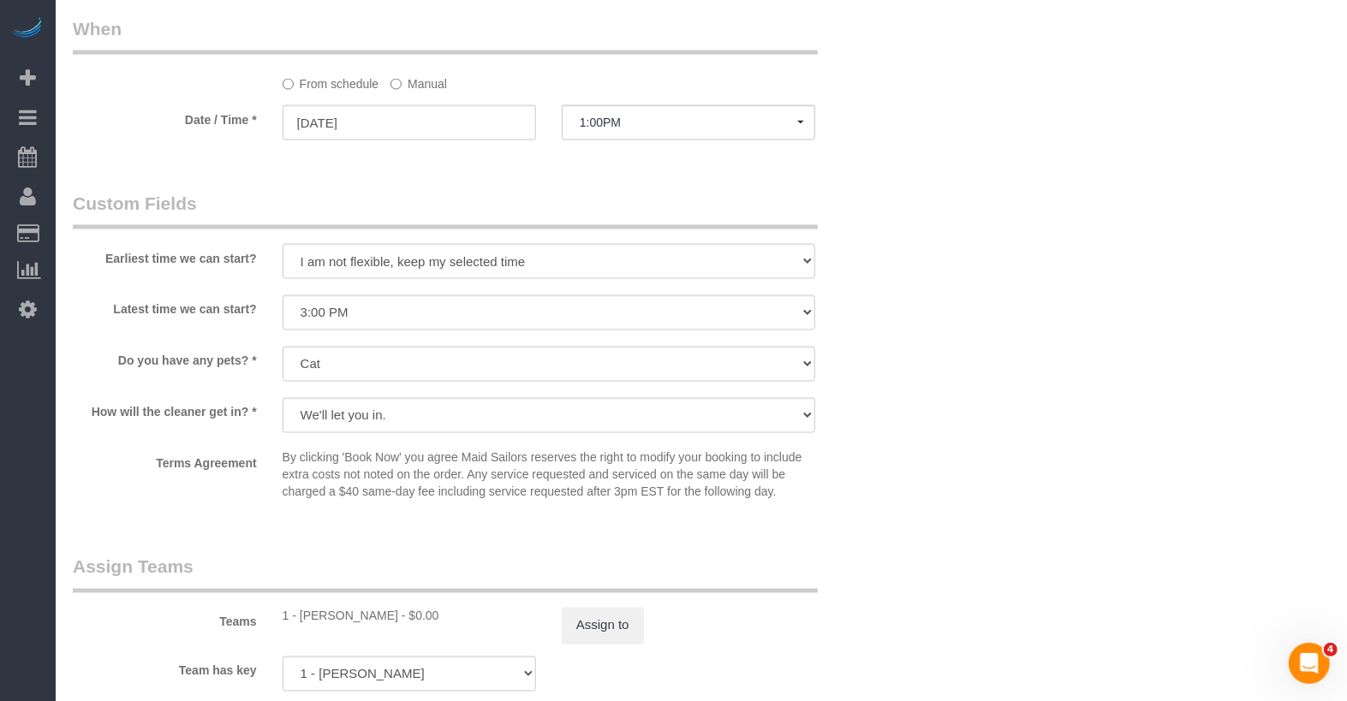
scroll to position [1710, 0]
click at [597, 647] on button "Assign to" at bounding box center [603, 629] width 82 height 36
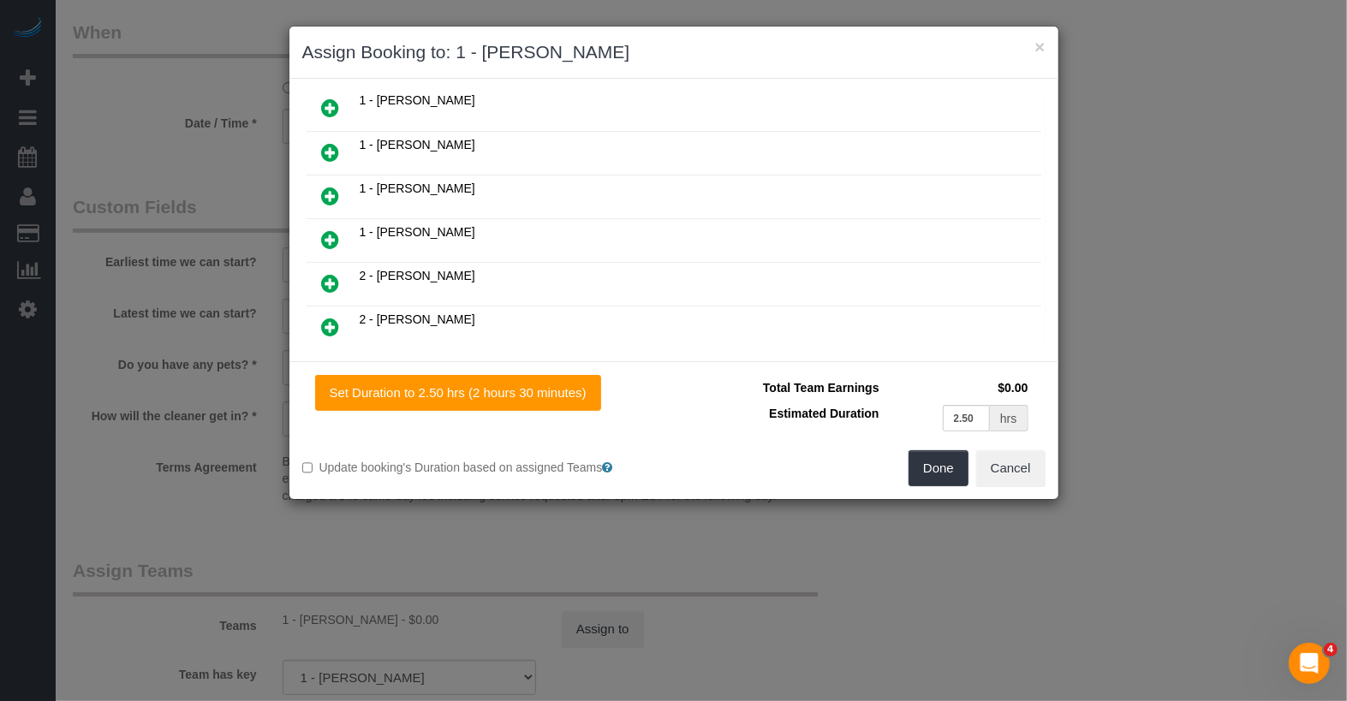
scroll to position [579, 0]
click at [334, 316] on icon at bounding box center [331, 326] width 18 height 21
click at [930, 461] on button "Done" at bounding box center [938, 468] width 60 height 36
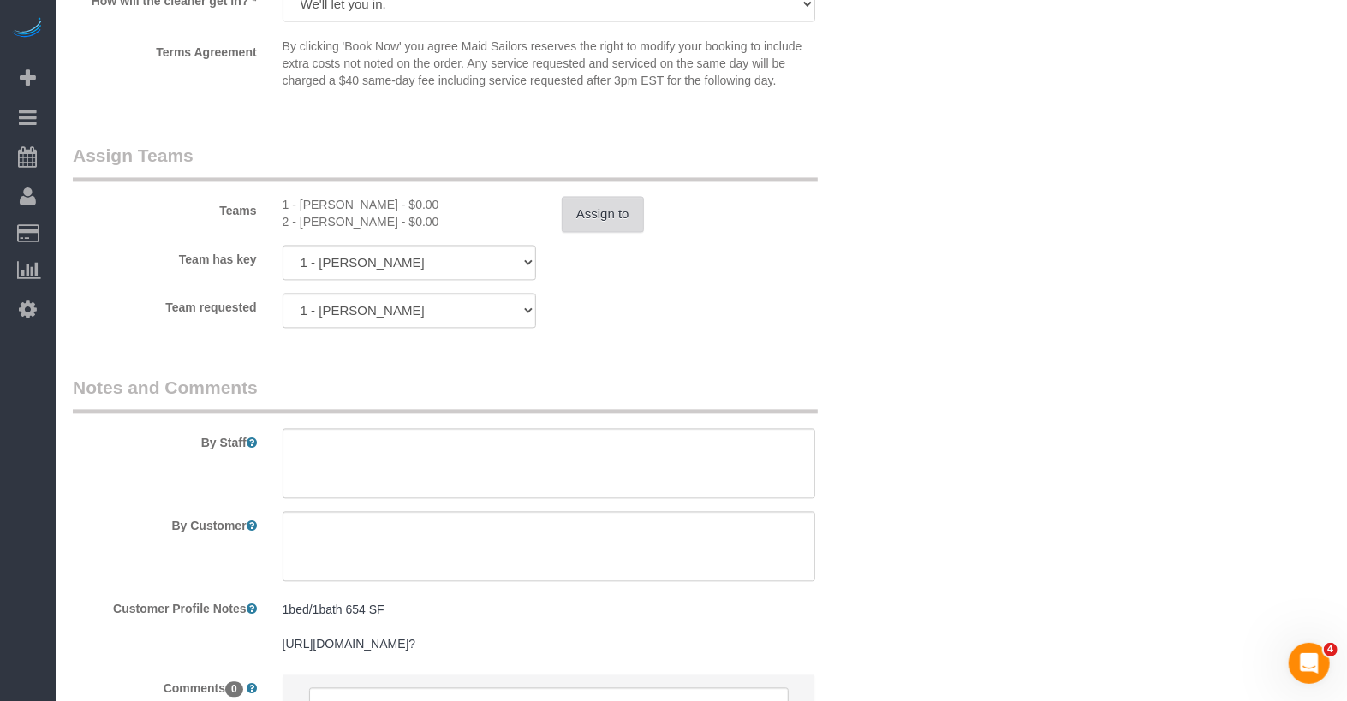
scroll to position [2146, 0]
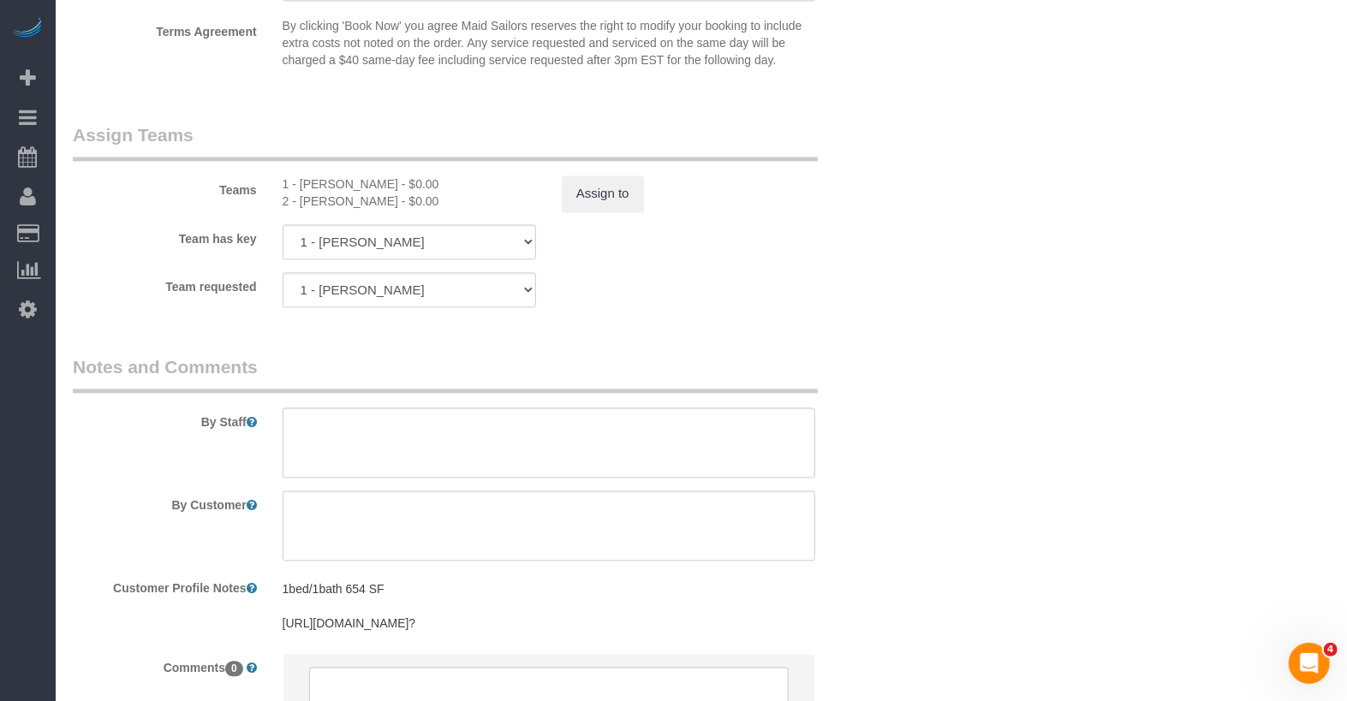
drag, startPoint x: 394, startPoint y: 221, endPoint x: 300, endPoint y: 223, distance: 93.3
click at [300, 210] on div "2 - Guerline Piquant - $0.00" at bounding box center [408, 201] width 253 height 17
copy div "Guerline Piquant"
click at [342, 458] on textarea at bounding box center [548, 442] width 532 height 70
paste textarea "Guerline Piquant"
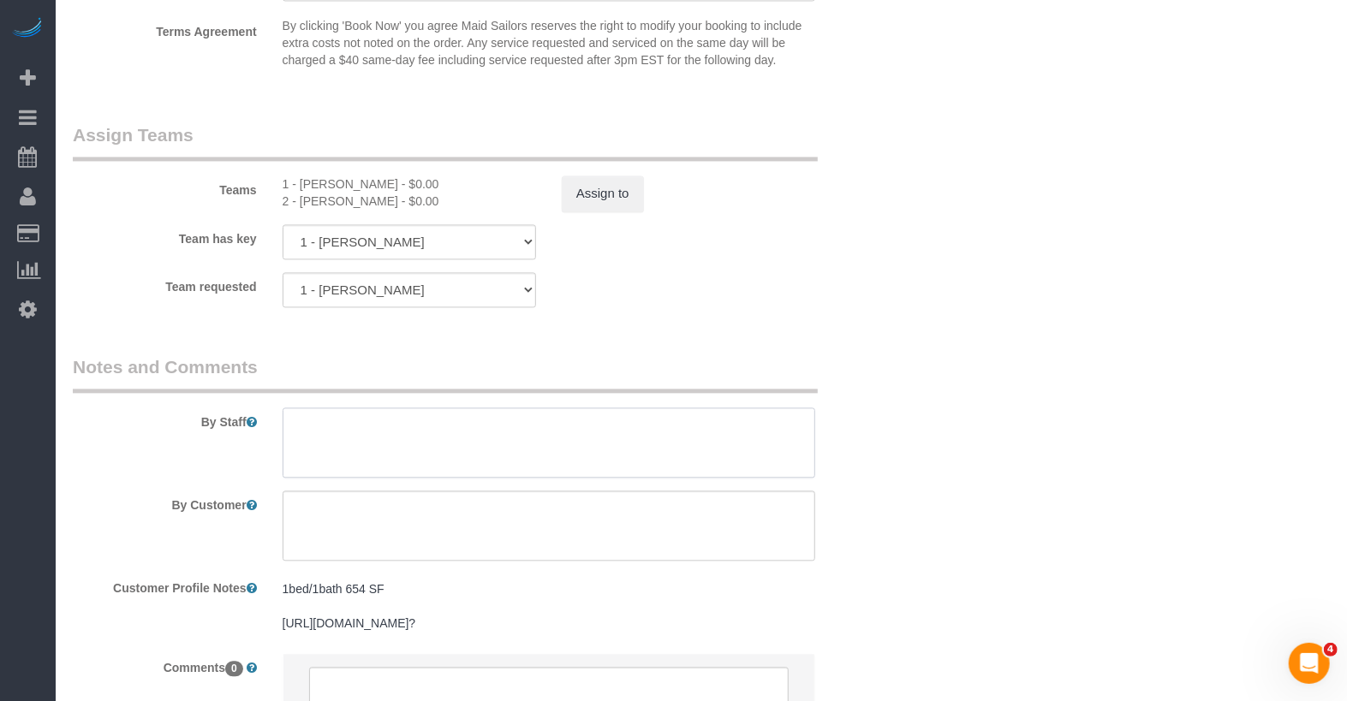
type textarea "Guerline Piquant"
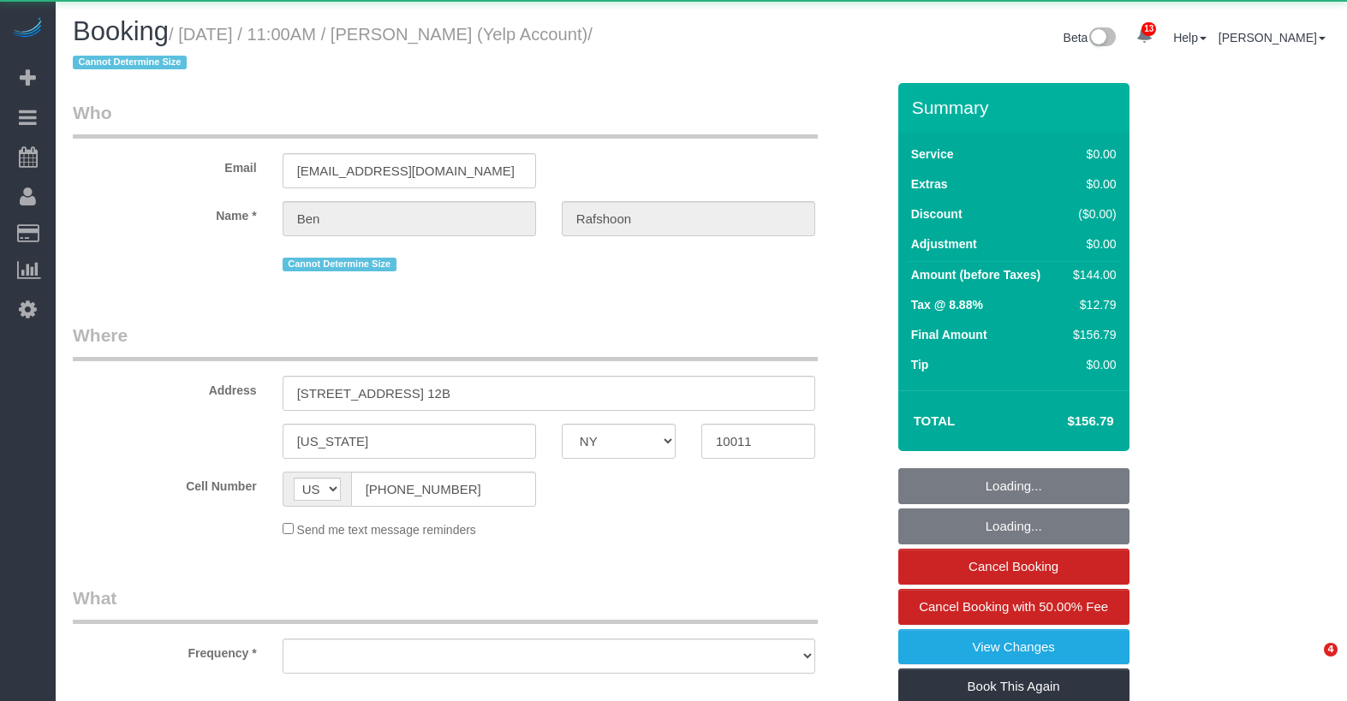
select select "NY"
select select "object:994"
select select "spot1"
select select "number:89"
select select "number:90"
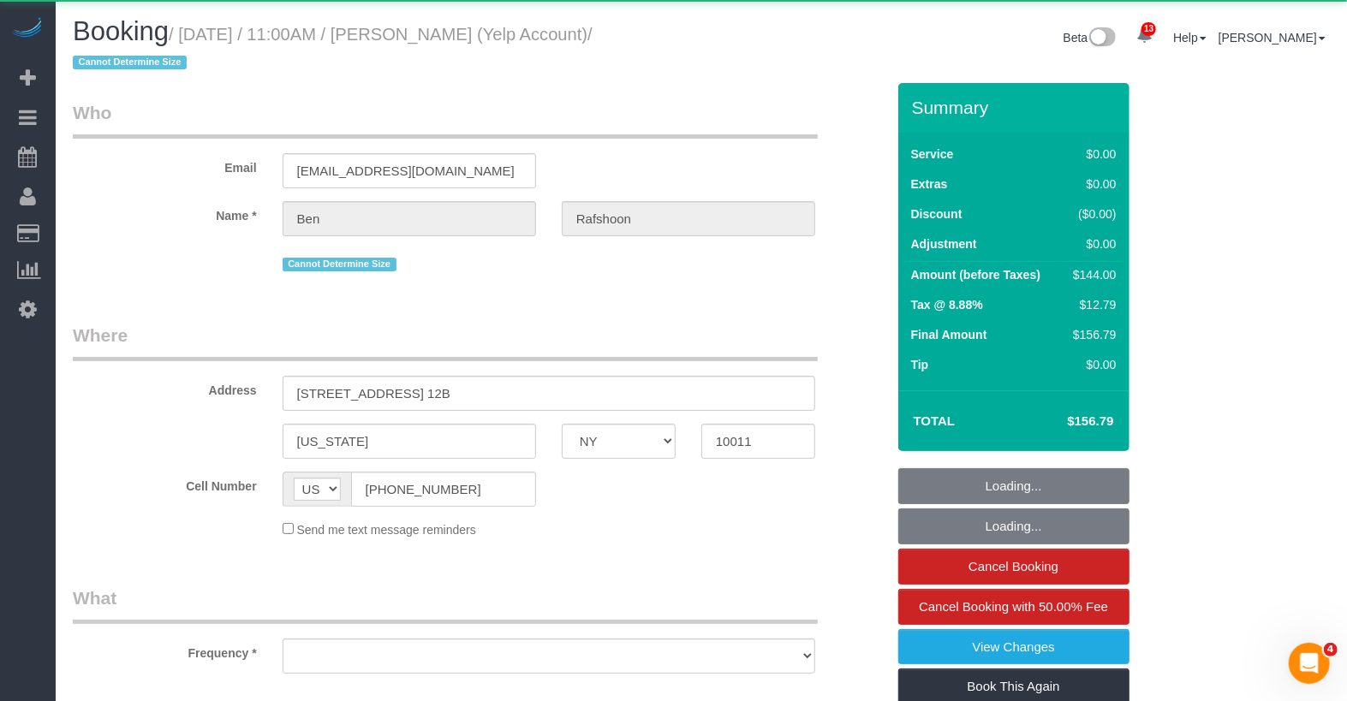
select select "number:15"
select select "number:7"
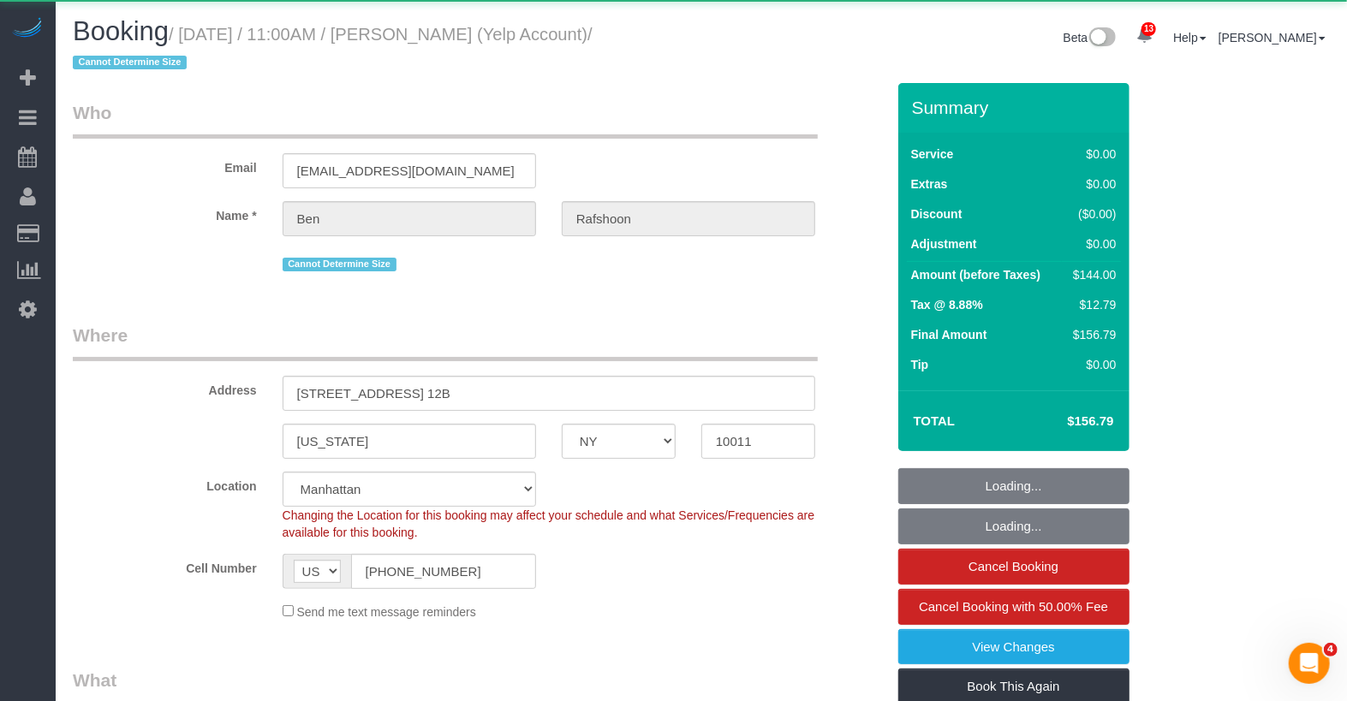
select select "string:stripe-pm_1QBkcr4VGloSiKo7SXTBdANX"
select select "1"
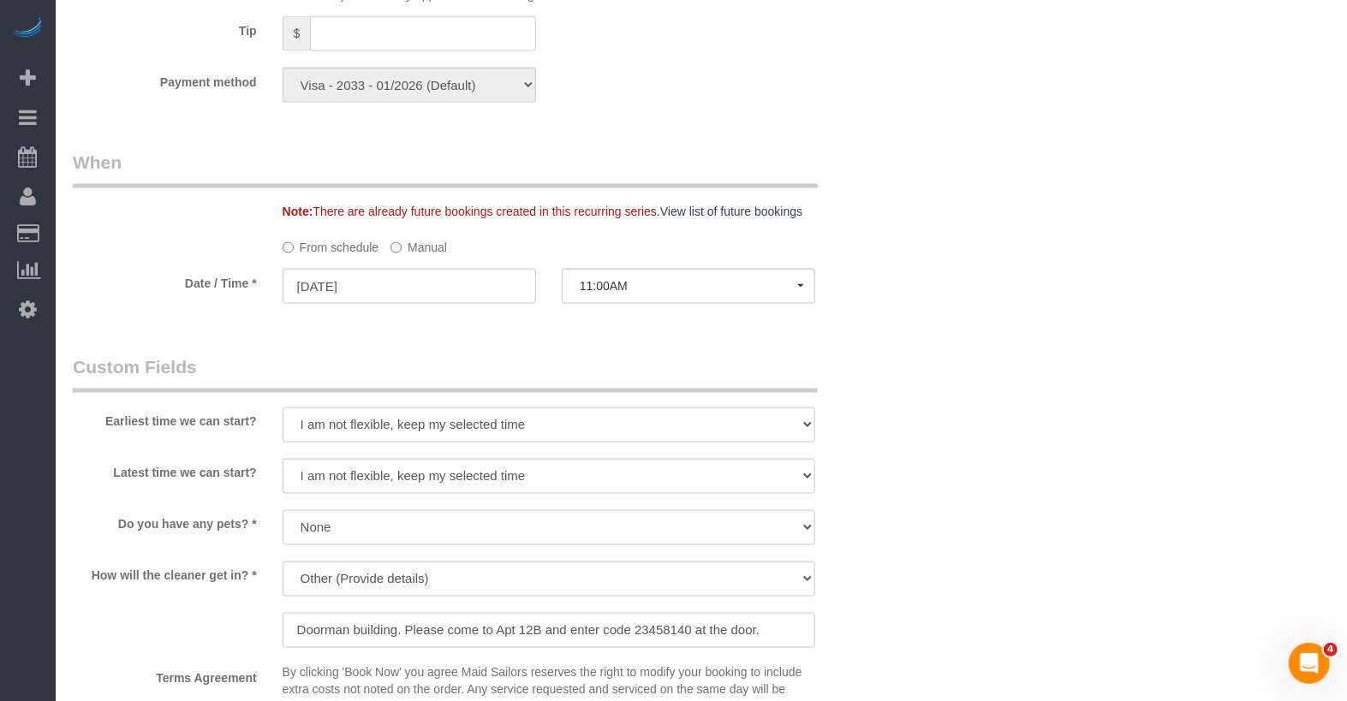
scroll to position [1733, 0]
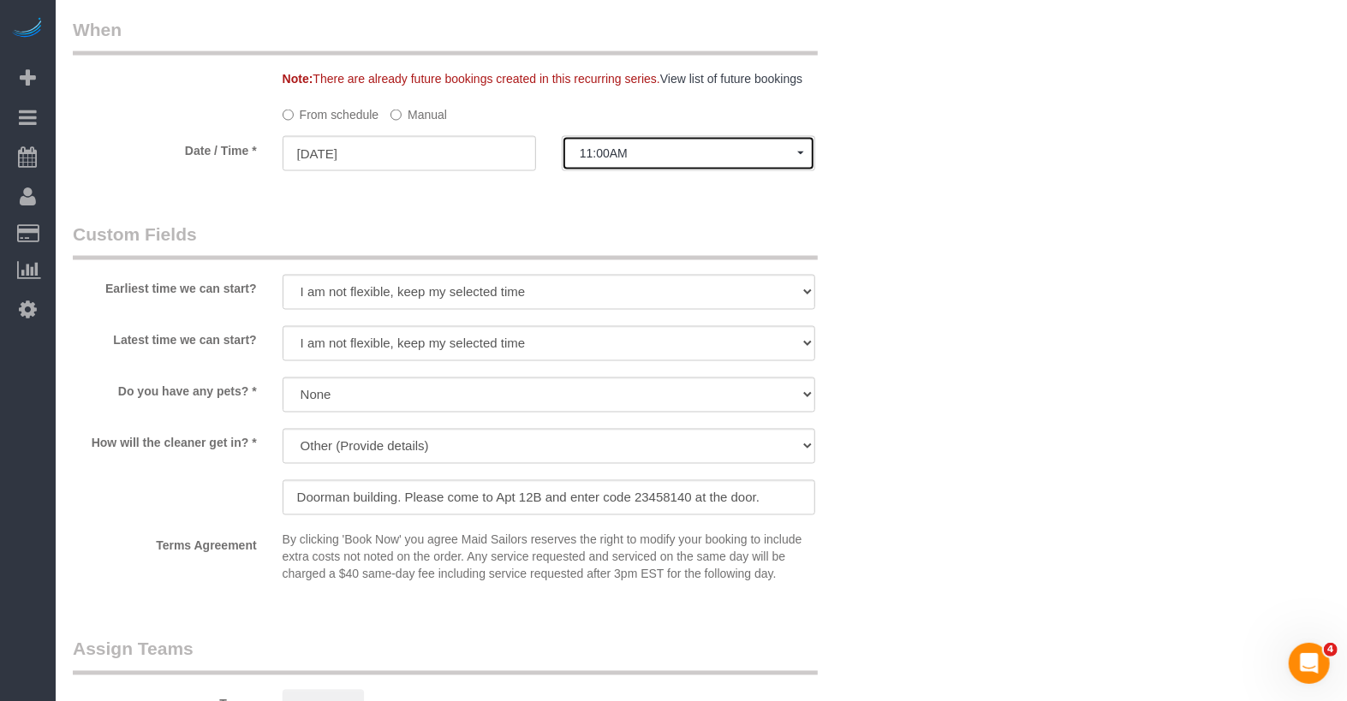
click at [624, 149] on span "11:00AM" at bounding box center [688, 153] width 217 height 14
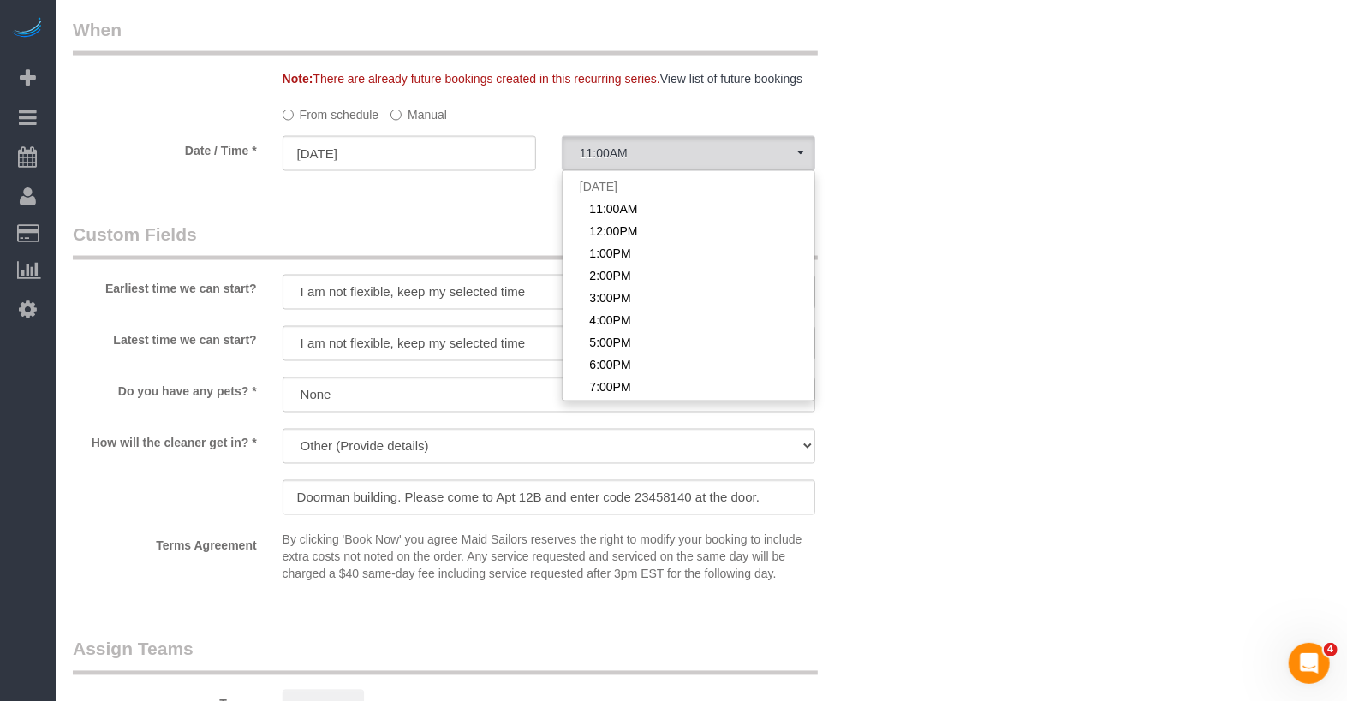
click at [437, 114] on label "Manual" at bounding box center [418, 111] width 56 height 23
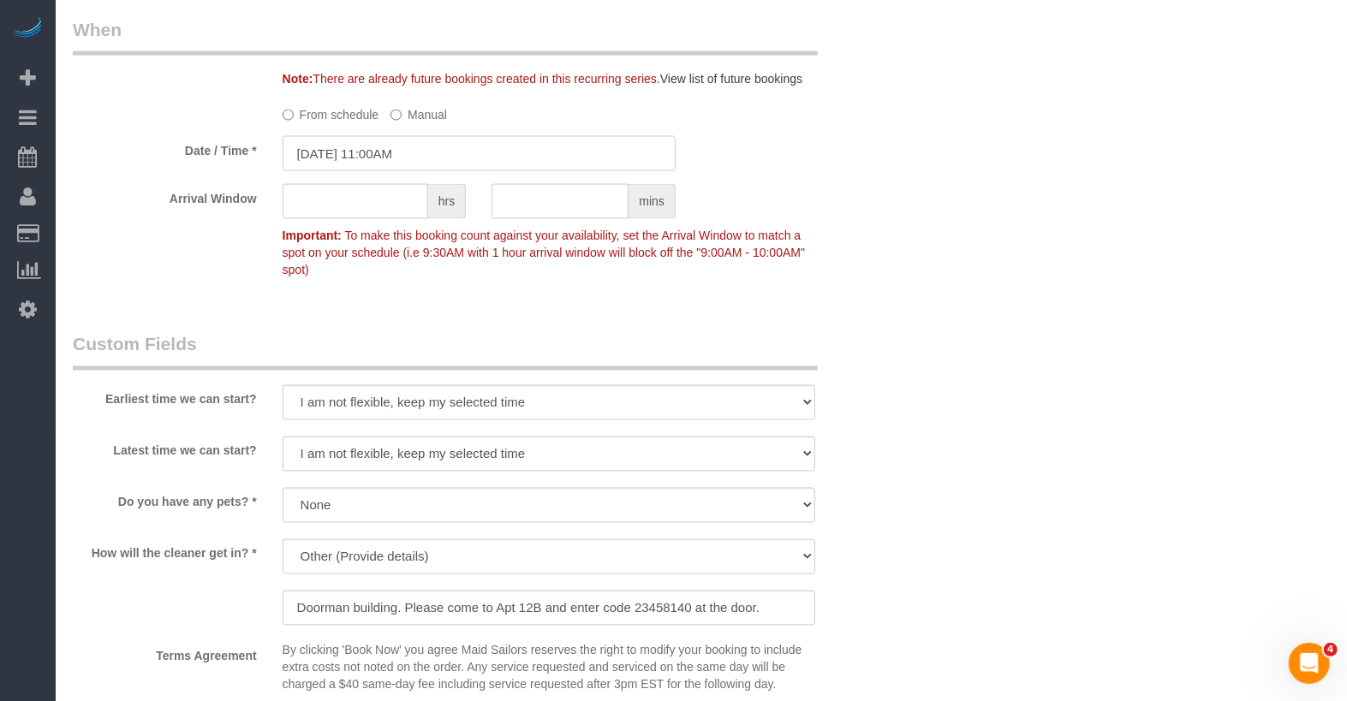
click at [413, 152] on input "[DATE] 11:00AM" at bounding box center [478, 153] width 393 height 35
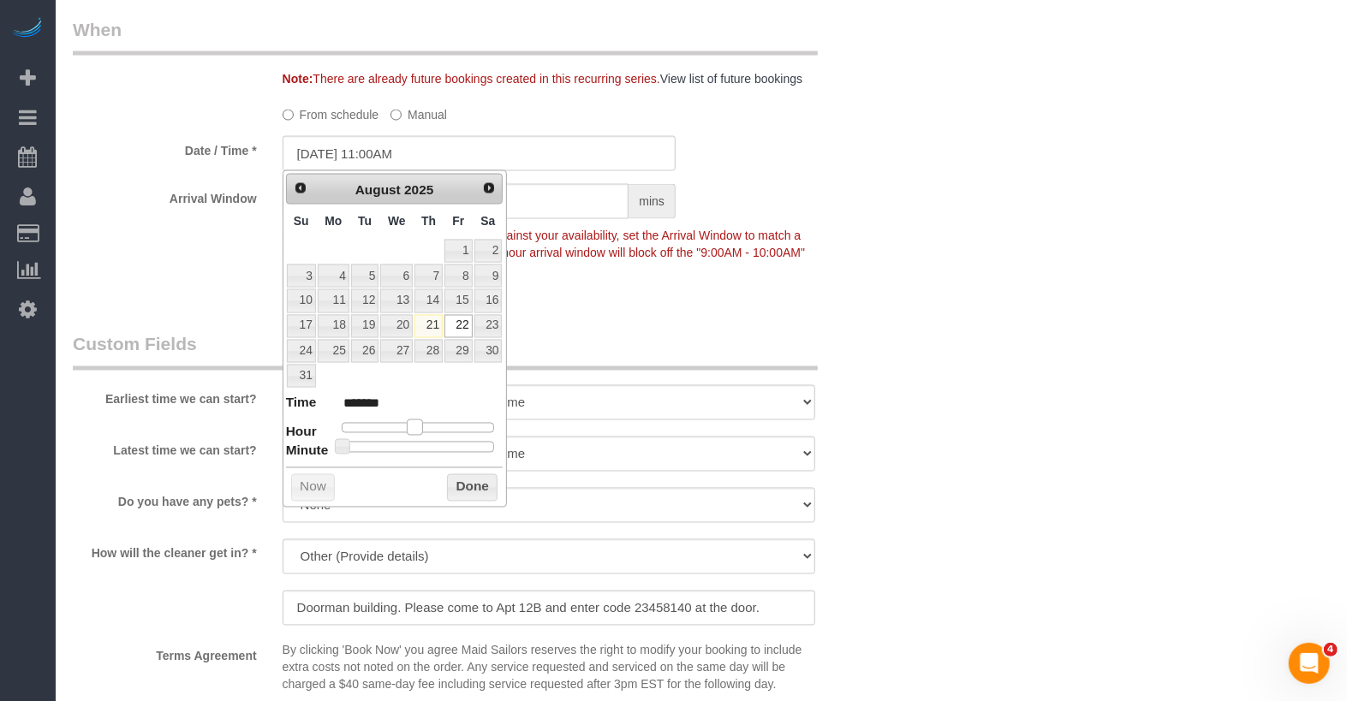
click at [414, 420] on span at bounding box center [414, 426] width 15 height 15
type input "[DATE] 10:00AM"
type input "*******"
click at [411, 419] on span at bounding box center [407, 426] width 15 height 15
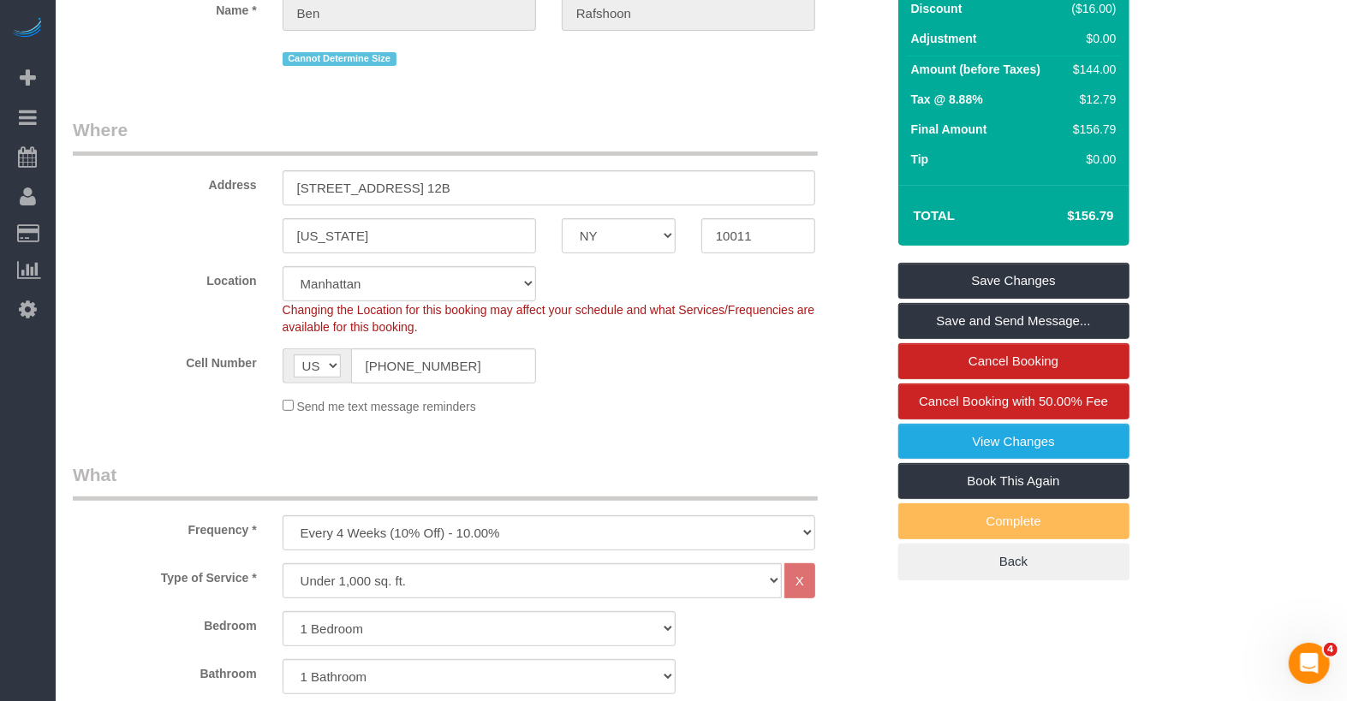
scroll to position [0, 0]
